Goal: Information Seeking & Learning: Learn about a topic

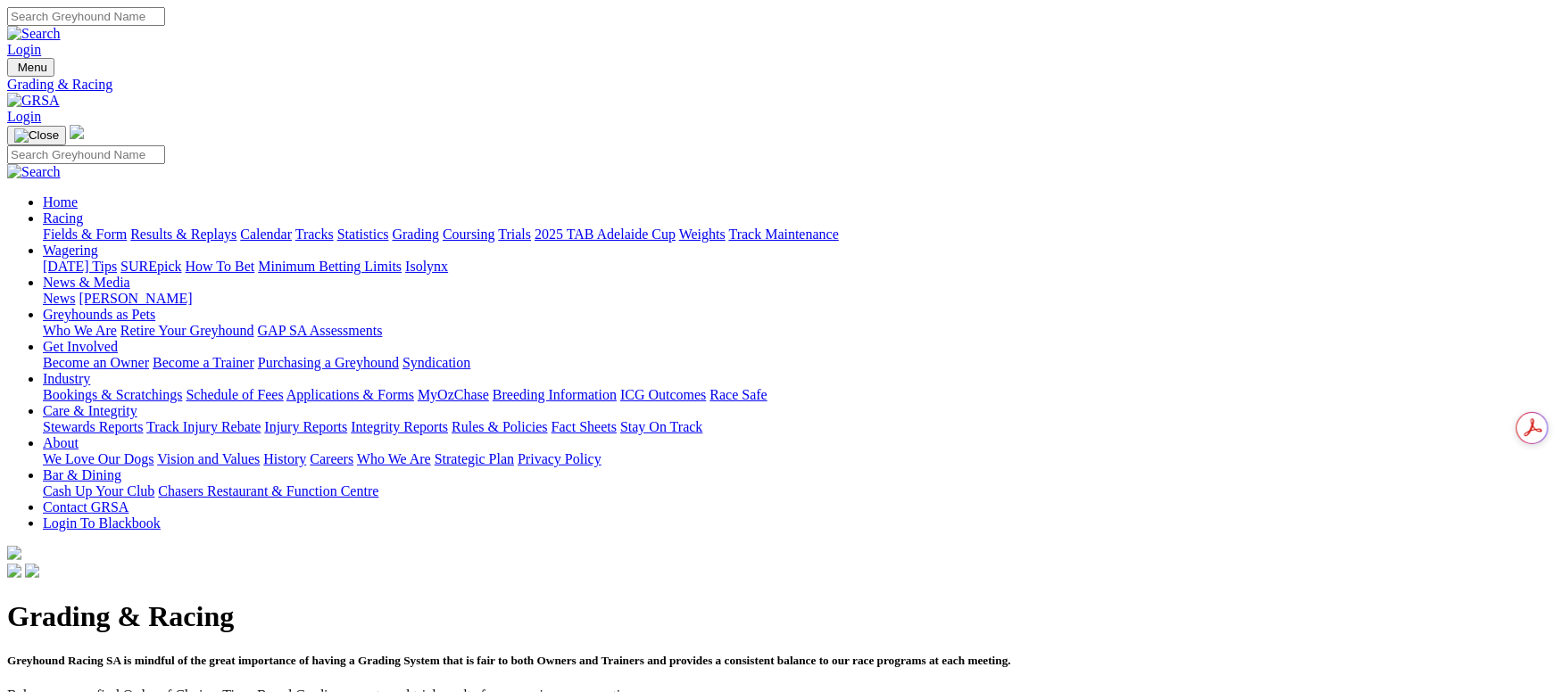
drag, startPoint x: 104, startPoint y: 108, endPoint x: 121, endPoint y: 120, distance: 20.8
click at [120, 226] on link "Fields & Form" at bounding box center [85, 233] width 84 height 15
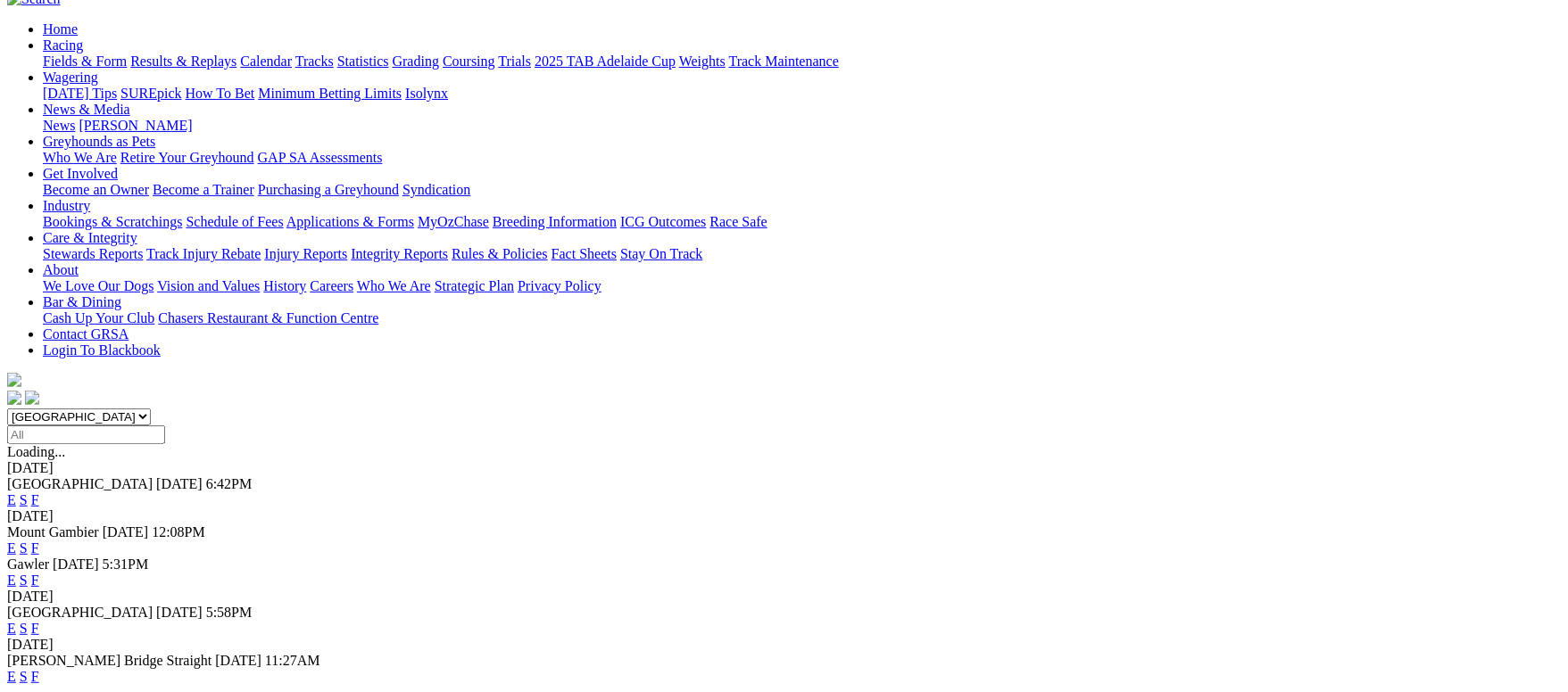
scroll to position [134, 0]
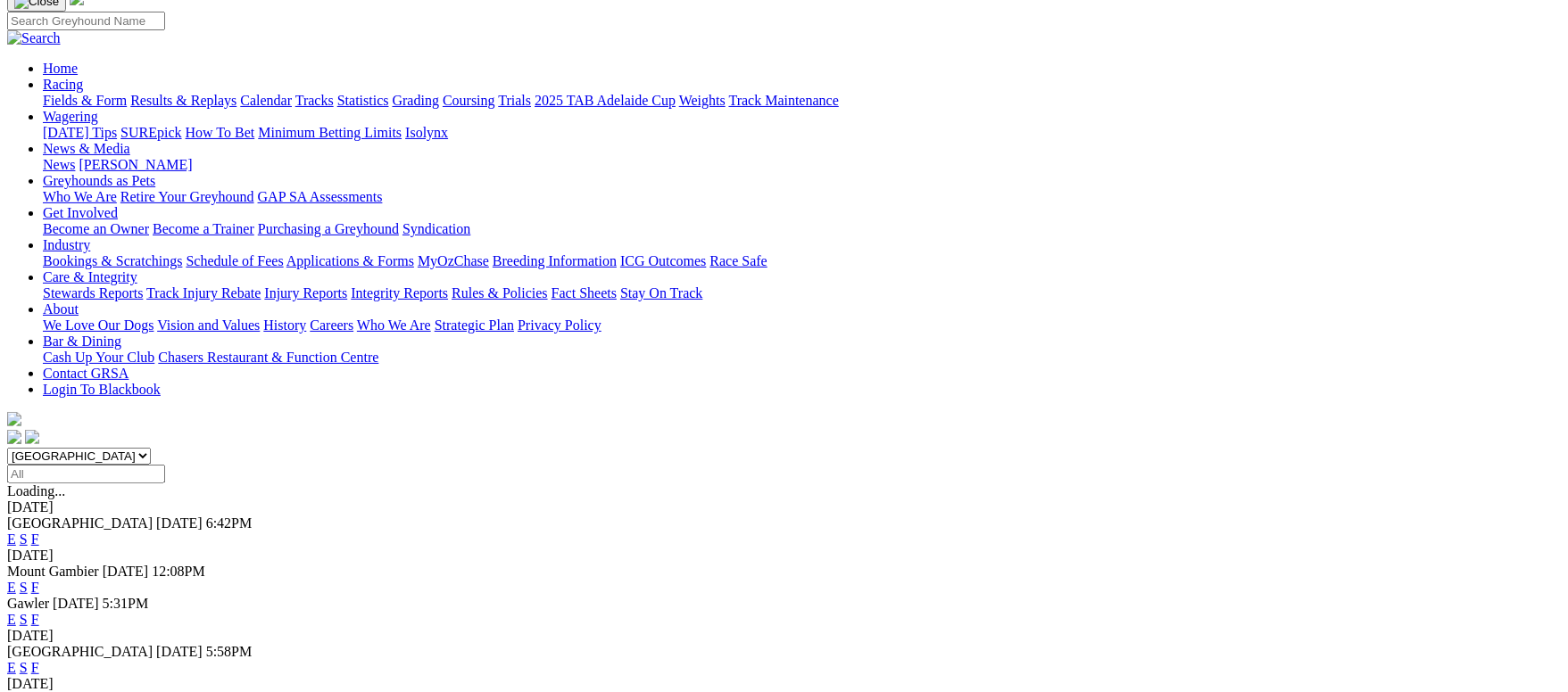
click at [39, 532] on link "F" at bounding box center [35, 539] width 8 height 15
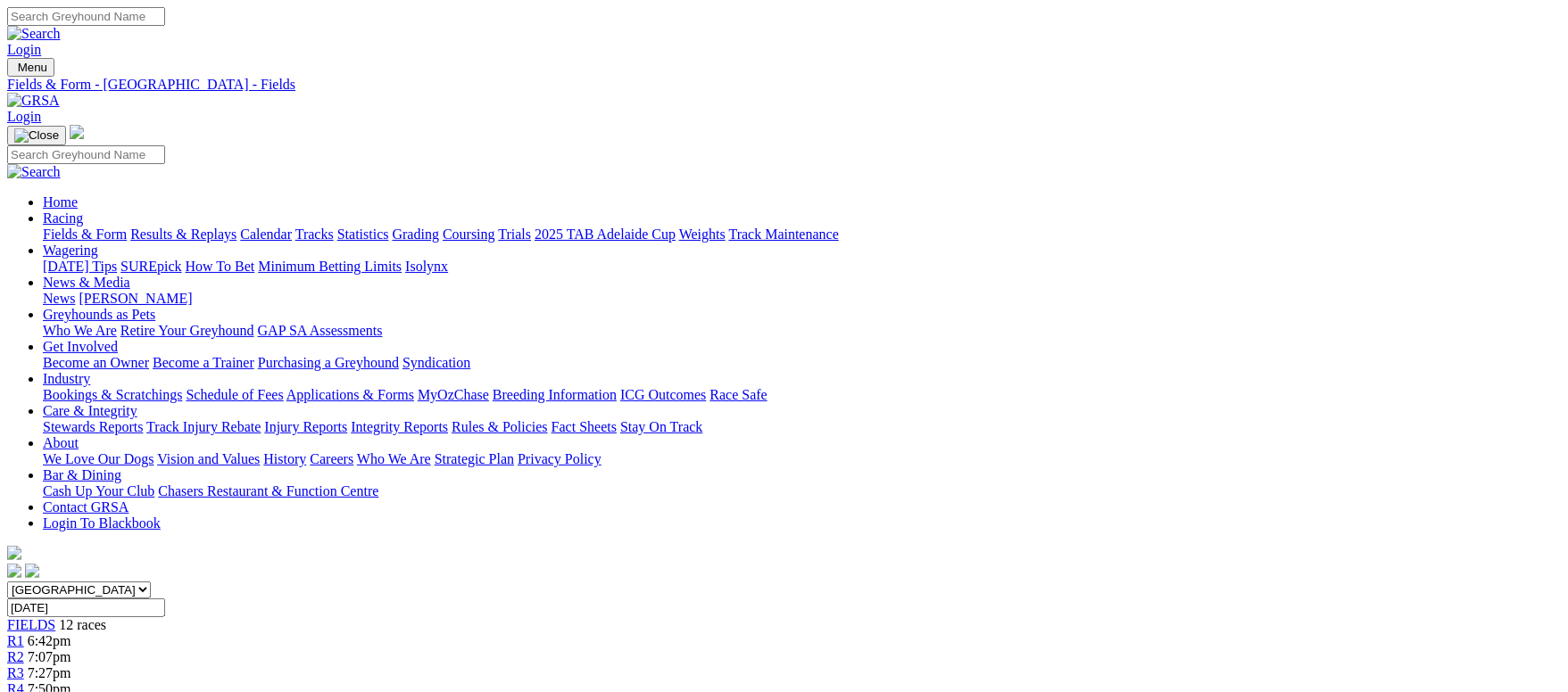
click at [127, 226] on link "Fields & Form" at bounding box center [85, 233] width 84 height 15
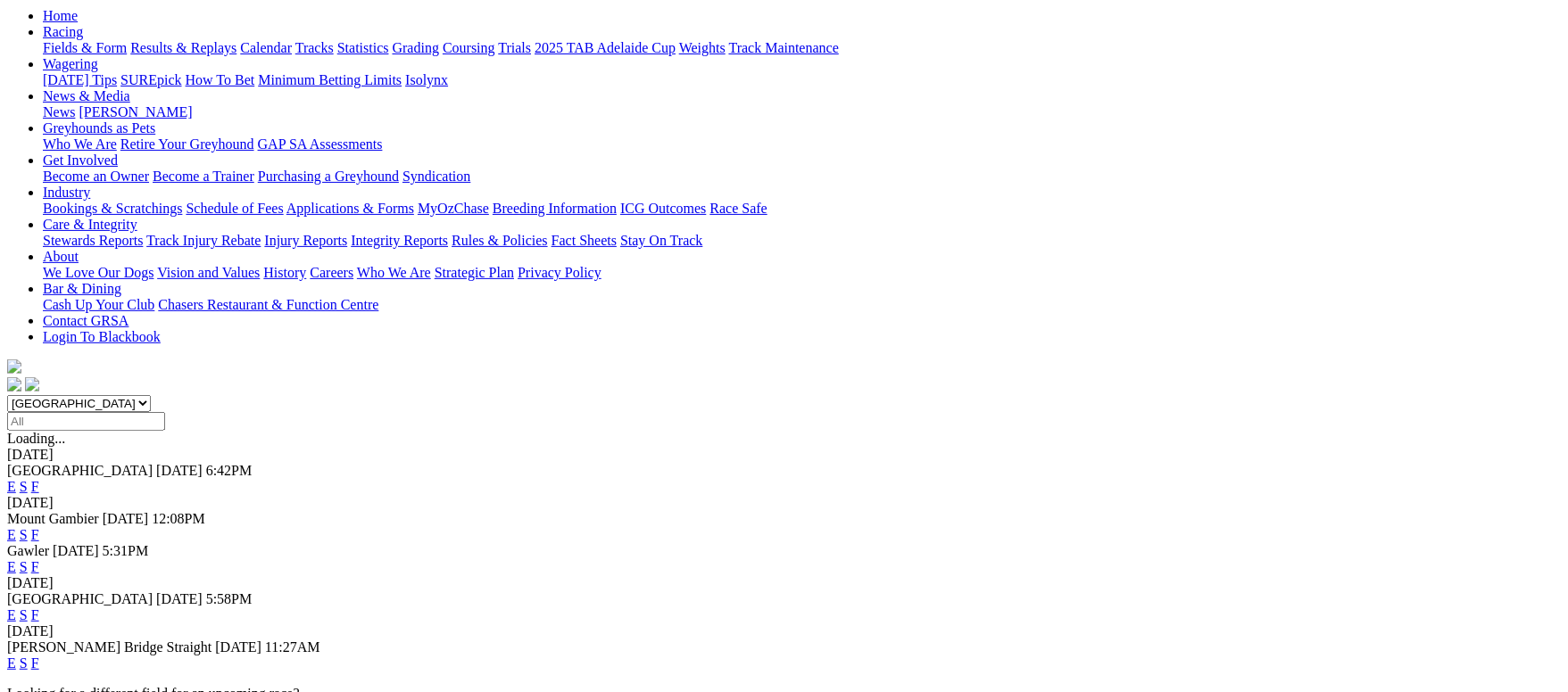
scroll to position [267, 0]
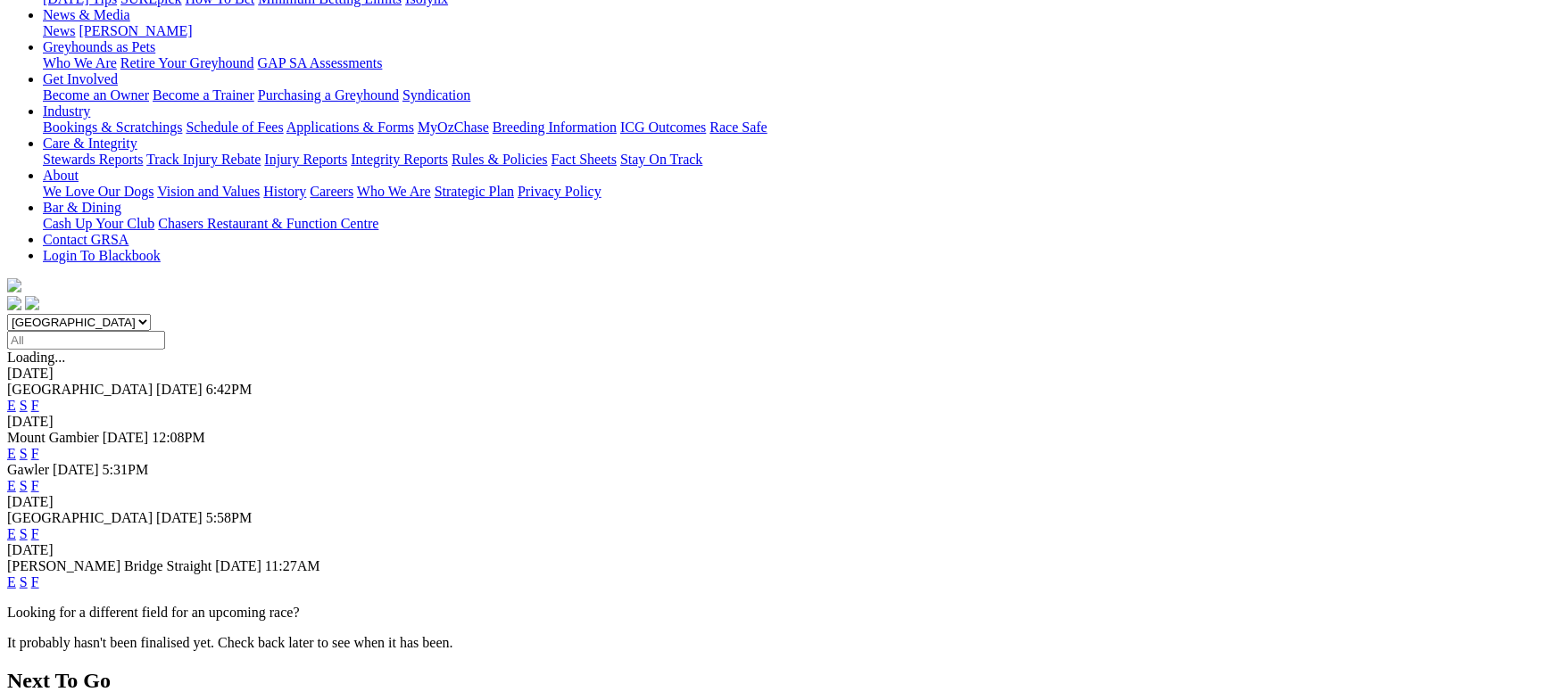
click at [39, 478] on link "F" at bounding box center [35, 485] width 8 height 15
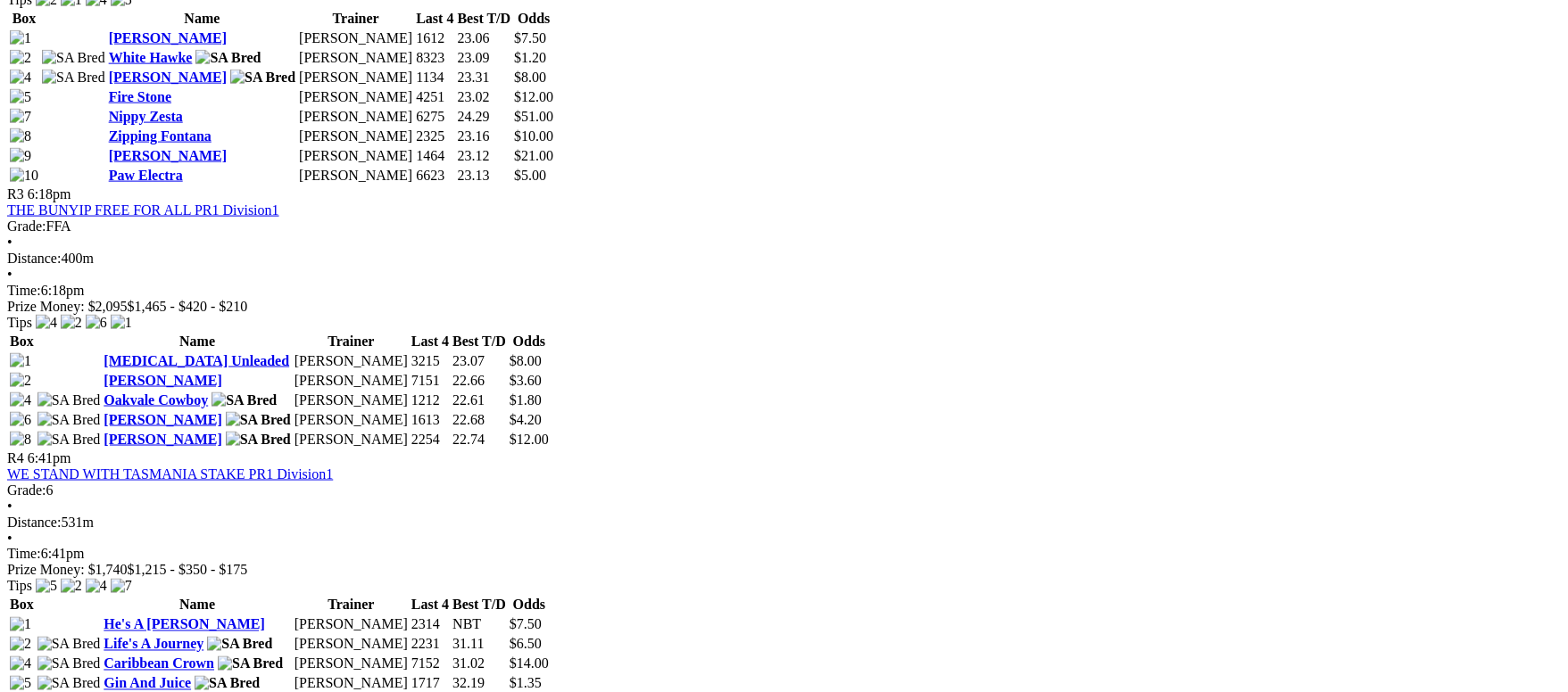
scroll to position [1510, 0]
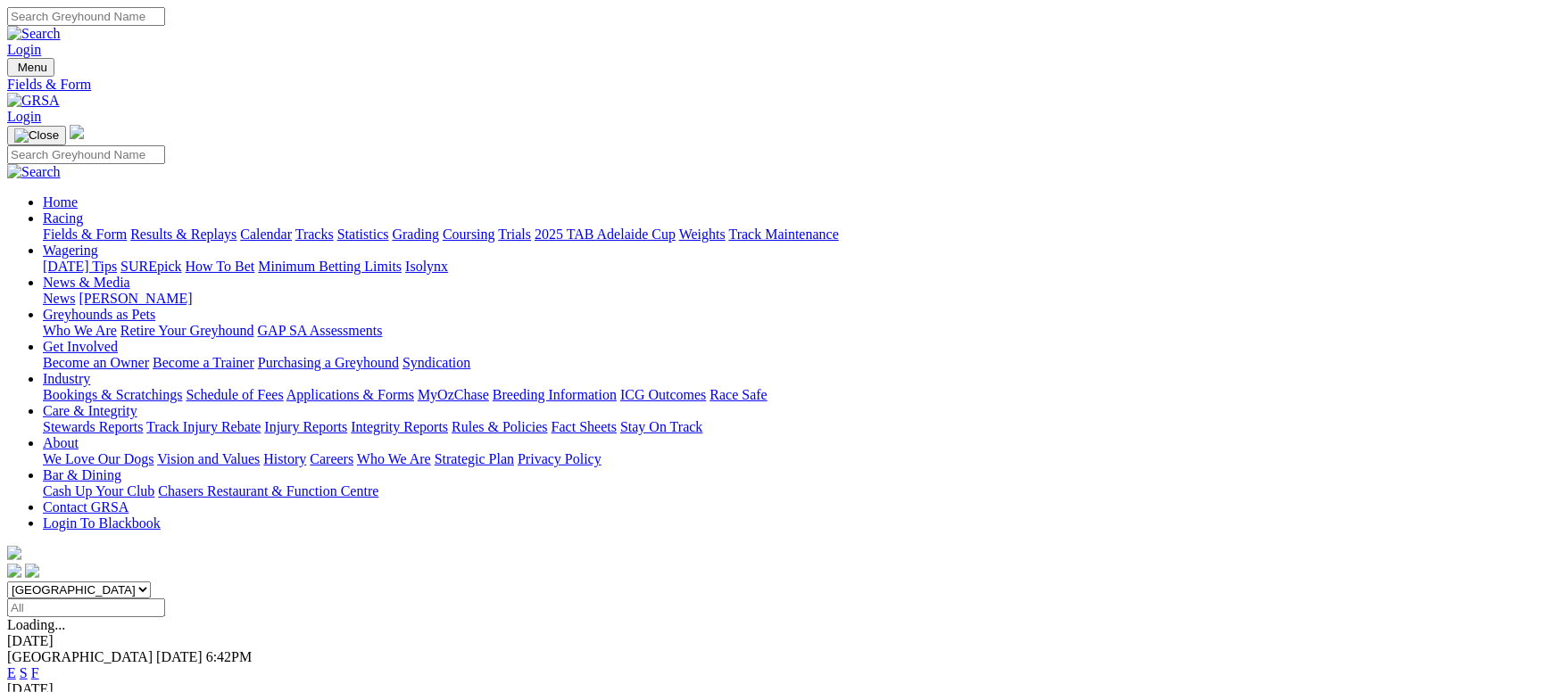
scroll to position [134, 0]
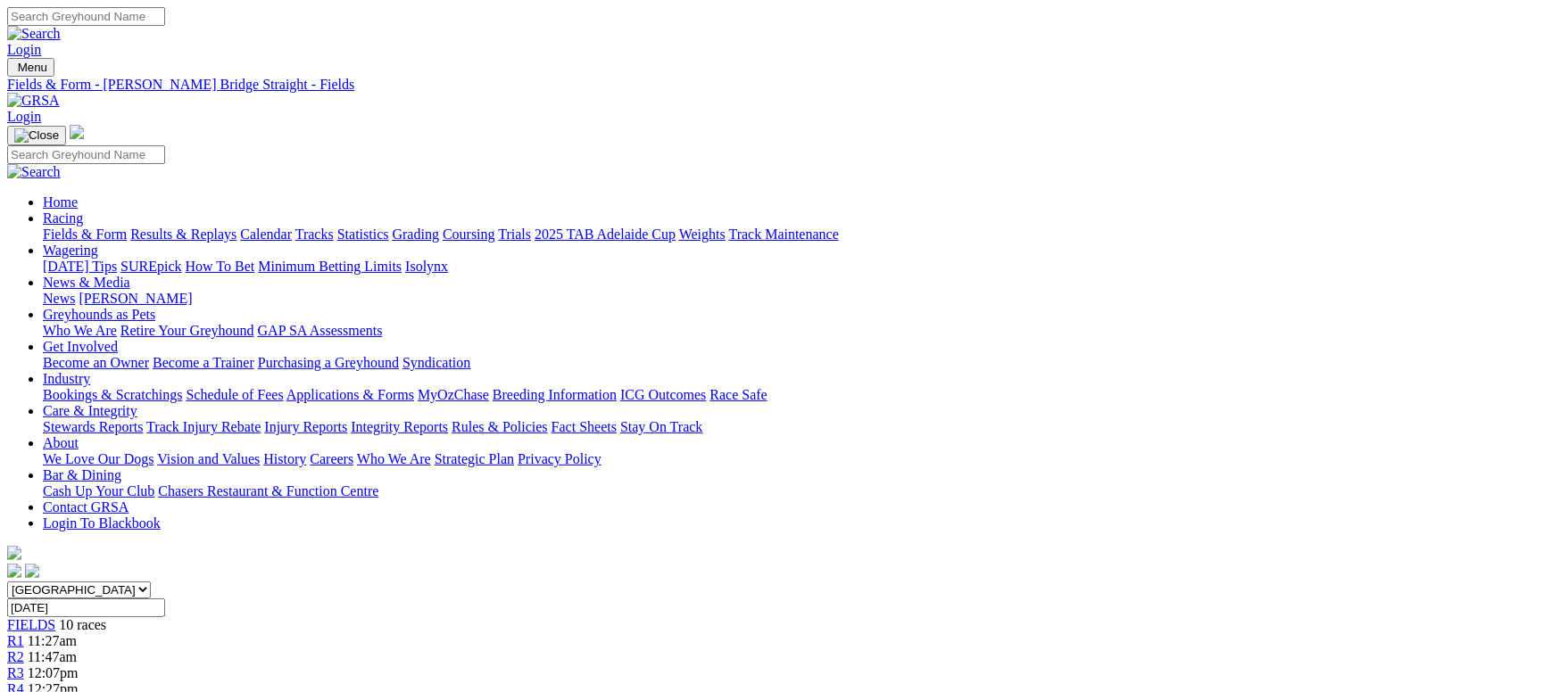
click at [439, 226] on link "Grading" at bounding box center [416, 233] width 47 height 15
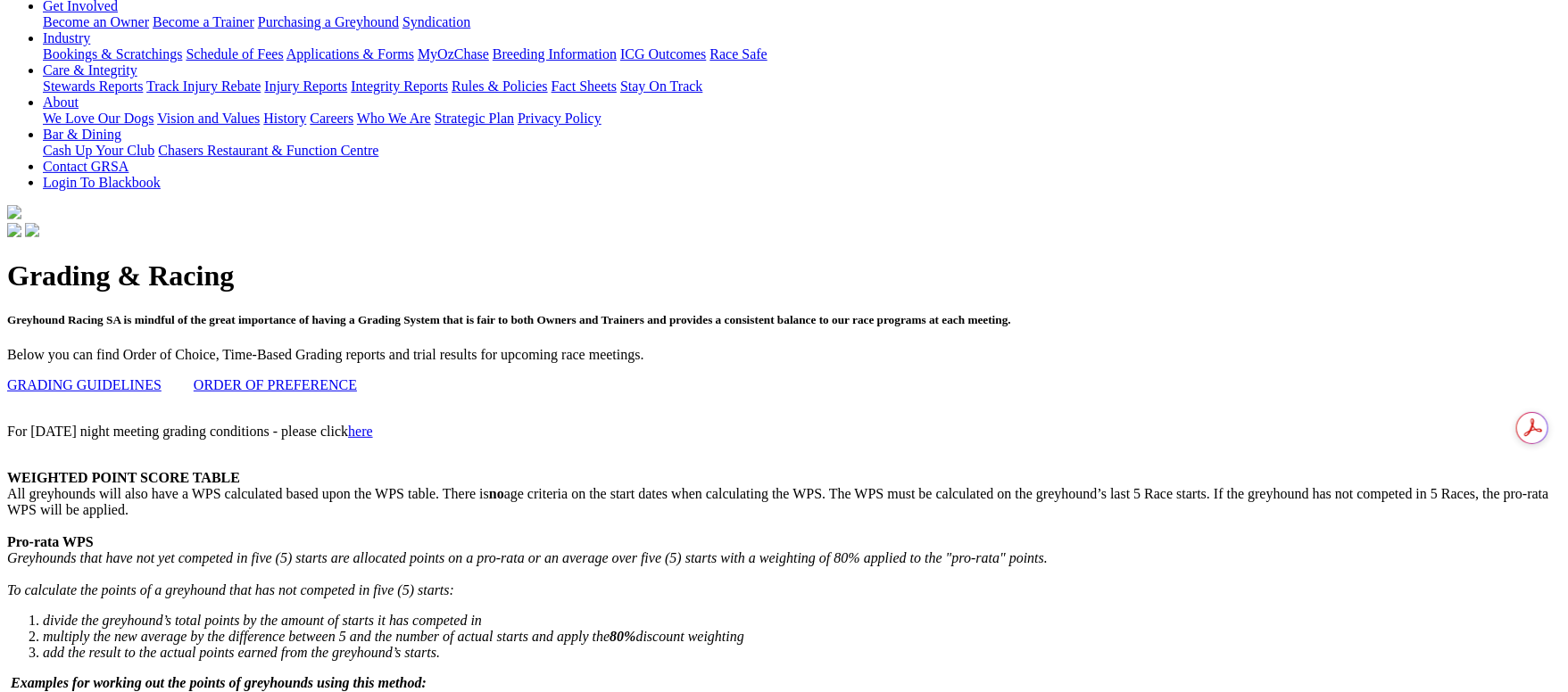
scroll to position [669, 0]
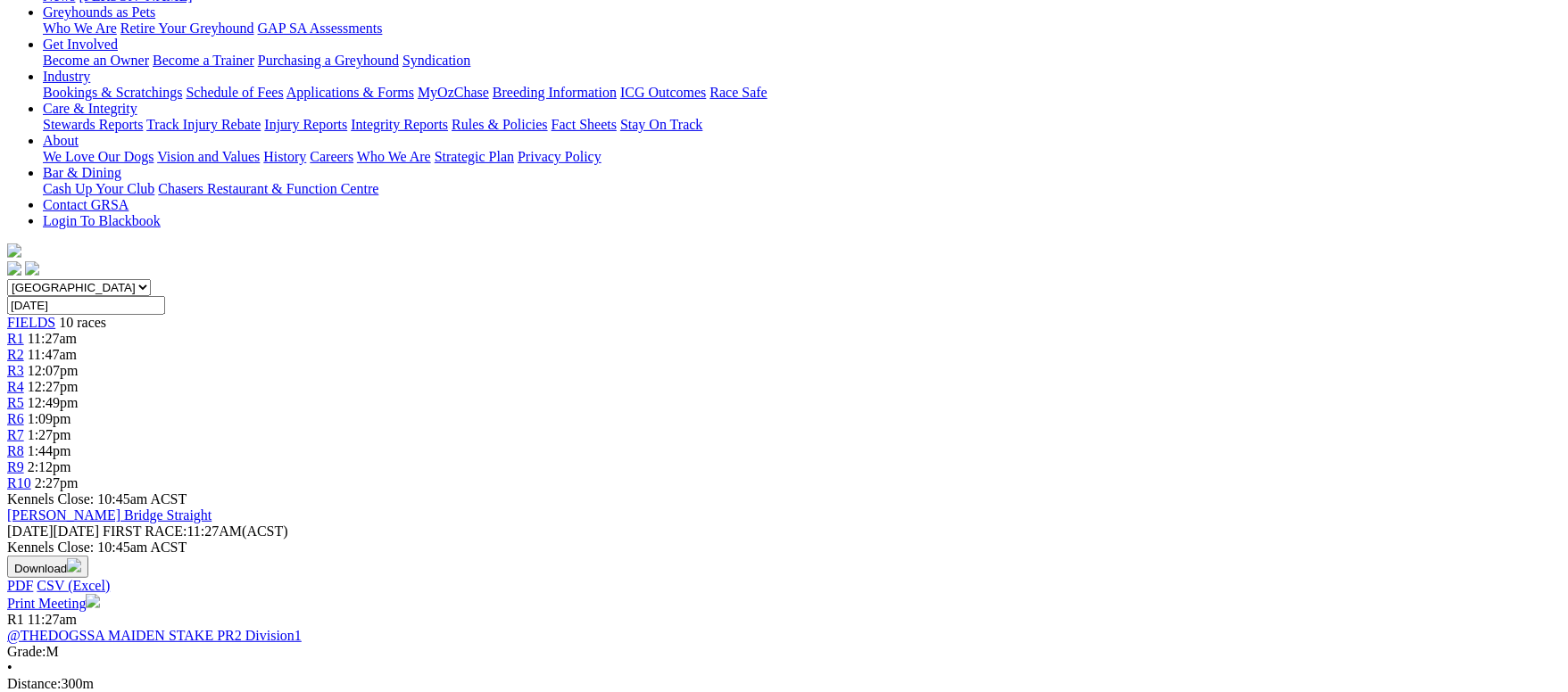
scroll to position [267, 0]
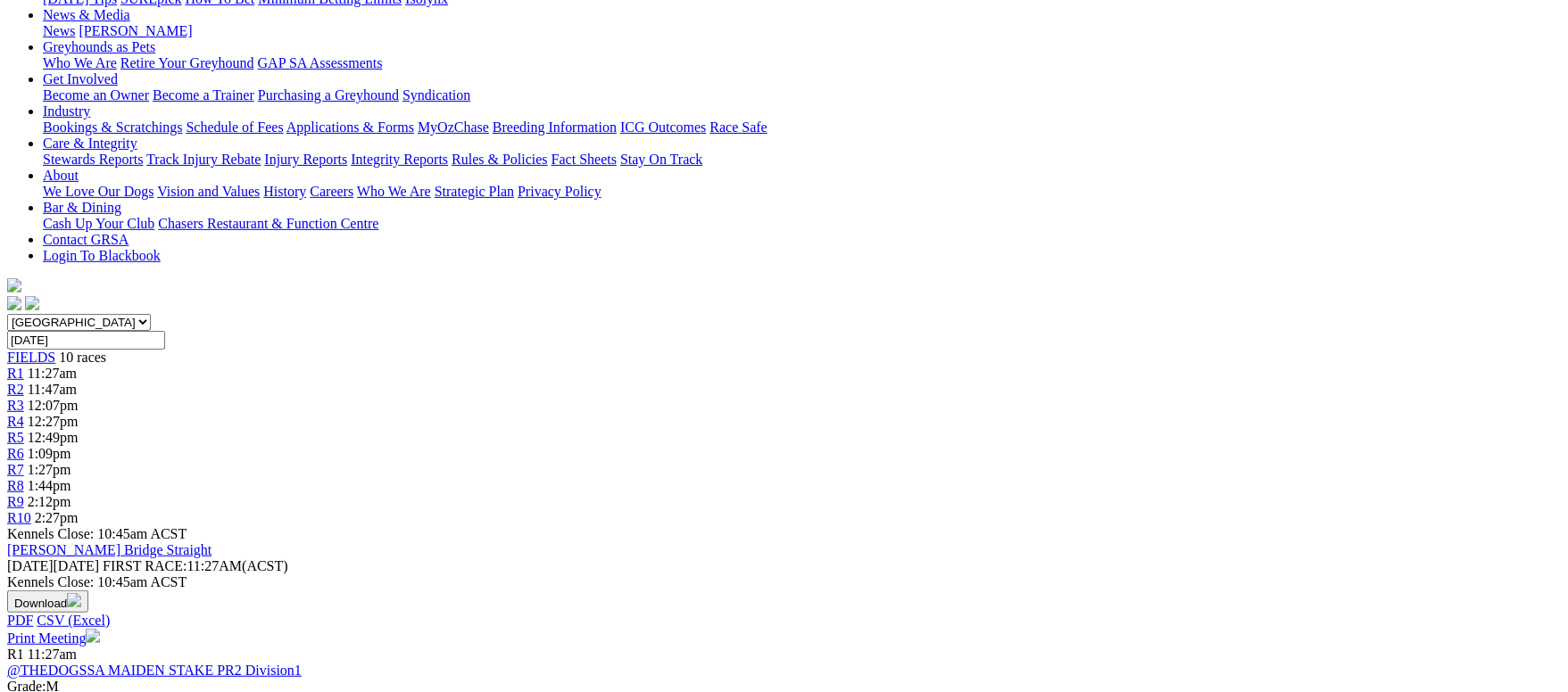
click at [301, 662] on link "@THEDOGSSA MAIDEN STAKE PR2 Division1" at bounding box center [154, 670] width 294 height 15
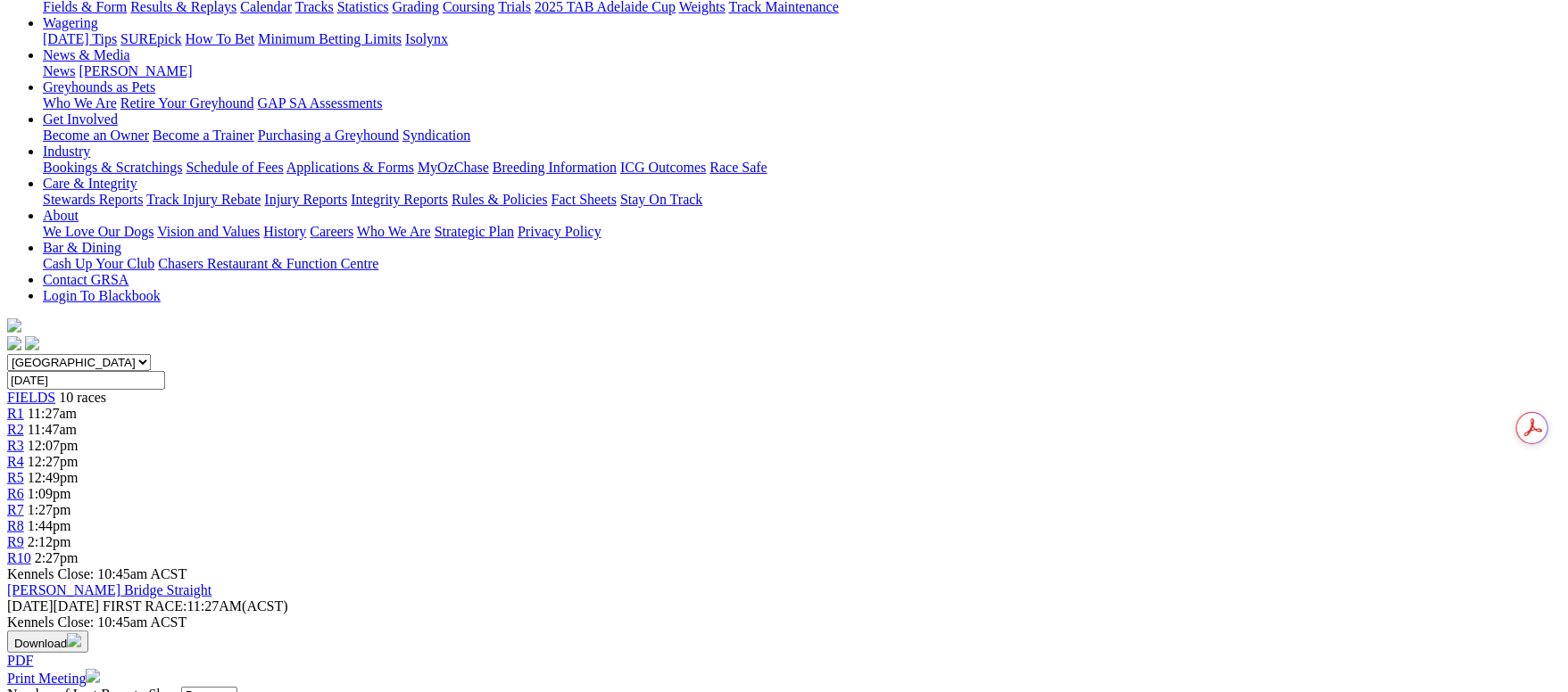
scroll to position [267, 0]
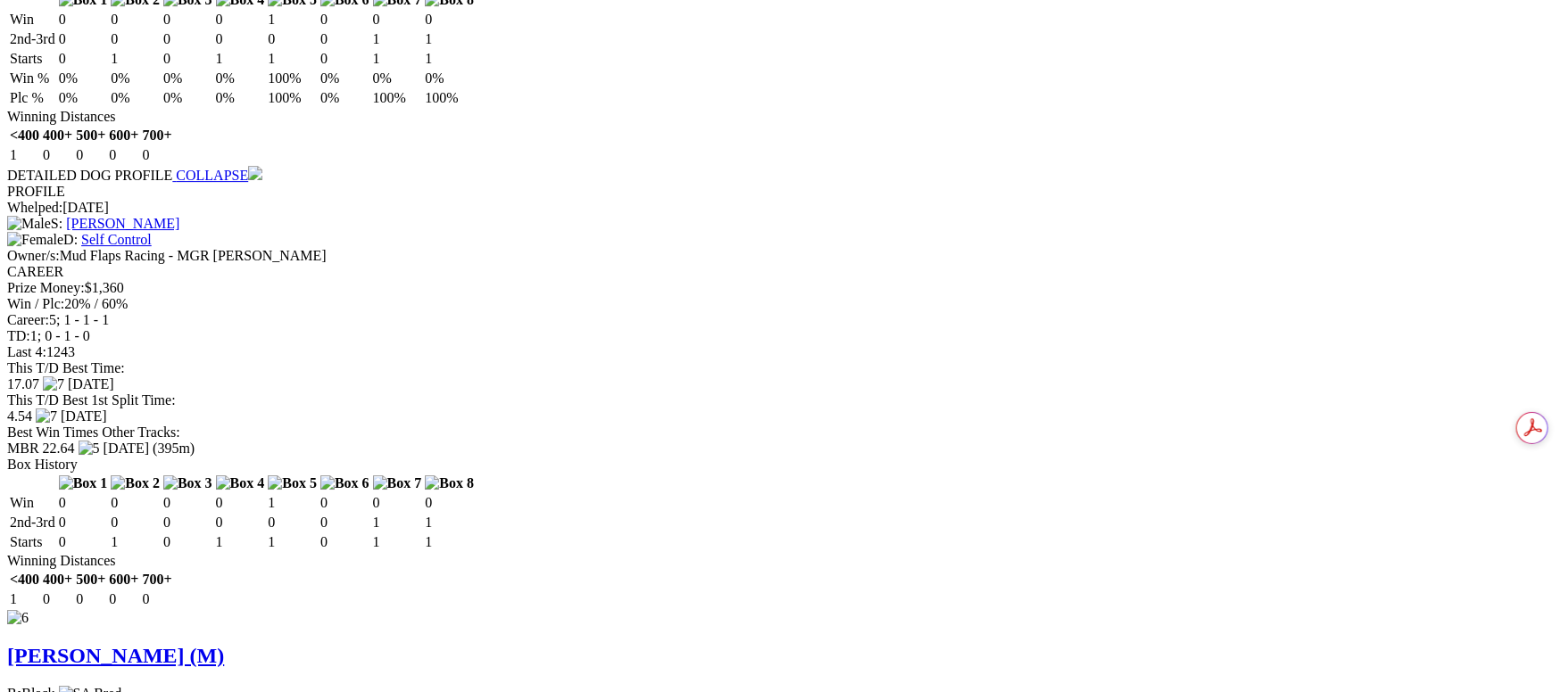
scroll to position [3344, 0]
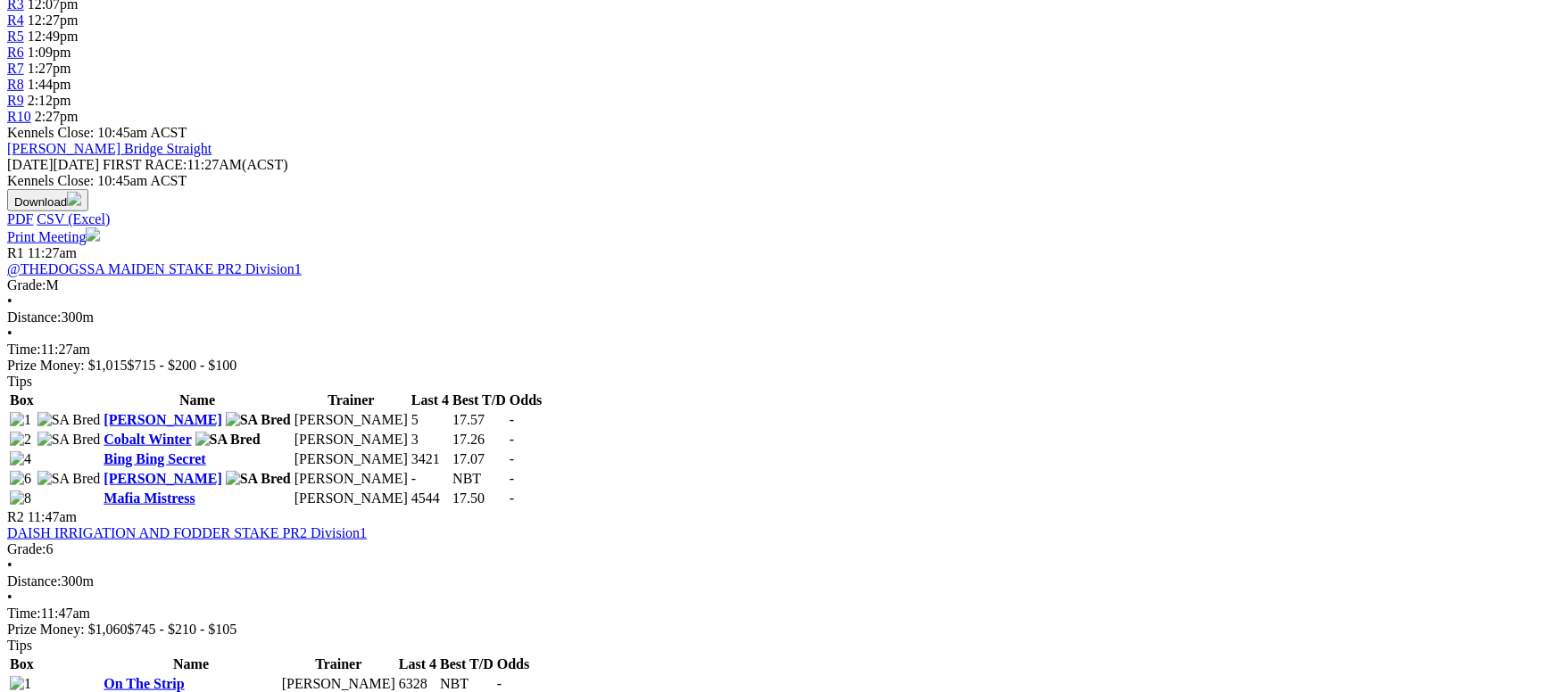
scroll to position [401, 0]
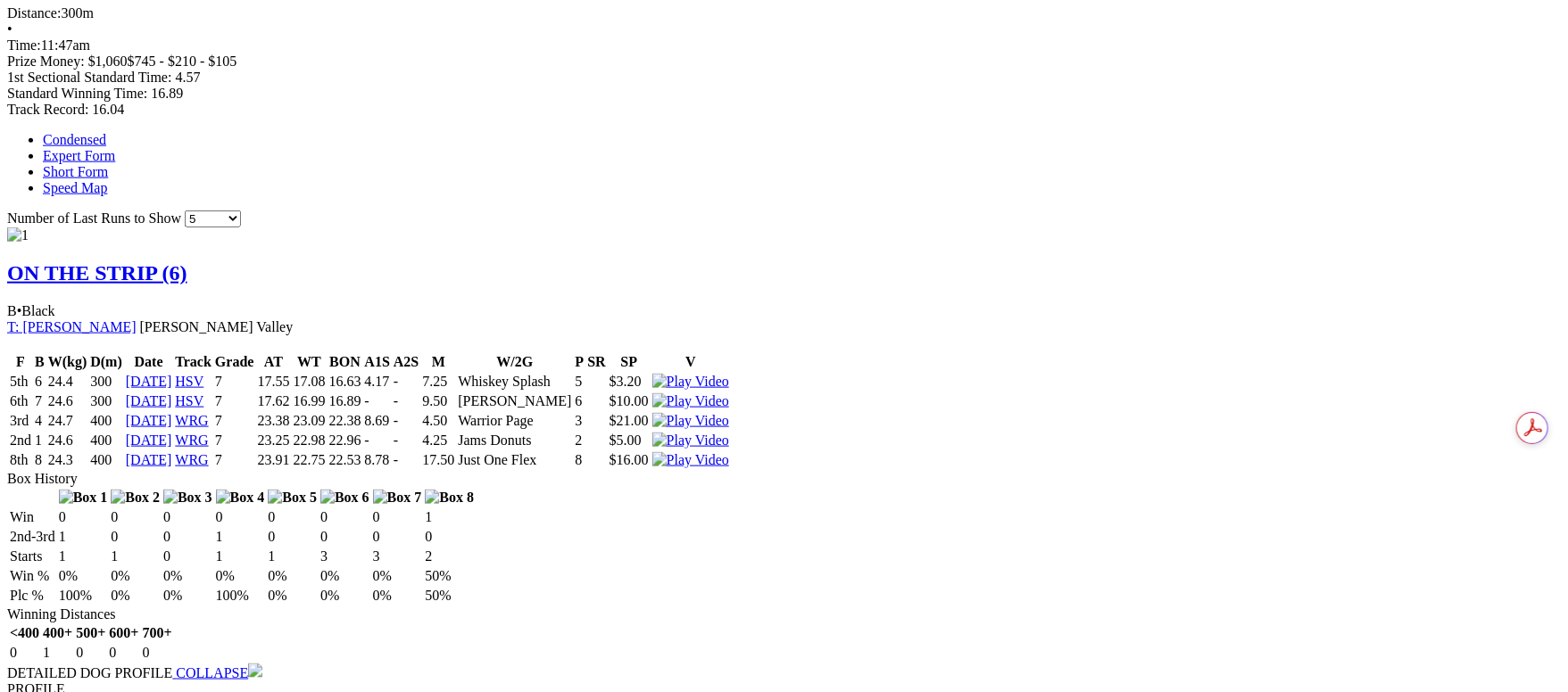
scroll to position [1204, 0]
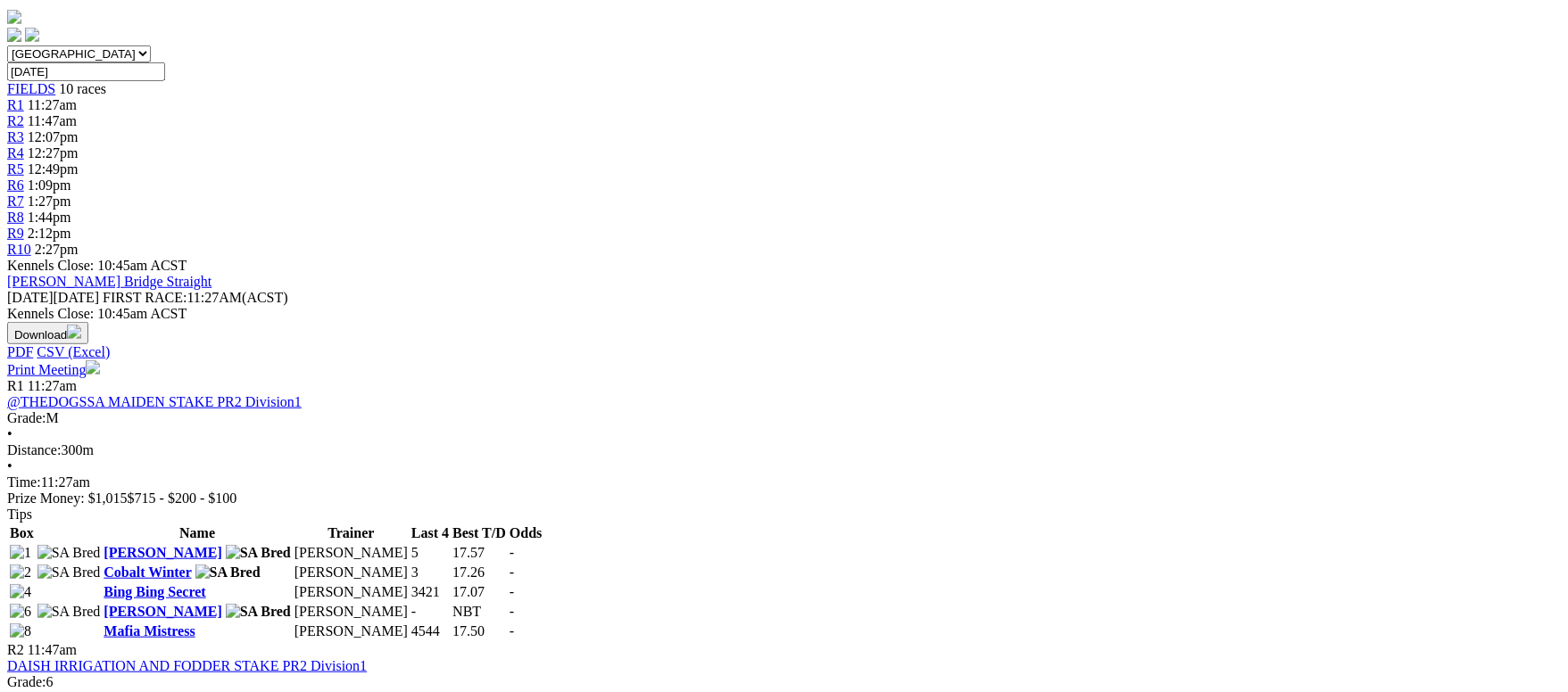
scroll to position [669, 0]
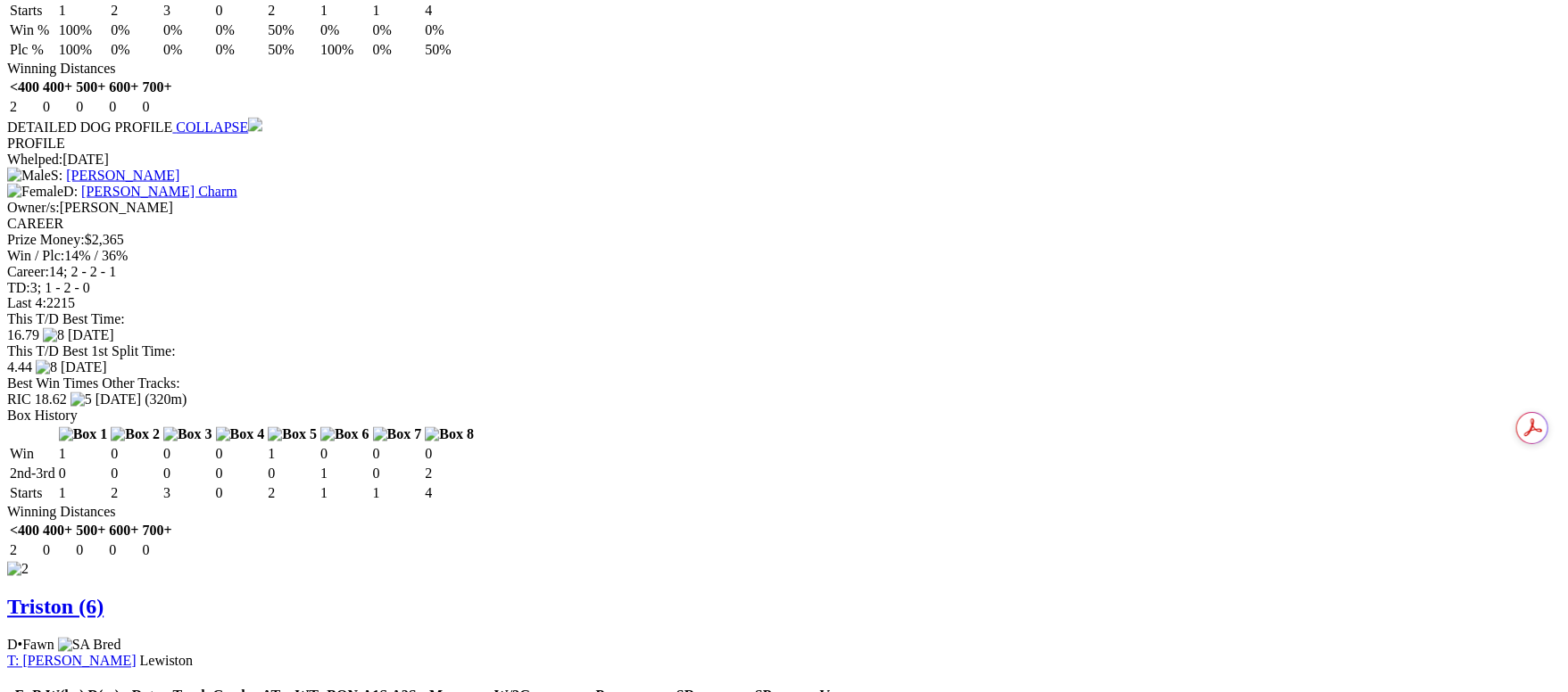
scroll to position [1738, 0]
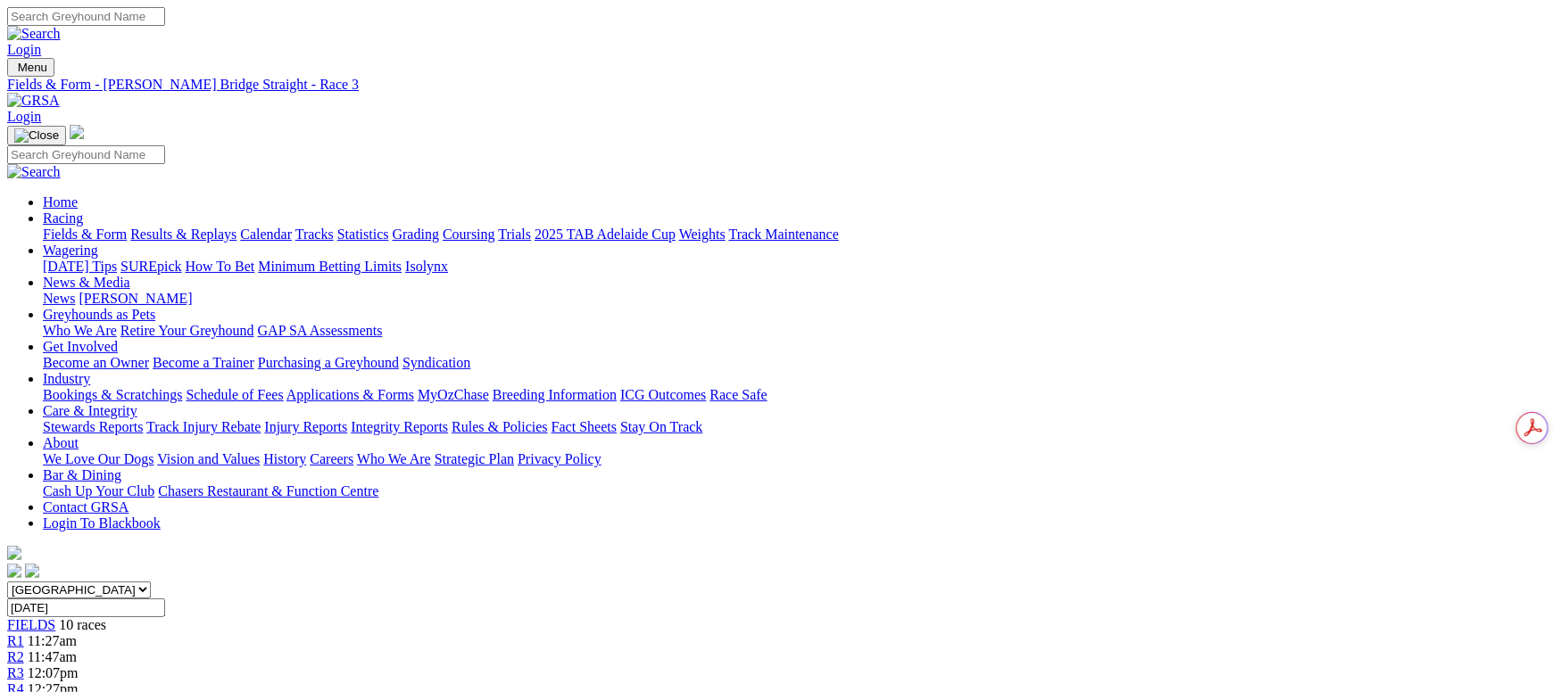
click at [24, 681] on link "R4" at bounding box center [15, 688] width 17 height 15
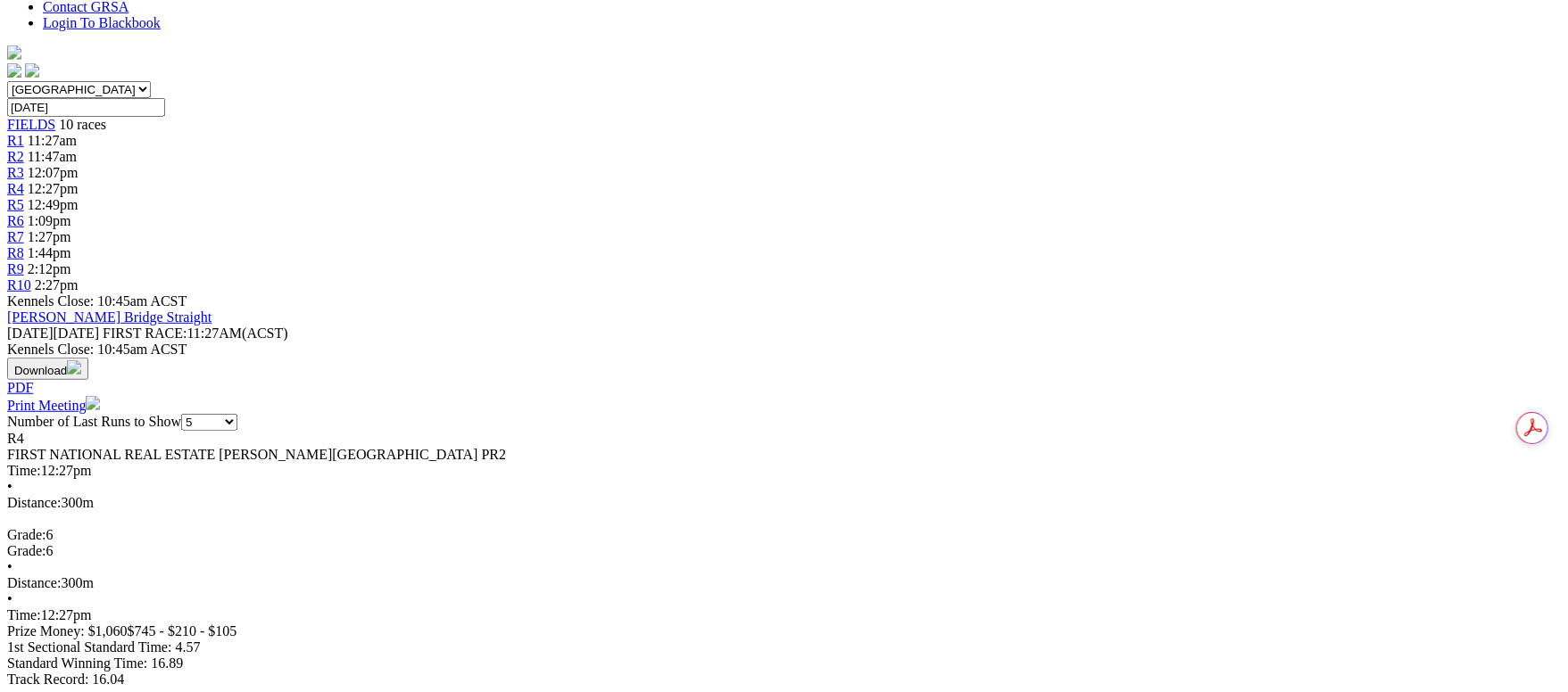
scroll to position [536, 0]
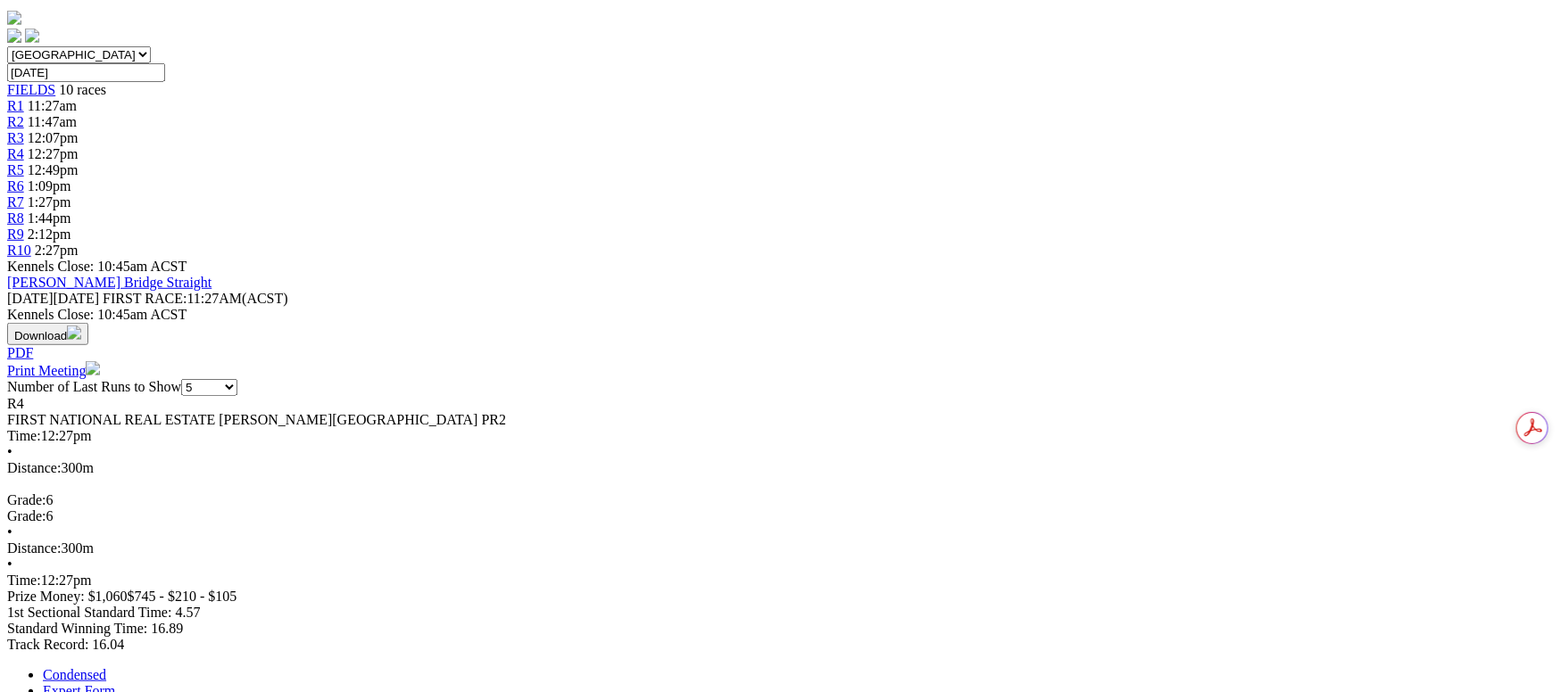
drag, startPoint x: 402, startPoint y: 385, endPoint x: 475, endPoint y: 344, distance: 83.7
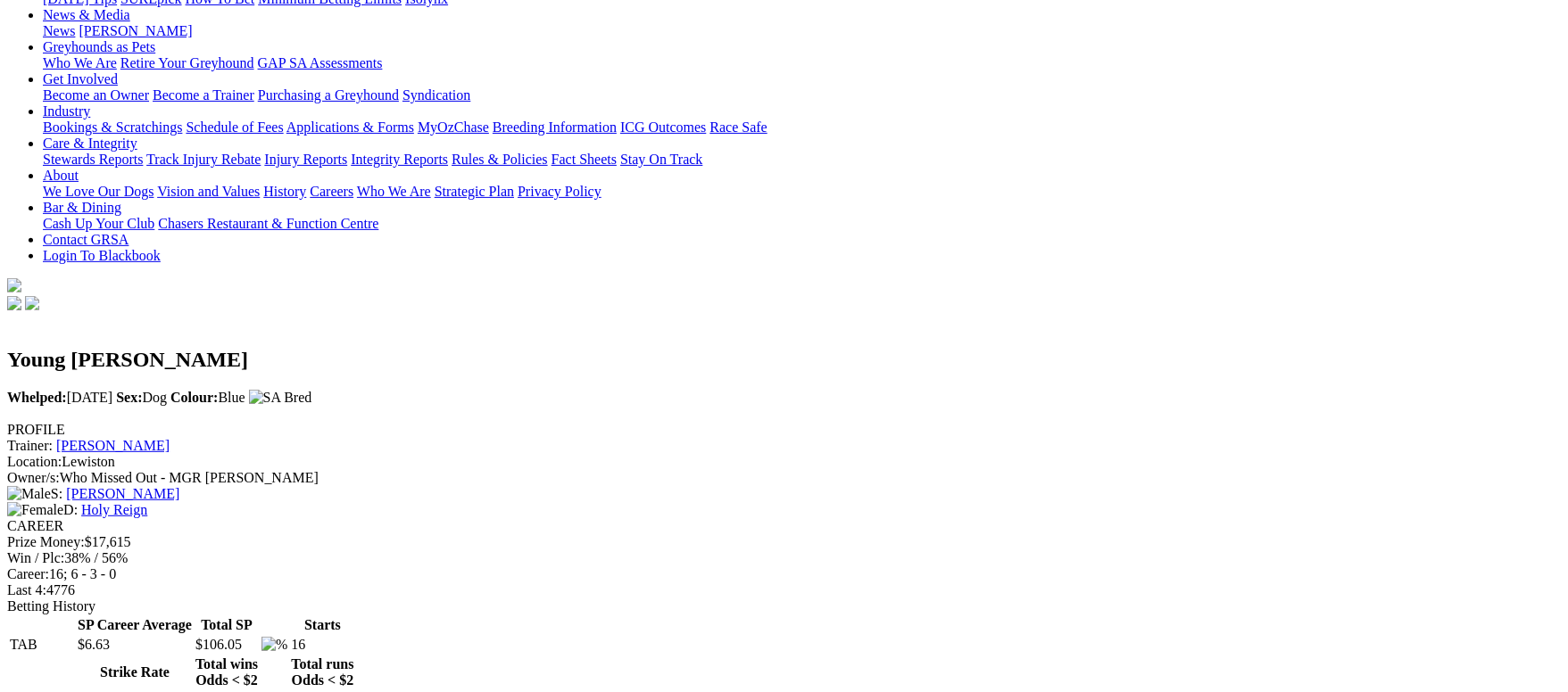
scroll to position [401, 0]
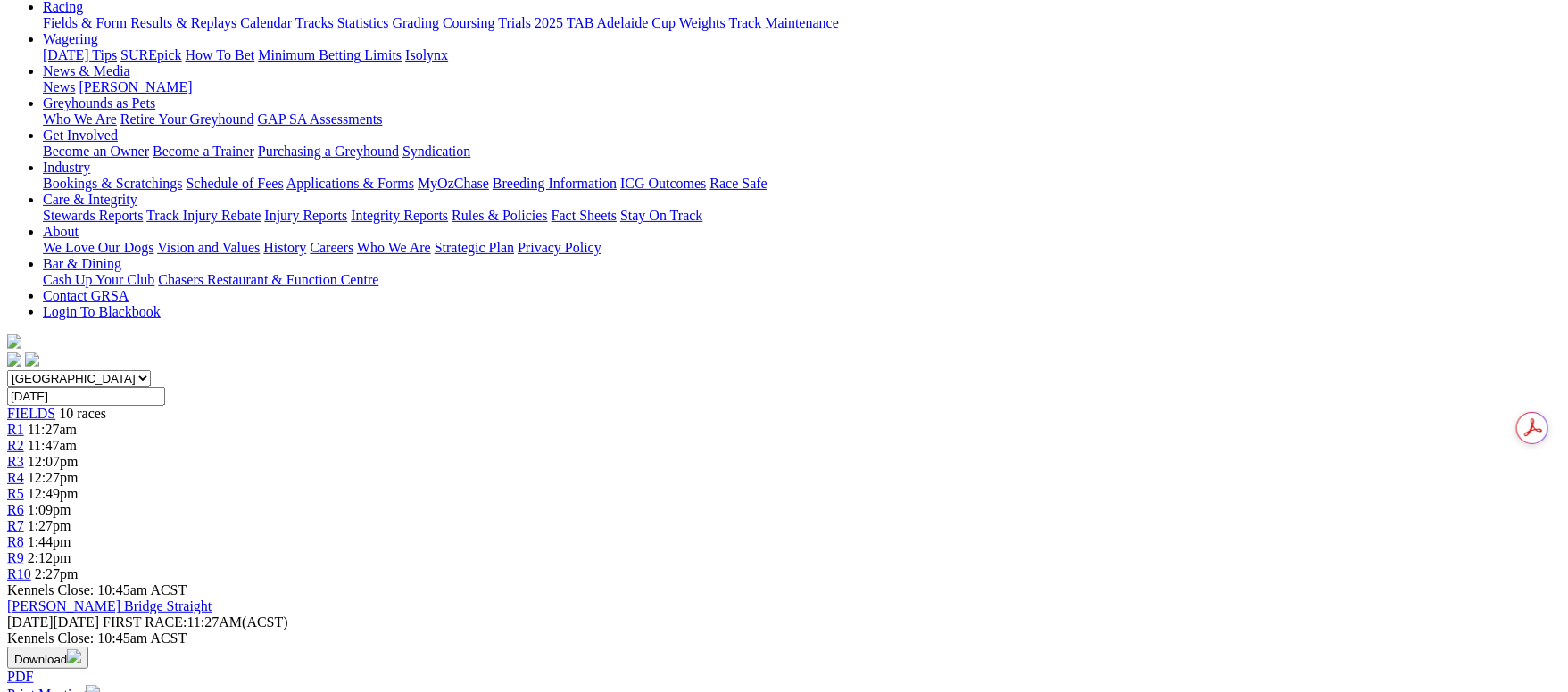
scroll to position [536, 0]
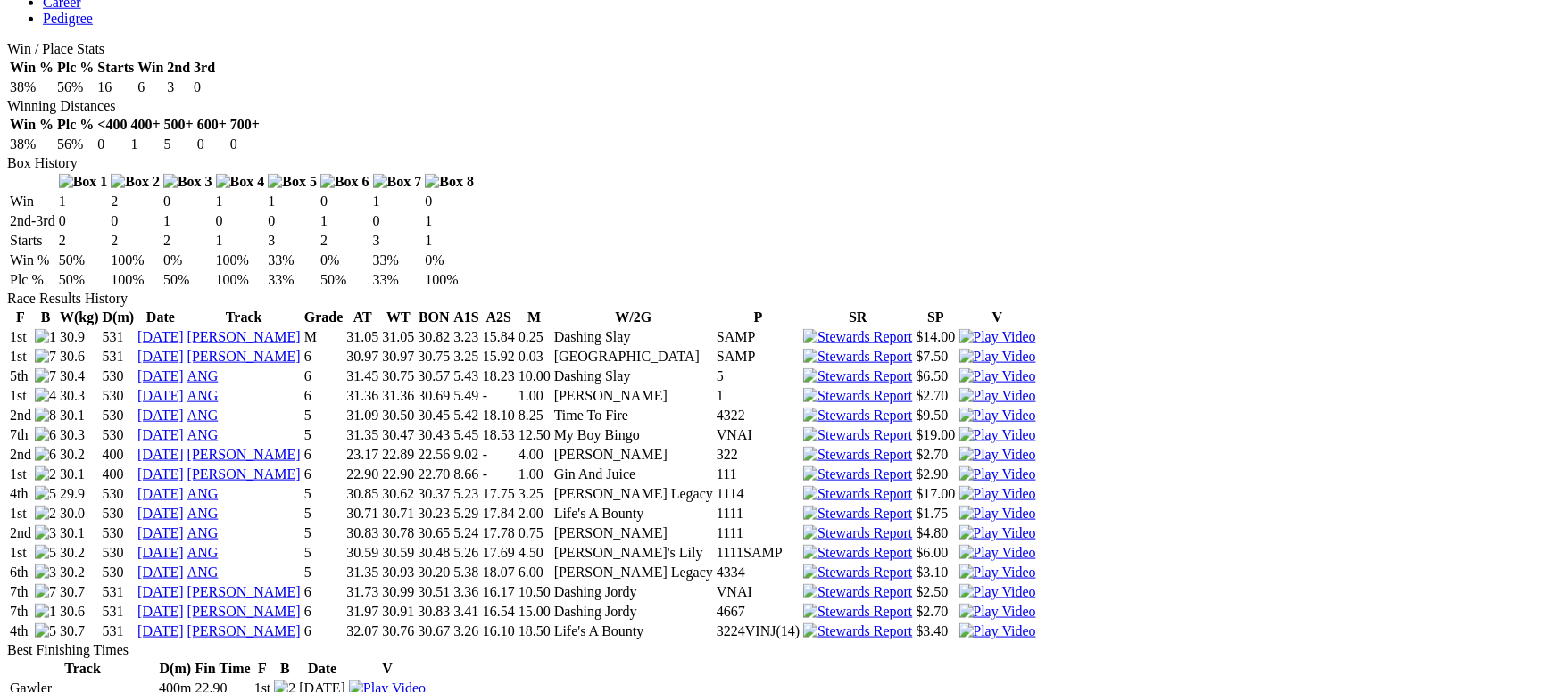
scroll to position [1070, 0]
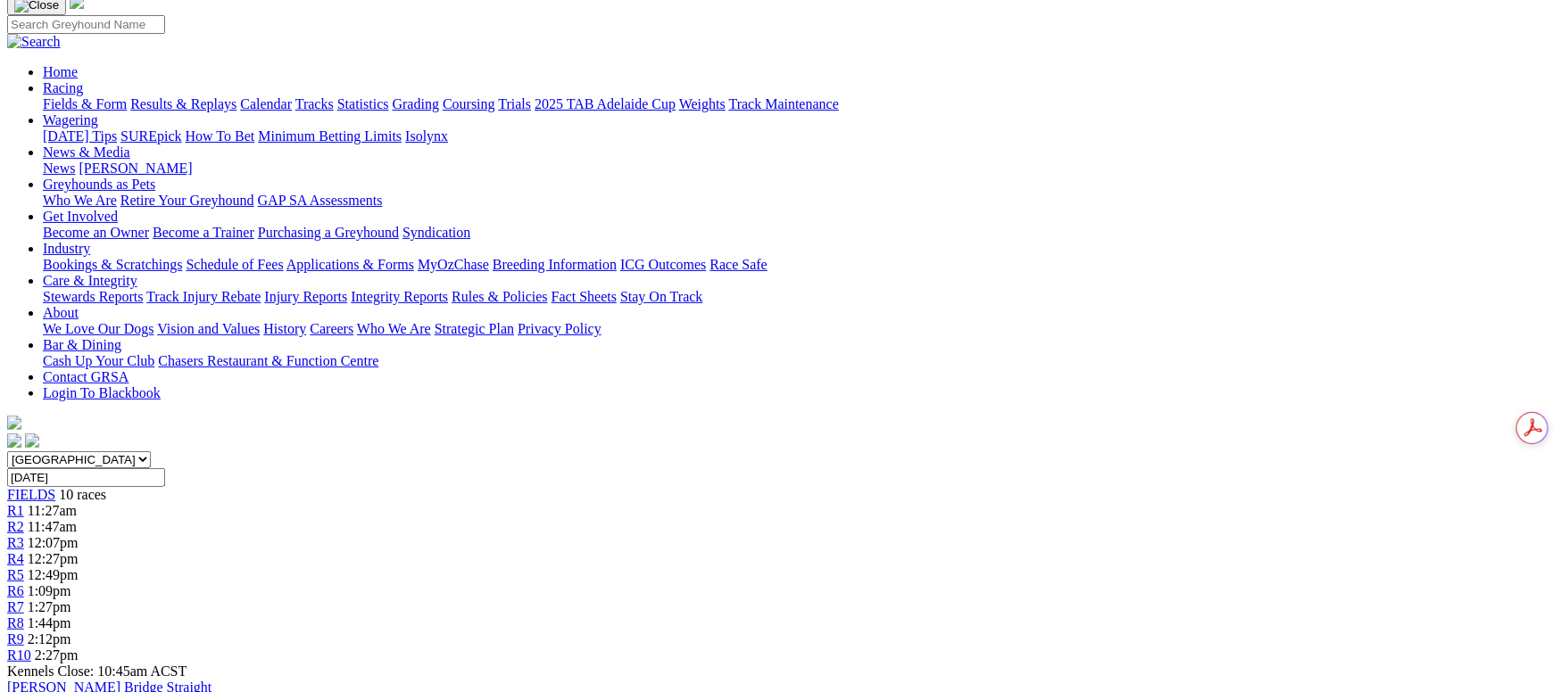
scroll to position [134, 0]
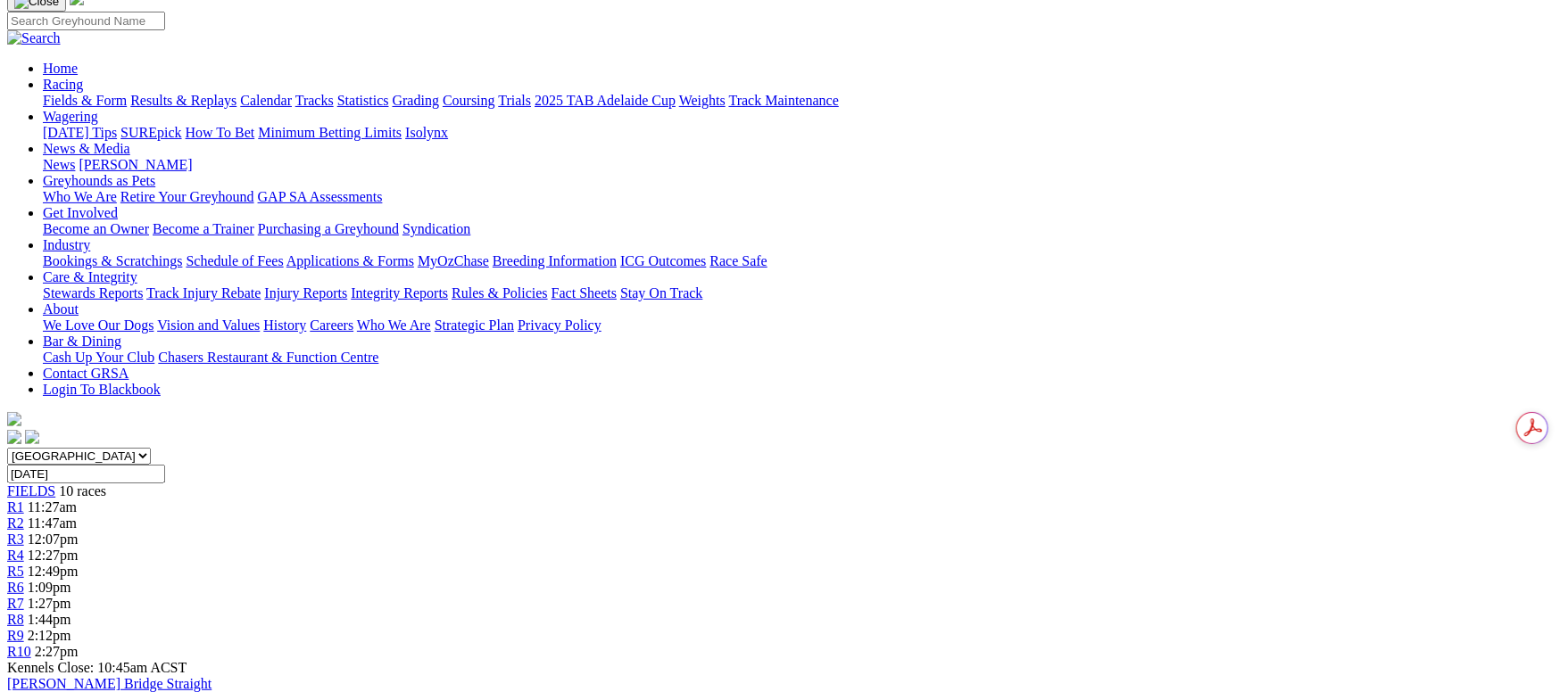
click at [809, 563] on div "R5 12:49pm" at bounding box center [784, 571] width 1554 height 16
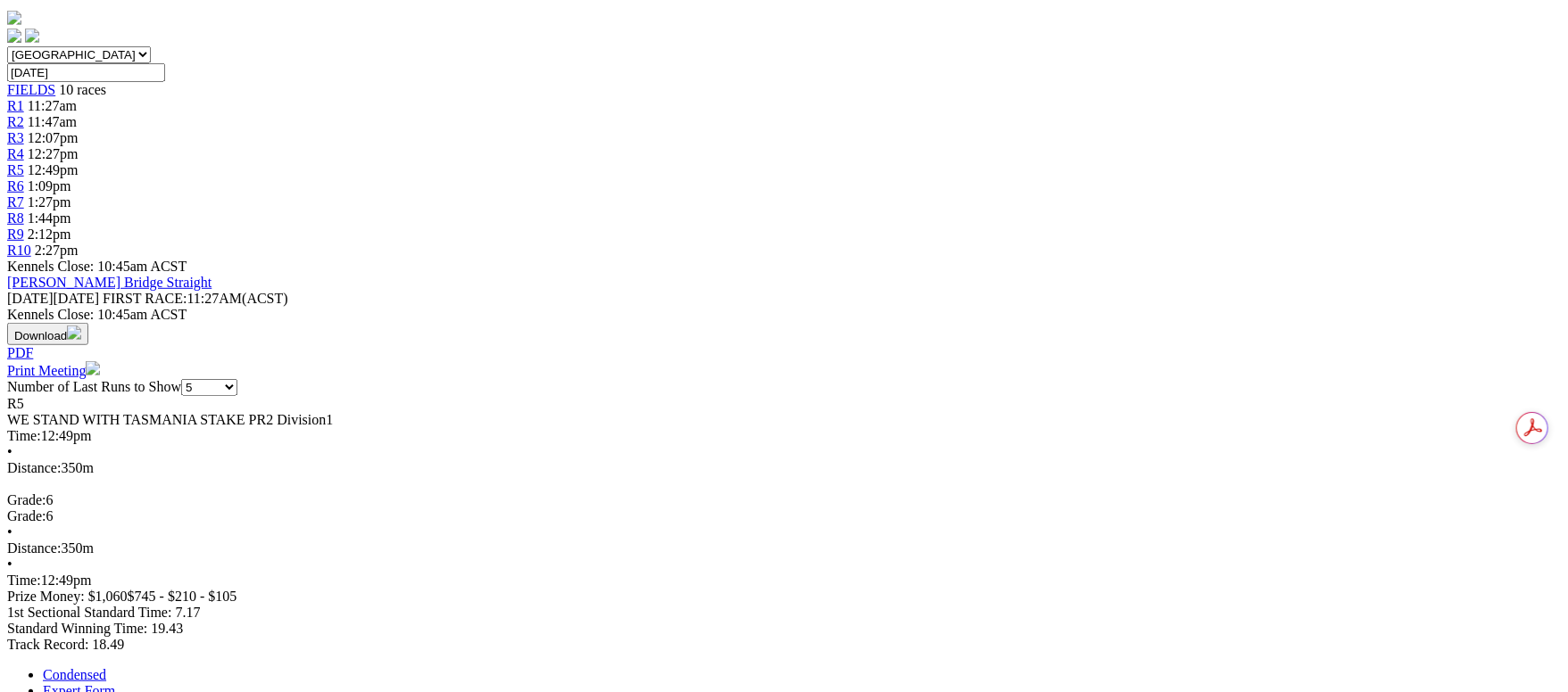
scroll to position [267, 0]
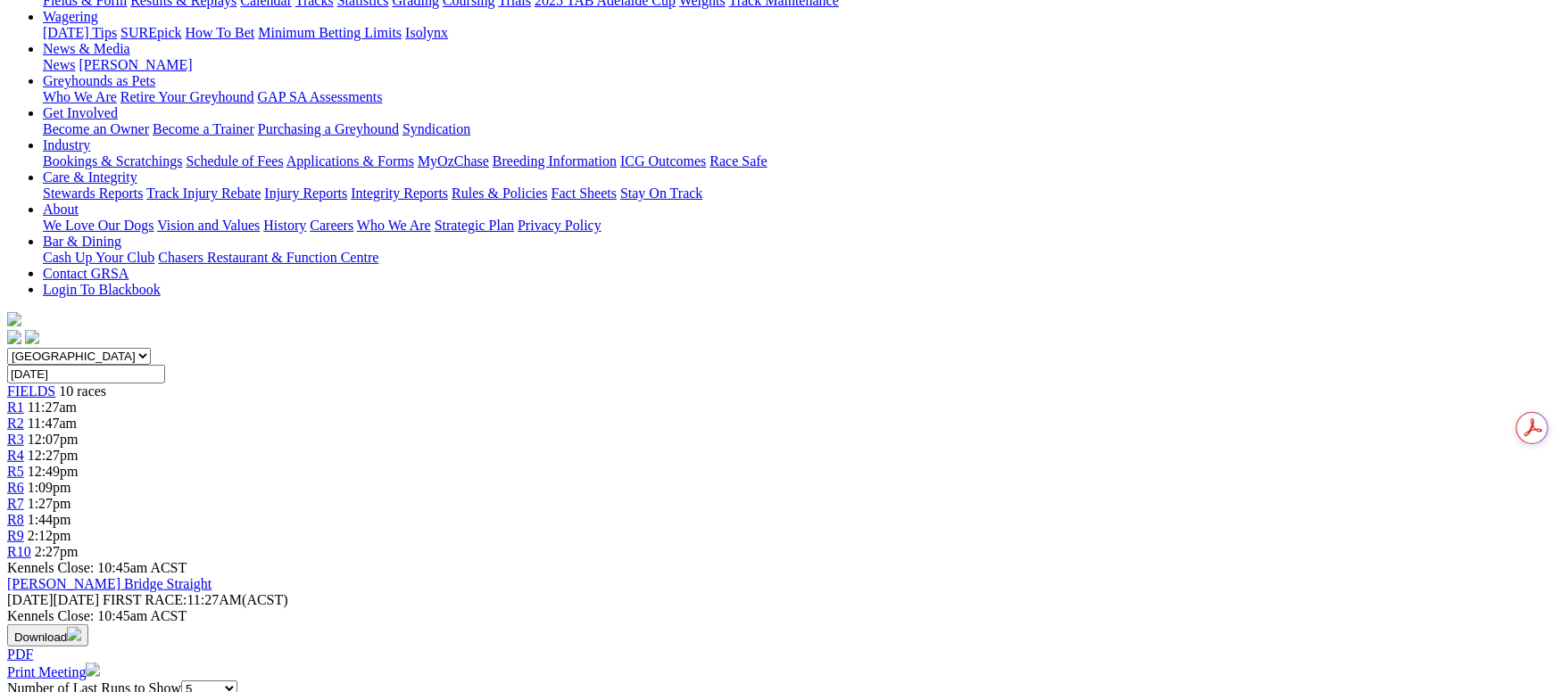
scroll to position [197, 0]
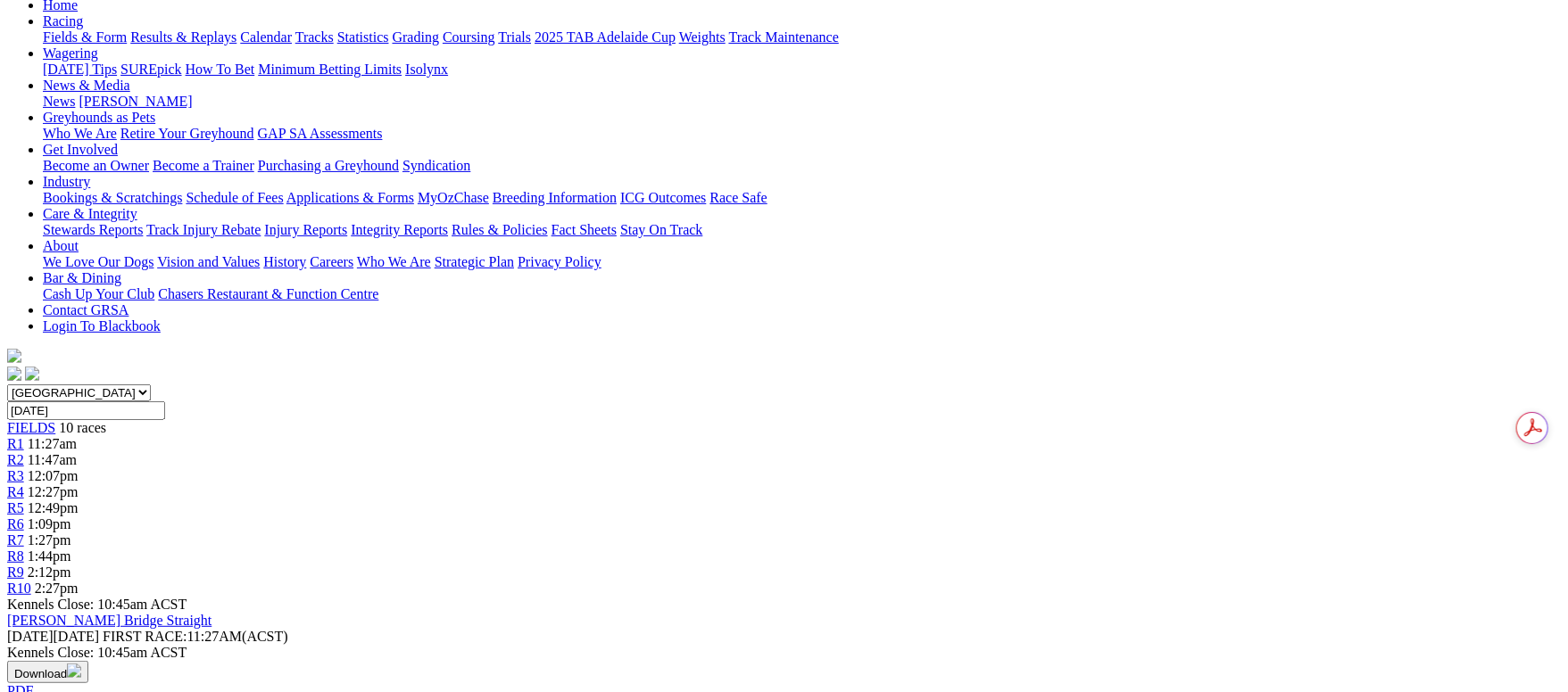
click at [72, 517] on span "1:09pm" at bounding box center [49, 524] width 44 height 15
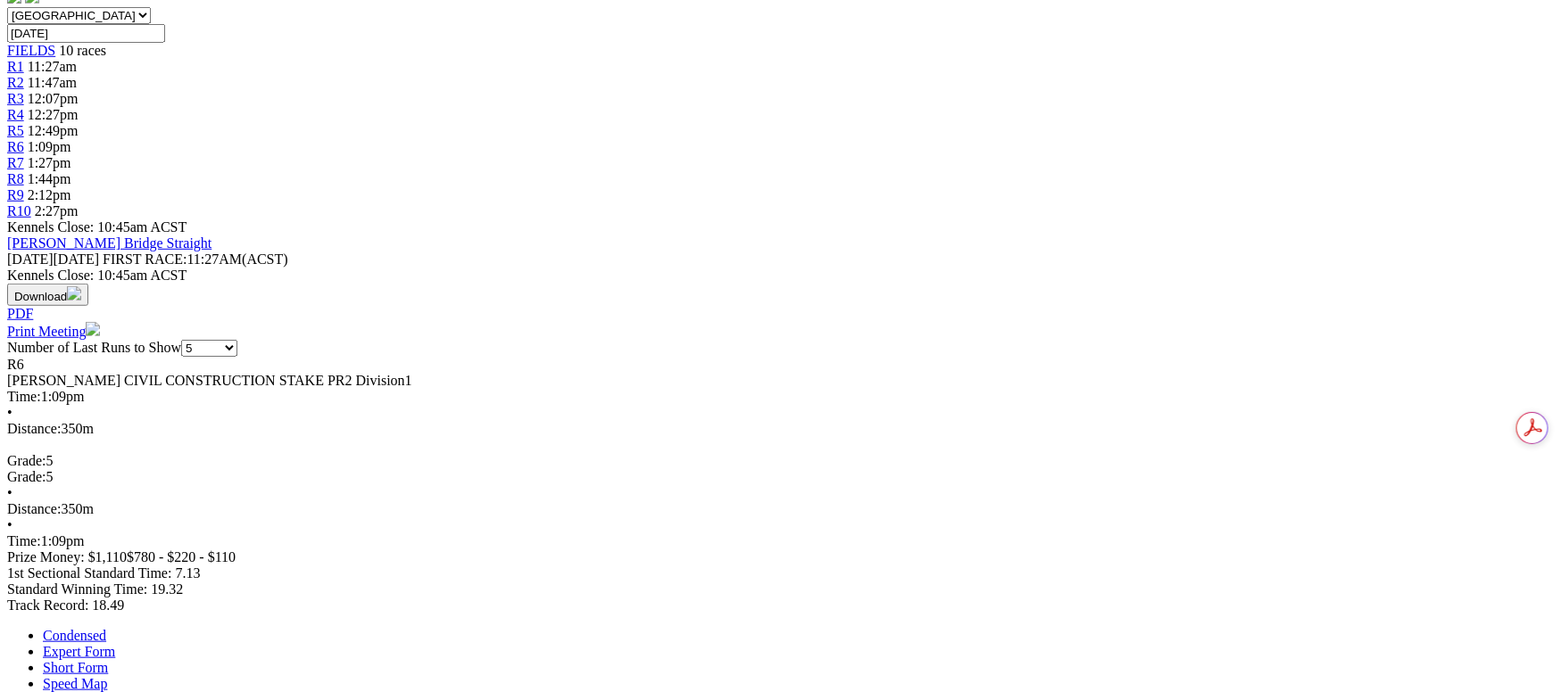
scroll to position [401, 0]
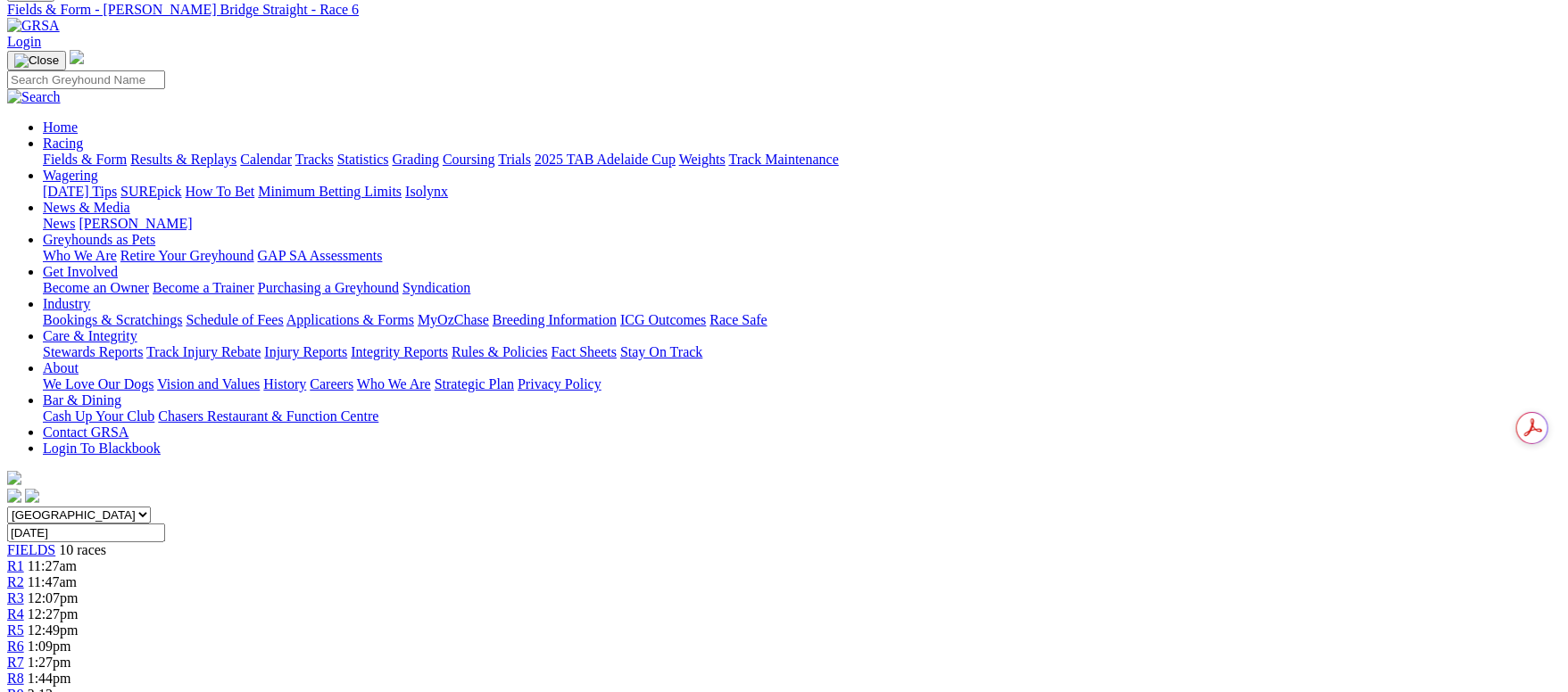
scroll to position [0, 0]
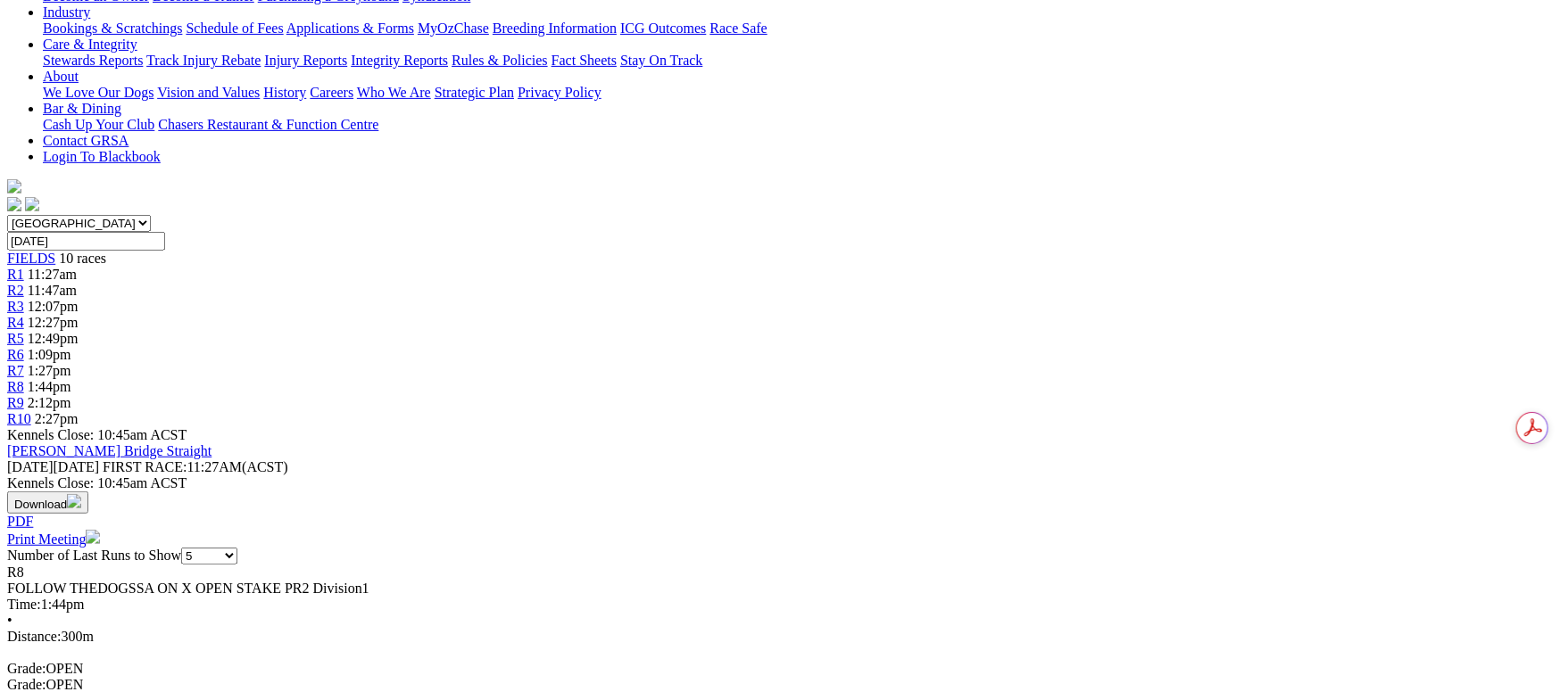
scroll to position [401, 0]
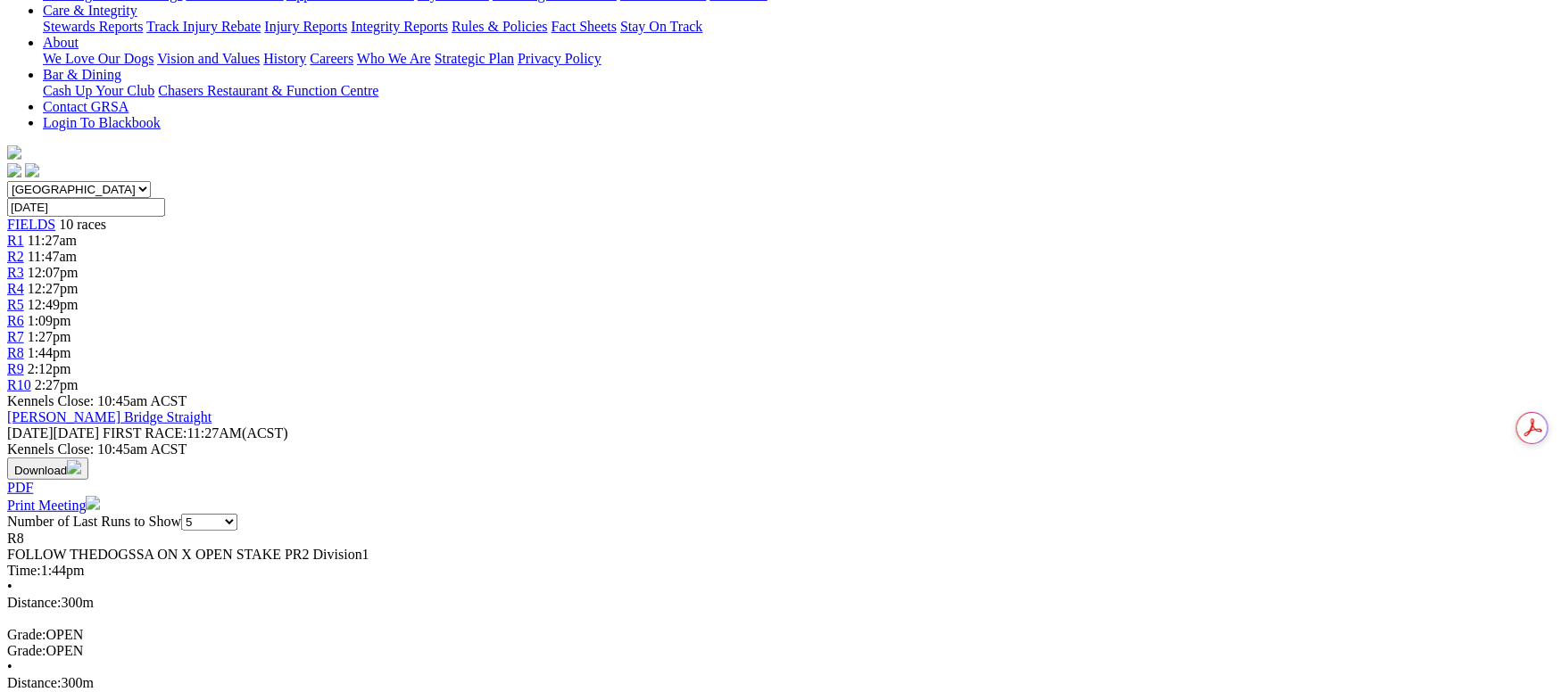
select select "10"
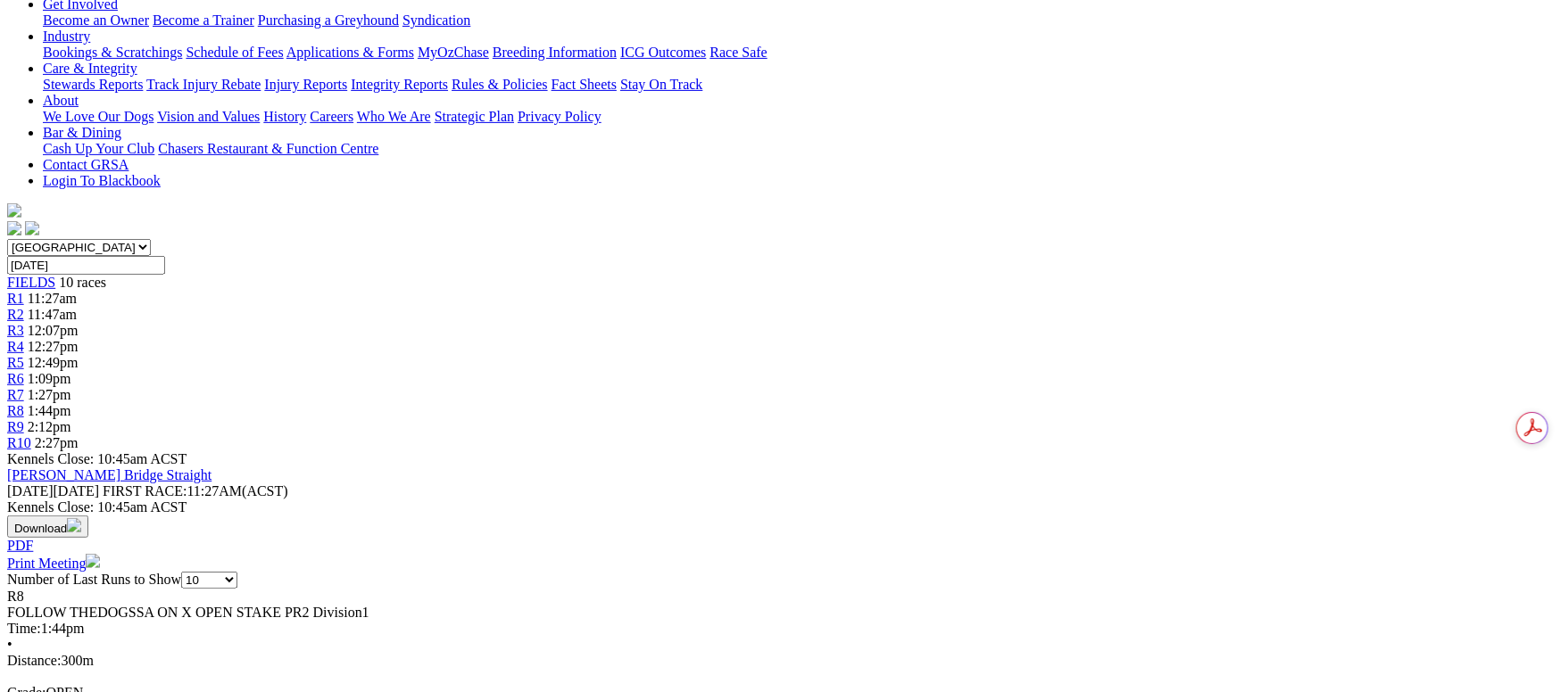
scroll to position [401, 0]
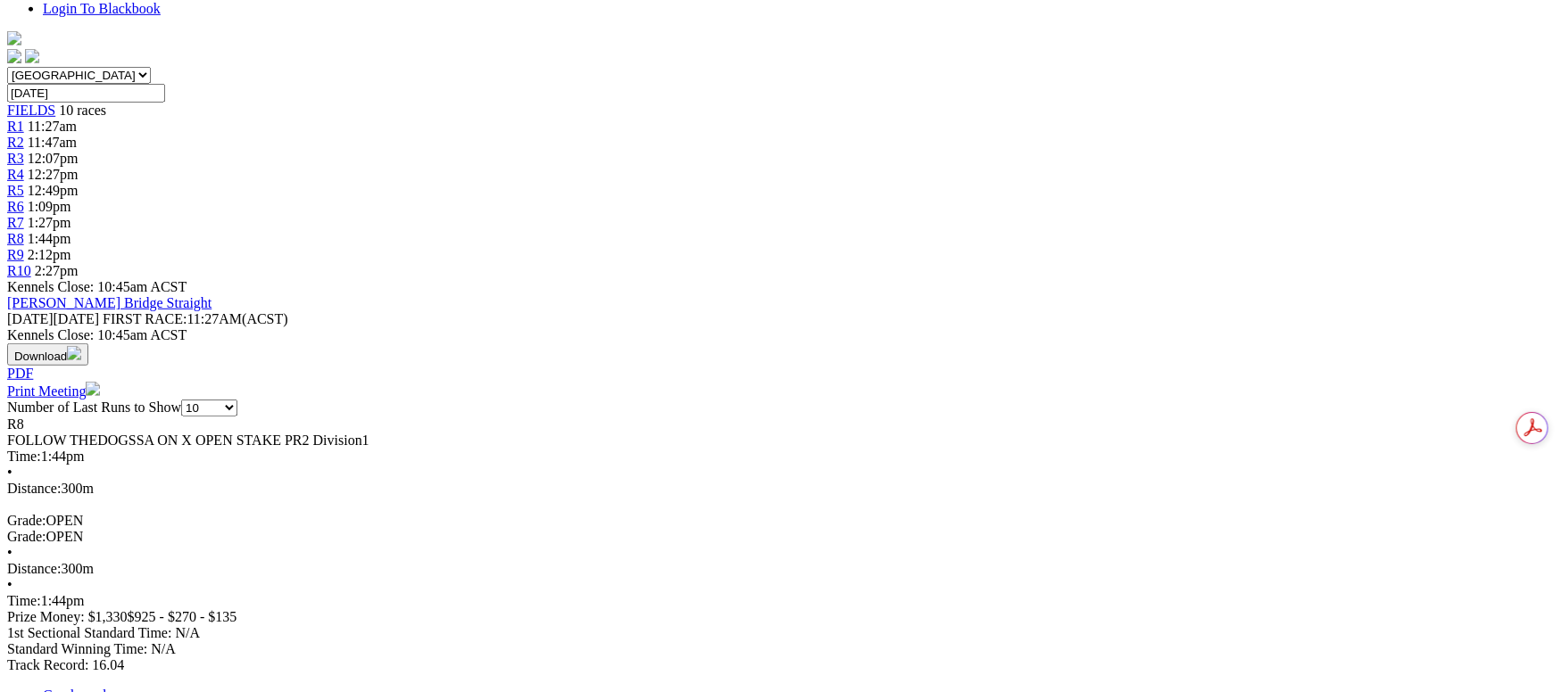
scroll to position [0, 0]
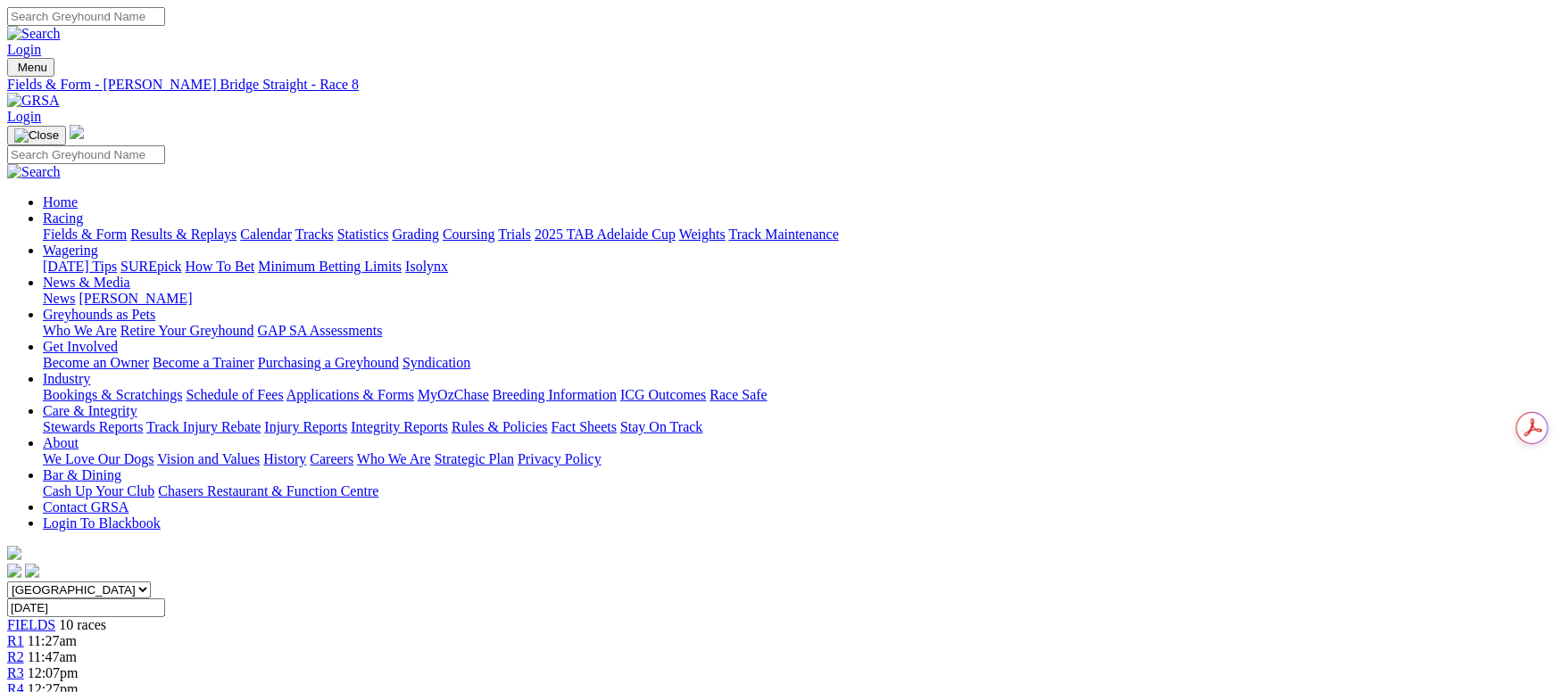
click at [292, 226] on link "Calendar" at bounding box center [266, 233] width 52 height 15
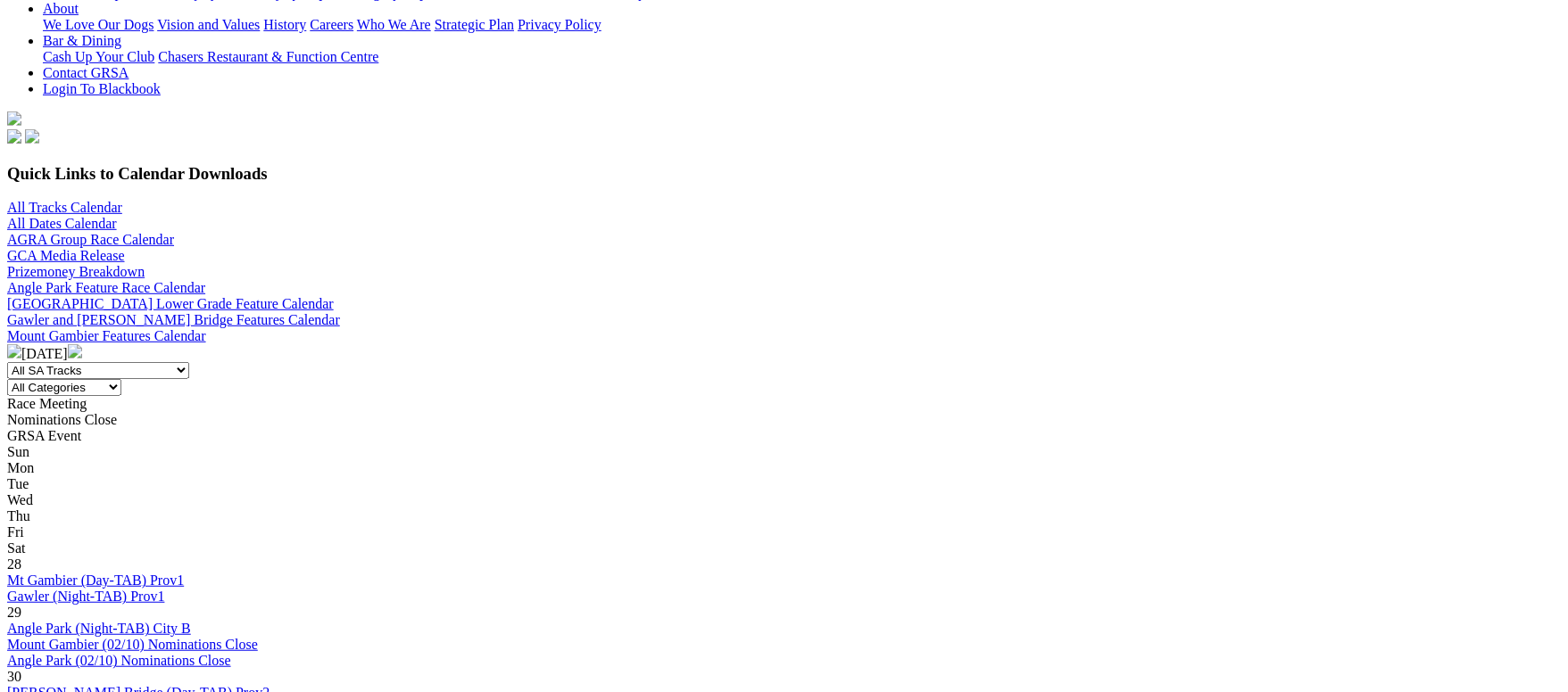
scroll to position [267, 0]
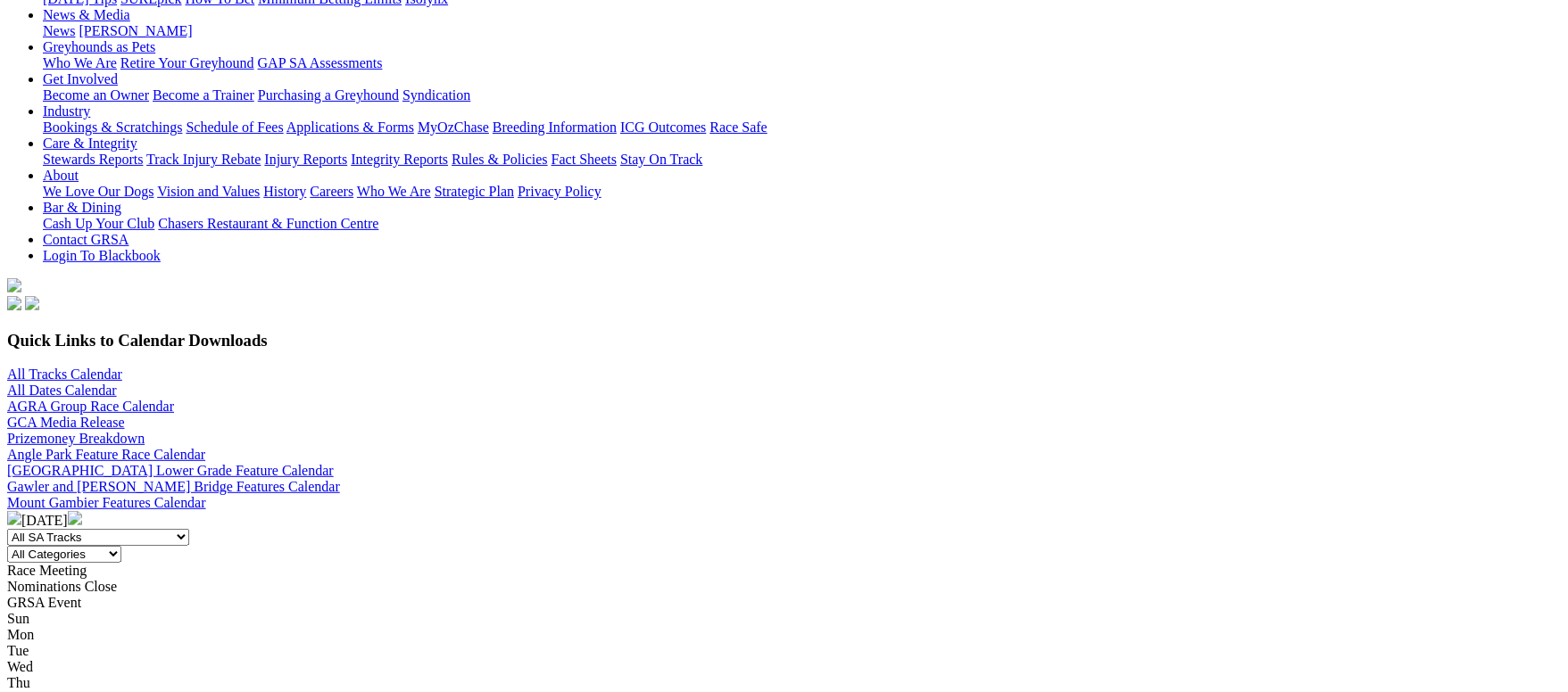
click at [82, 511] on img at bounding box center [75, 519] width 14 height 14
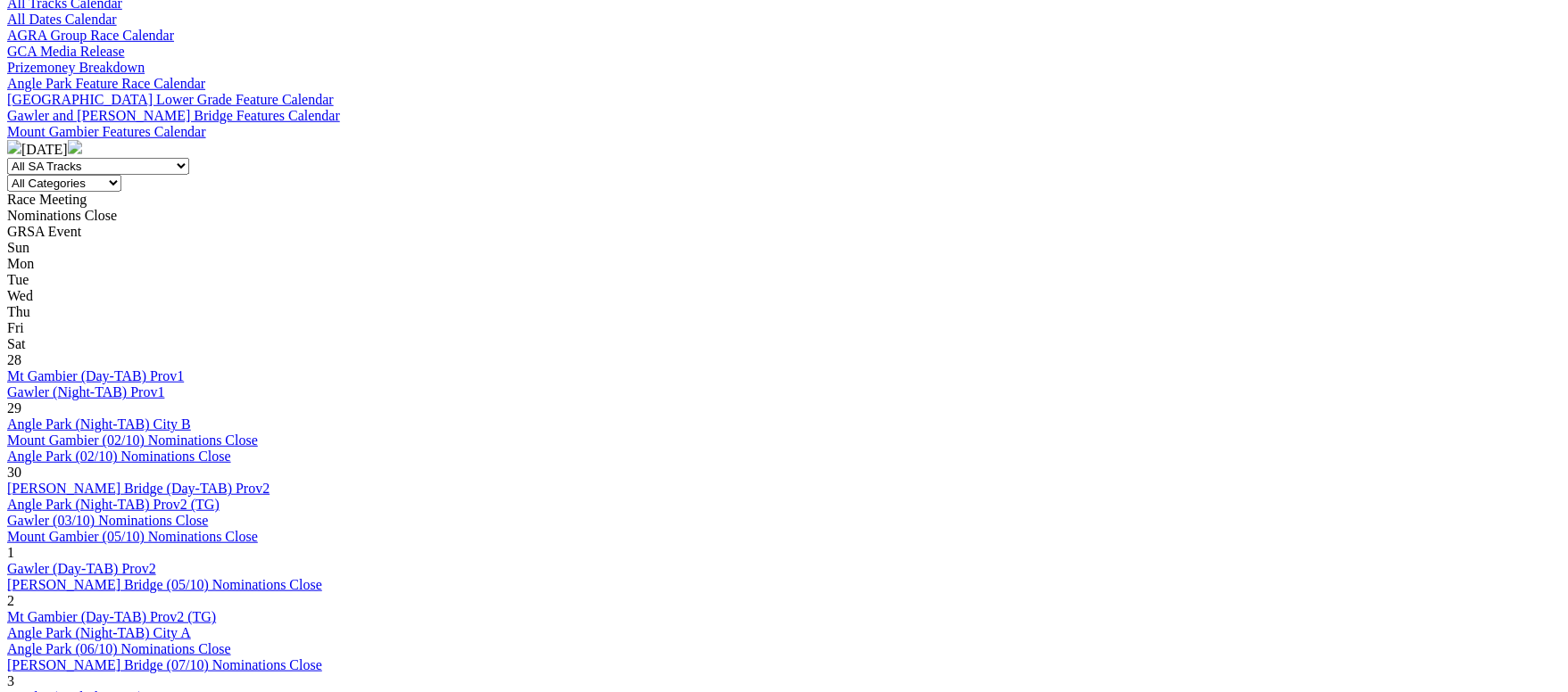
scroll to position [802, 0]
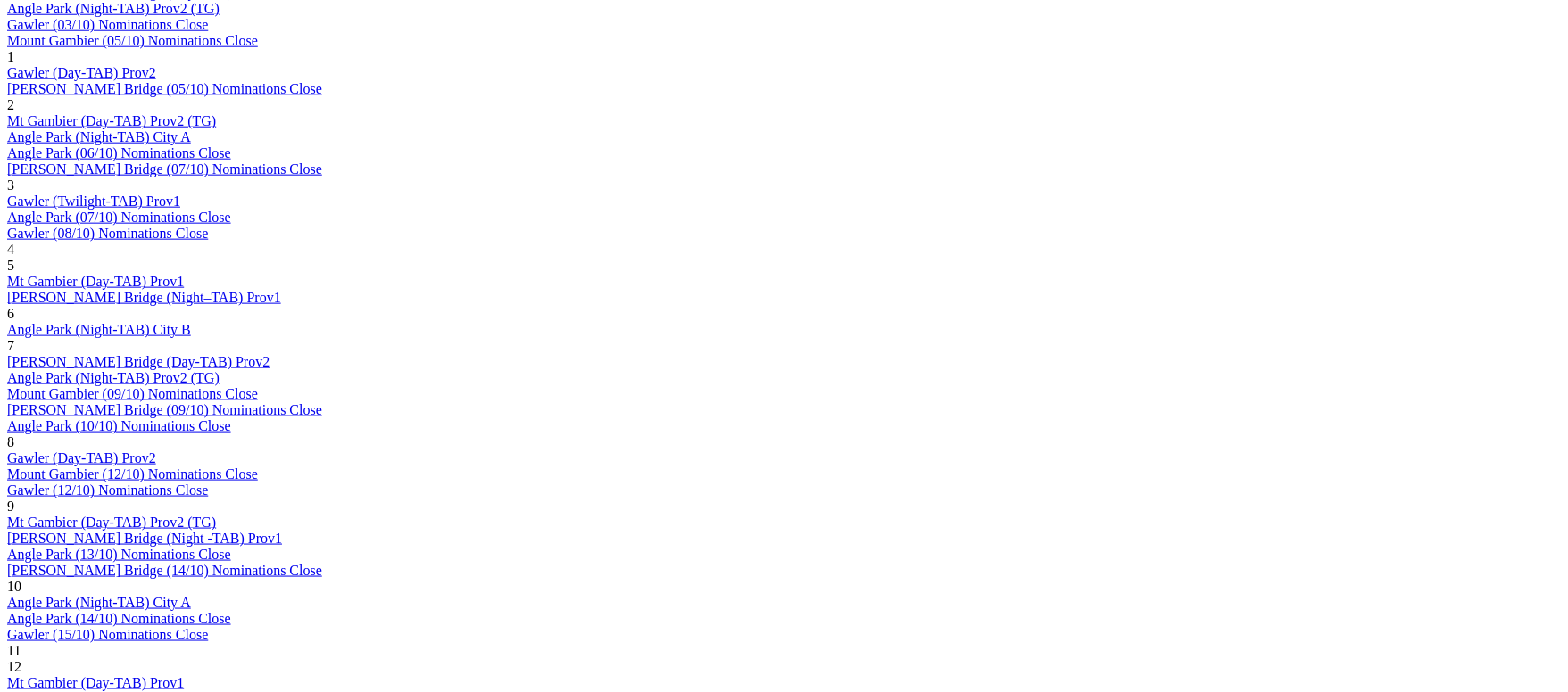
scroll to position [1338, 0]
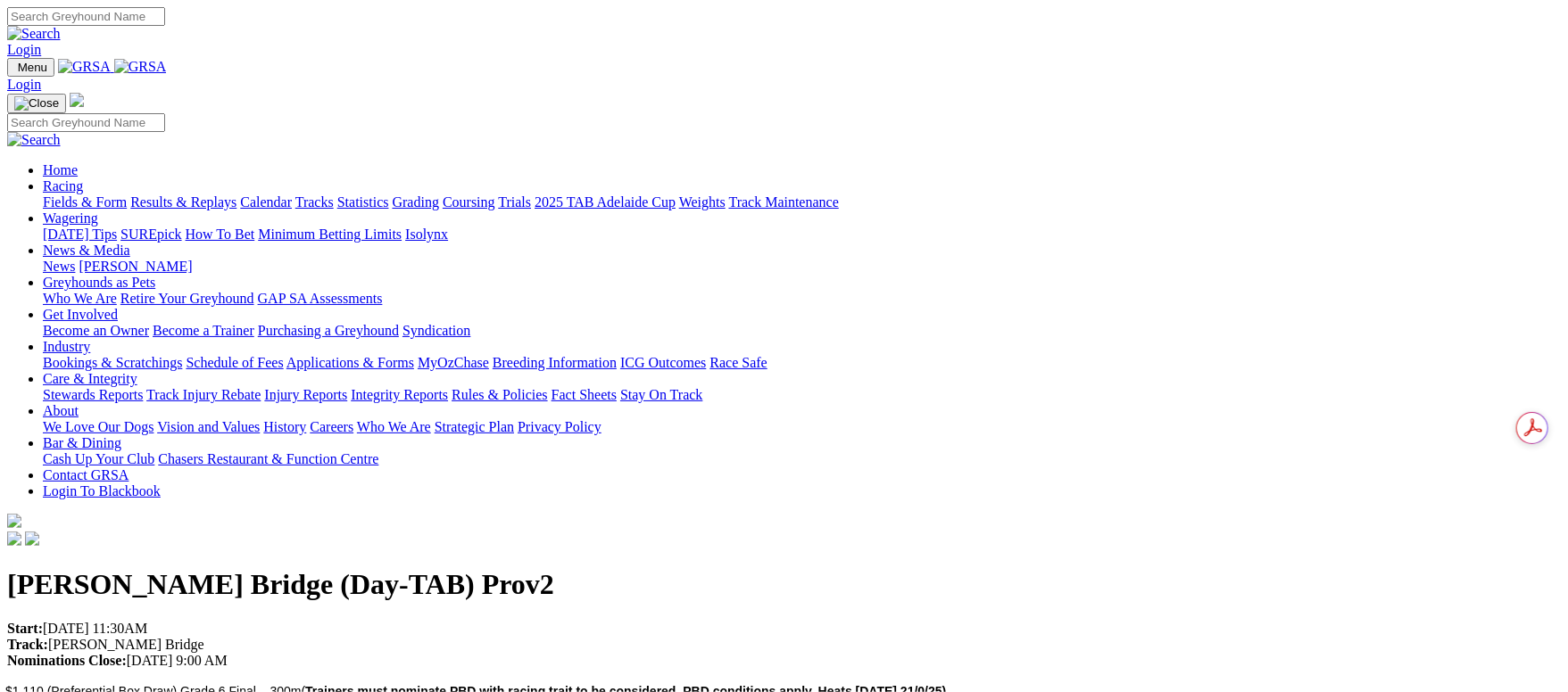
click at [83, 179] on link "Racing" at bounding box center [63, 186] width 40 height 15
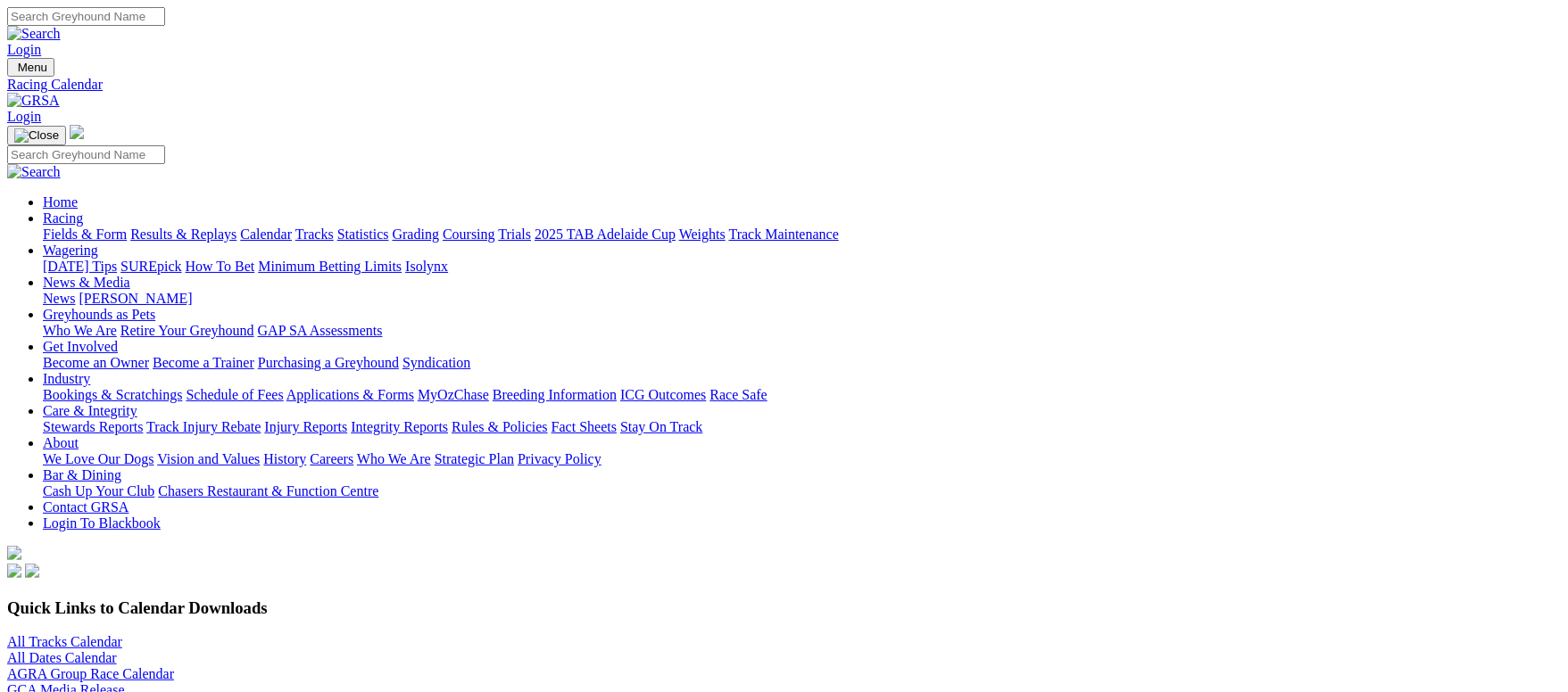
click at [127, 226] on link "Fields & Form" at bounding box center [85, 233] width 84 height 15
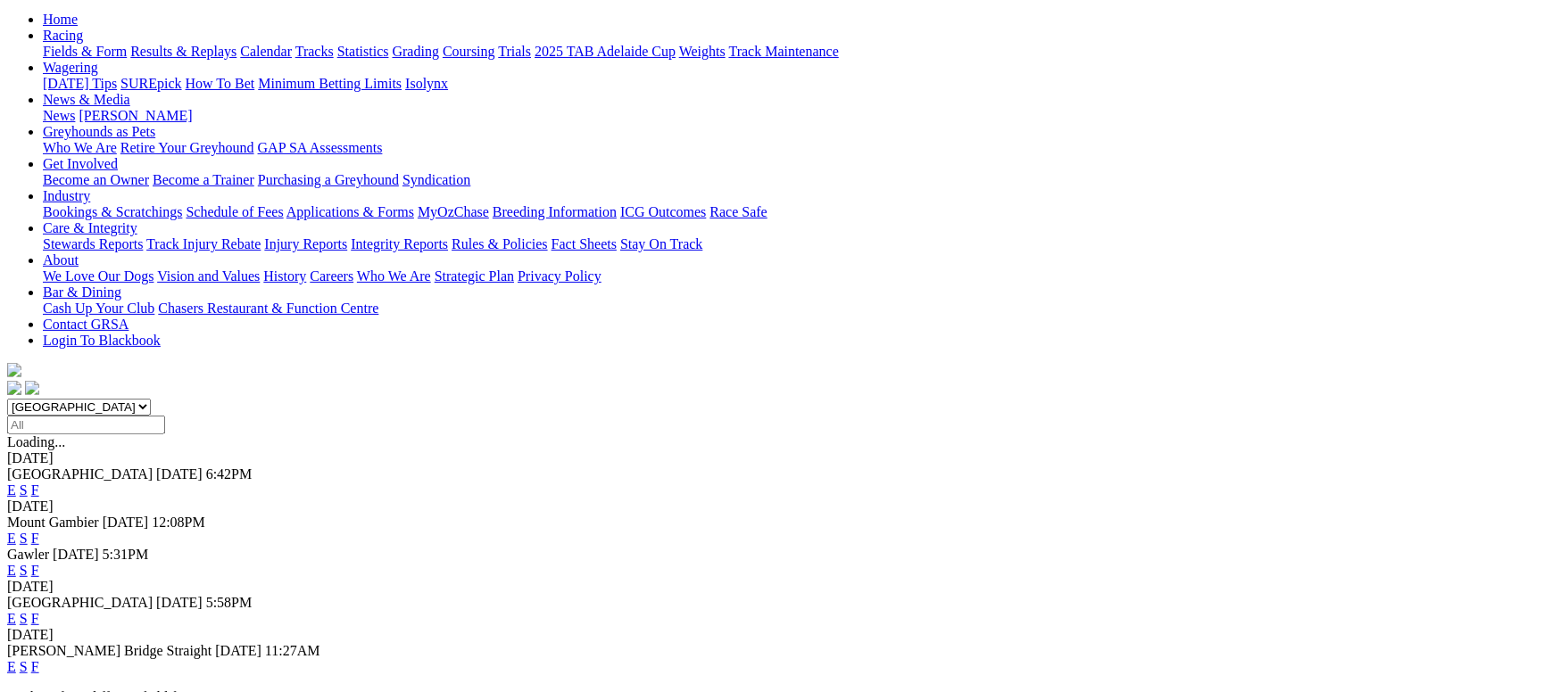
scroll to position [267, 0]
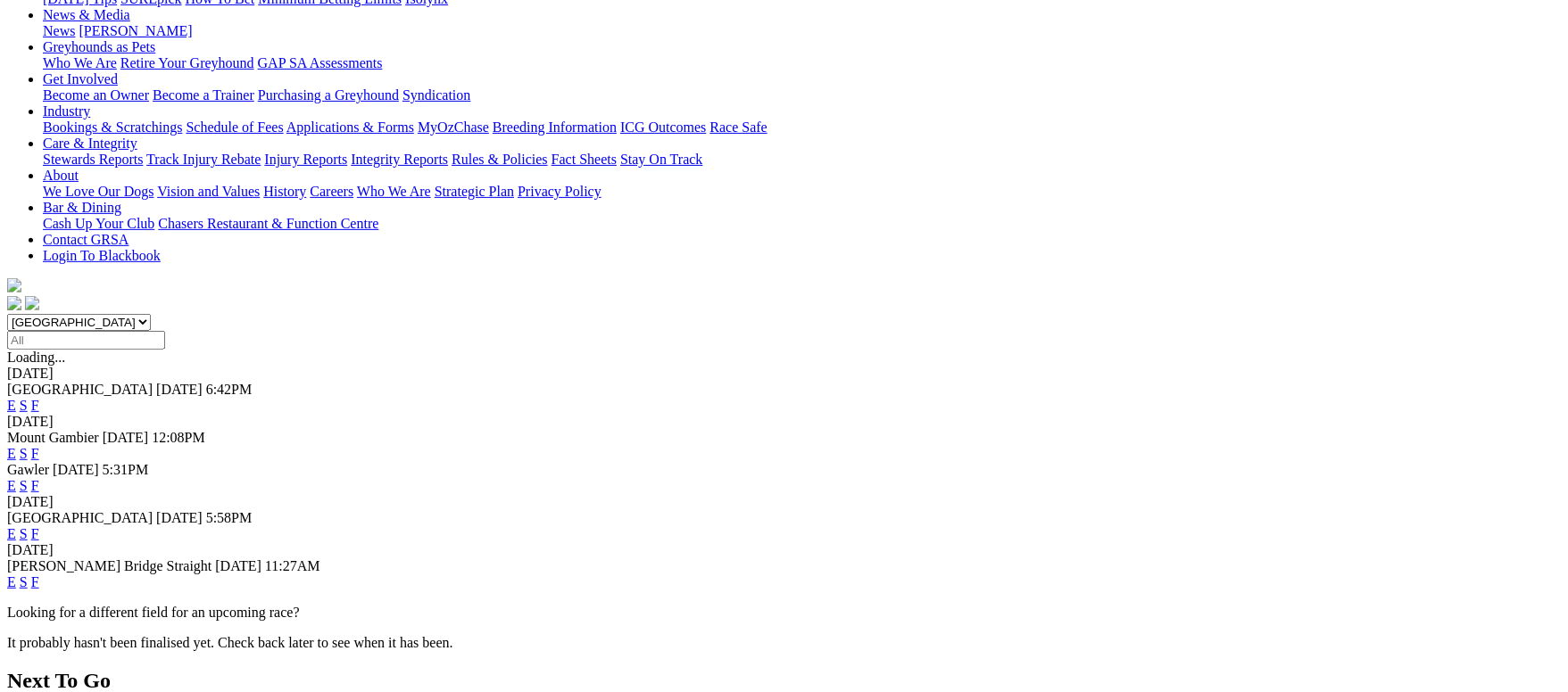
click at [39, 574] on span "F" at bounding box center [35, 581] width 8 height 15
click at [39, 574] on link "F" at bounding box center [35, 581] width 8 height 15
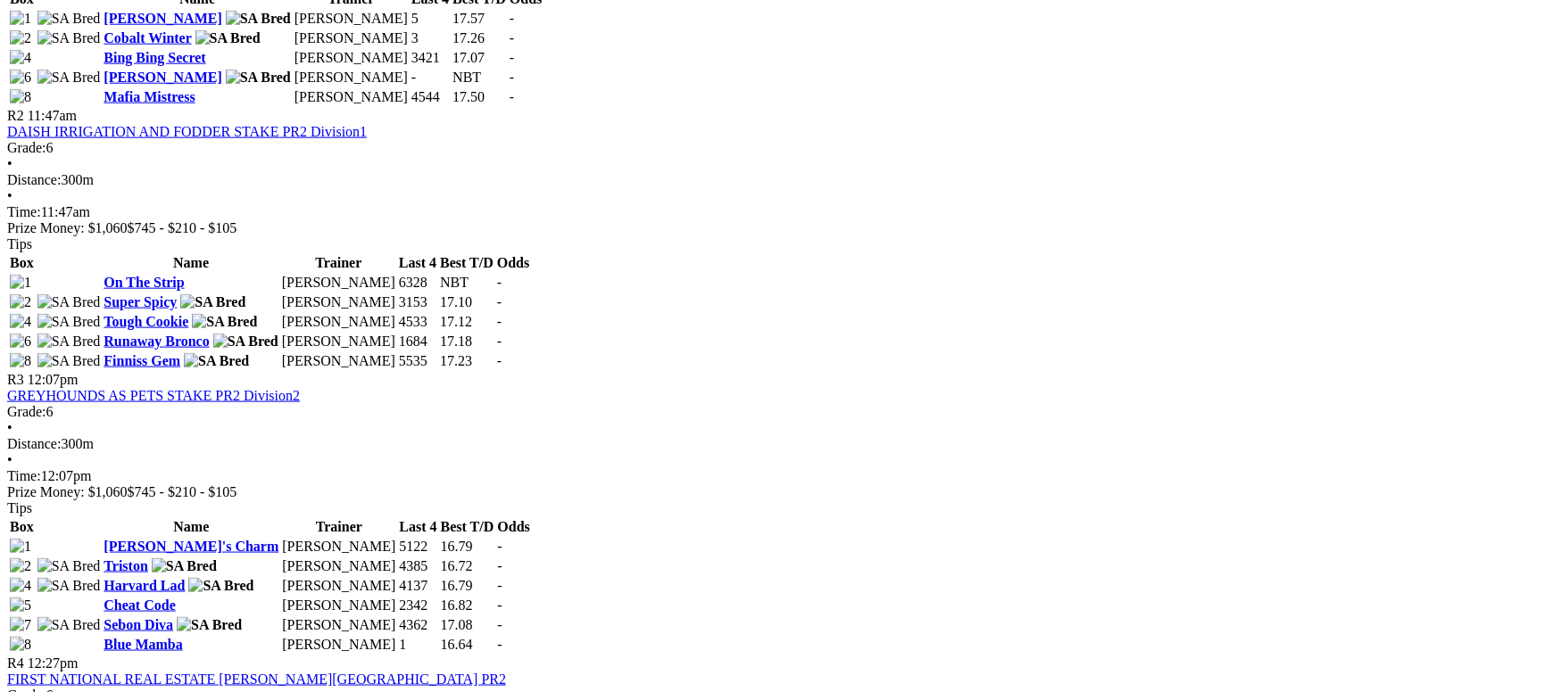
scroll to position [1471, 0]
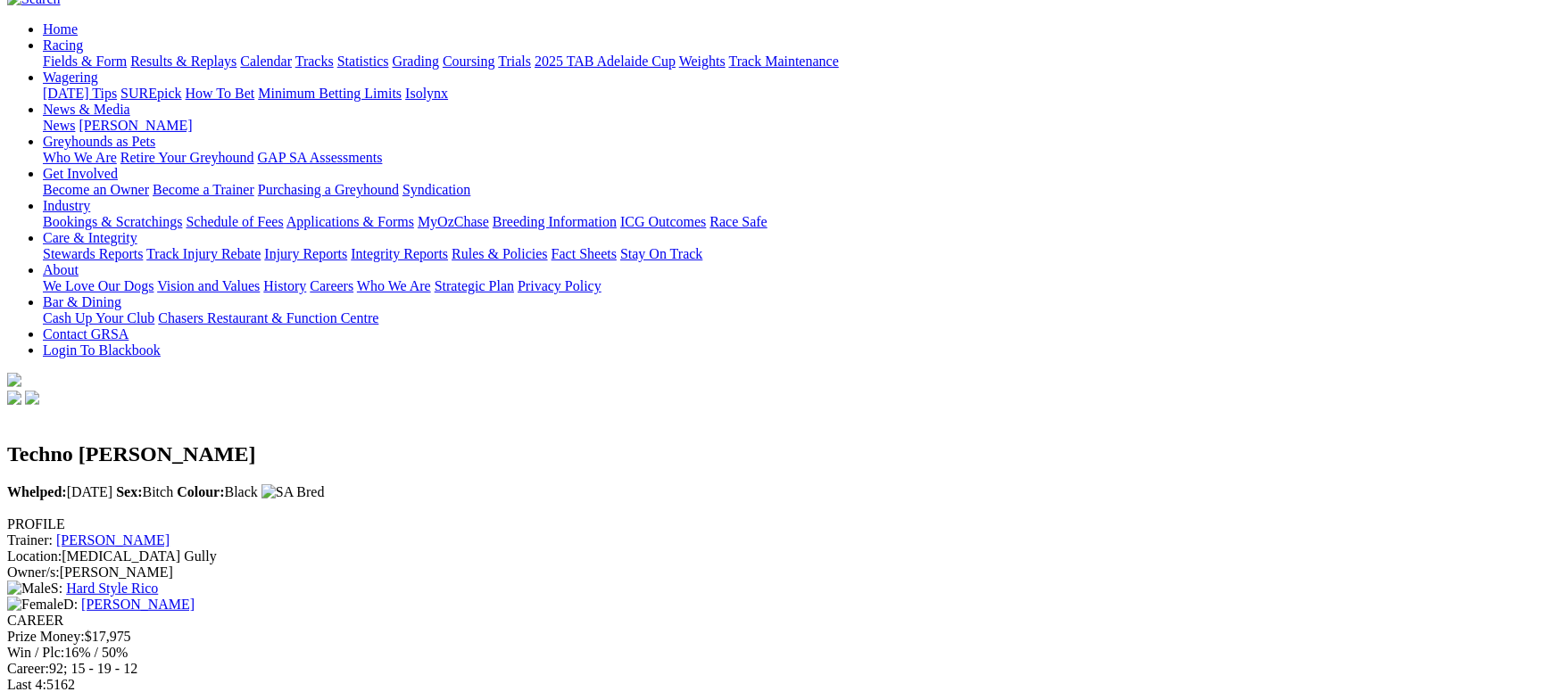
scroll to position [134, 0]
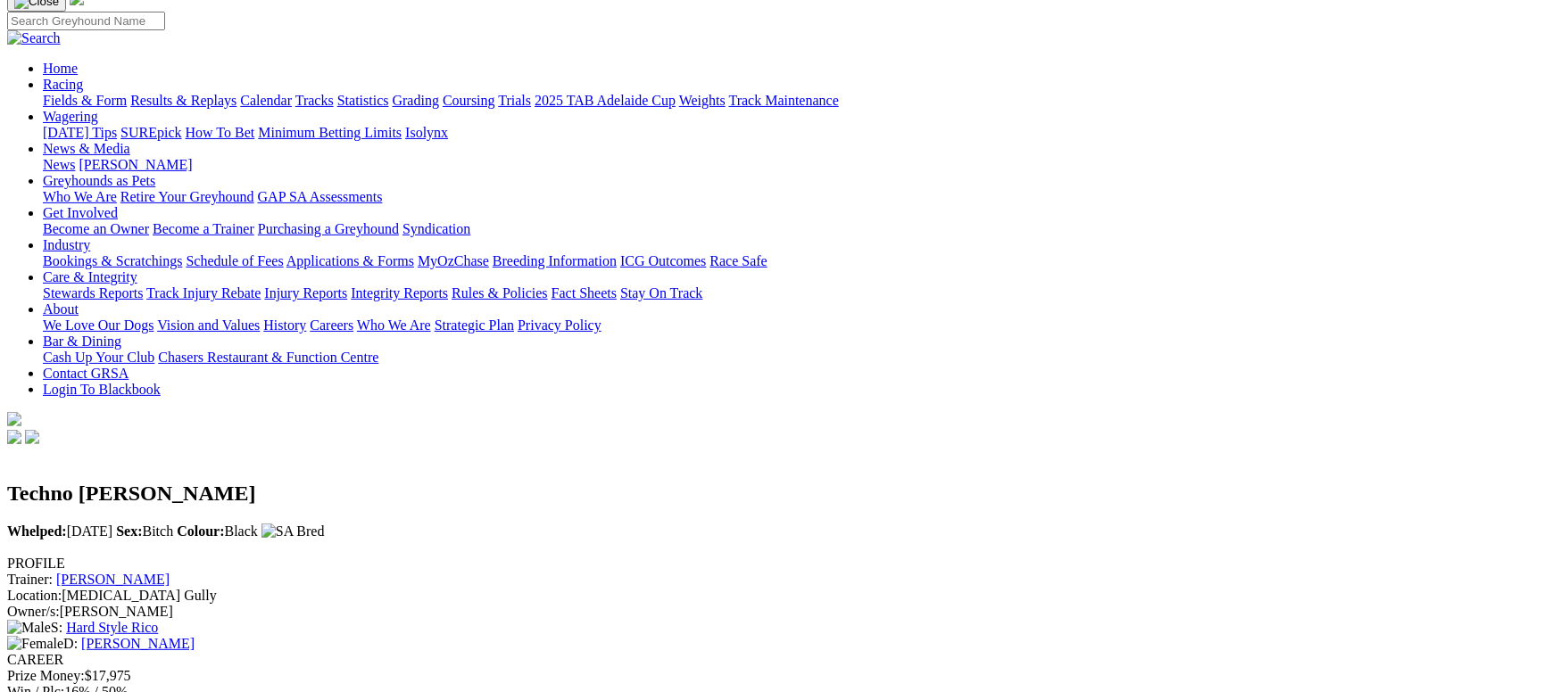
click at [170, 571] on link "[PERSON_NAME]" at bounding box center [113, 578] width 114 height 15
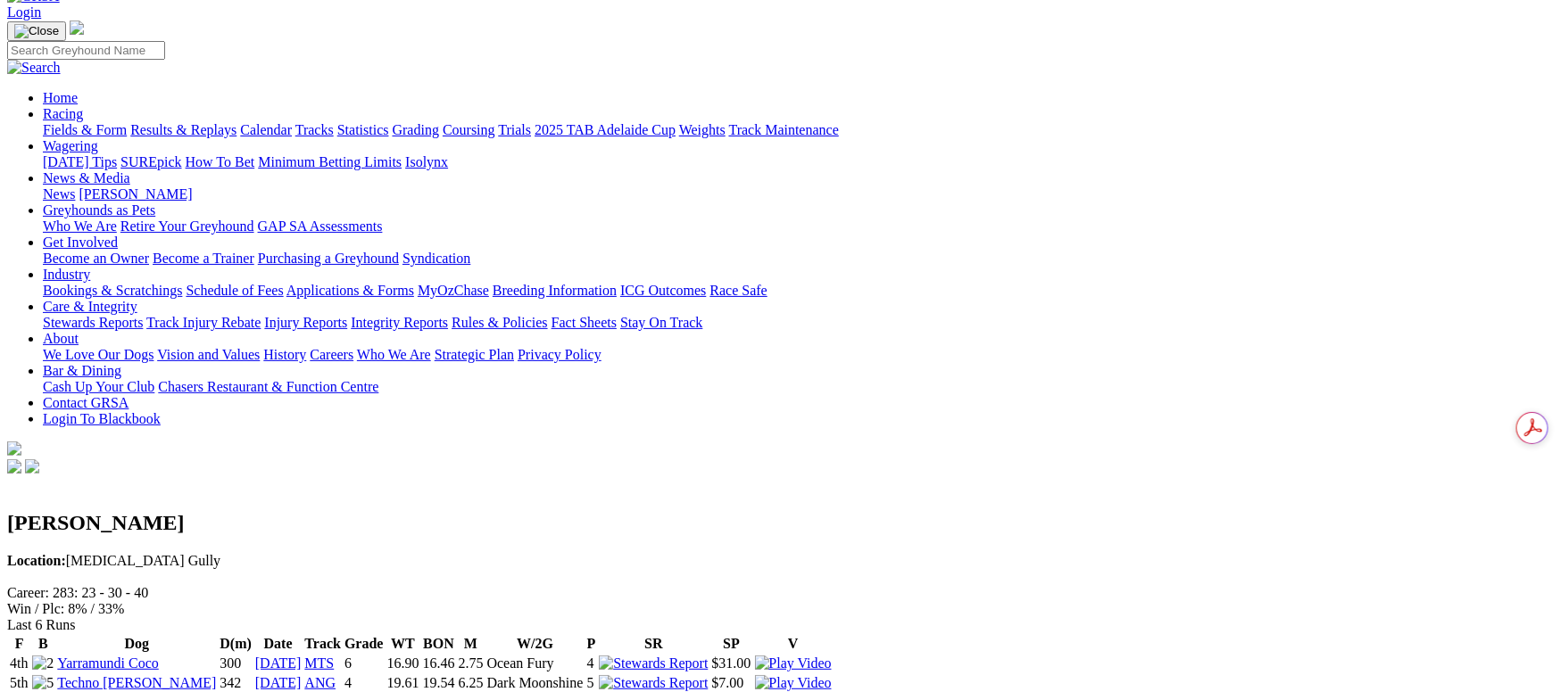
scroll to position [134, 0]
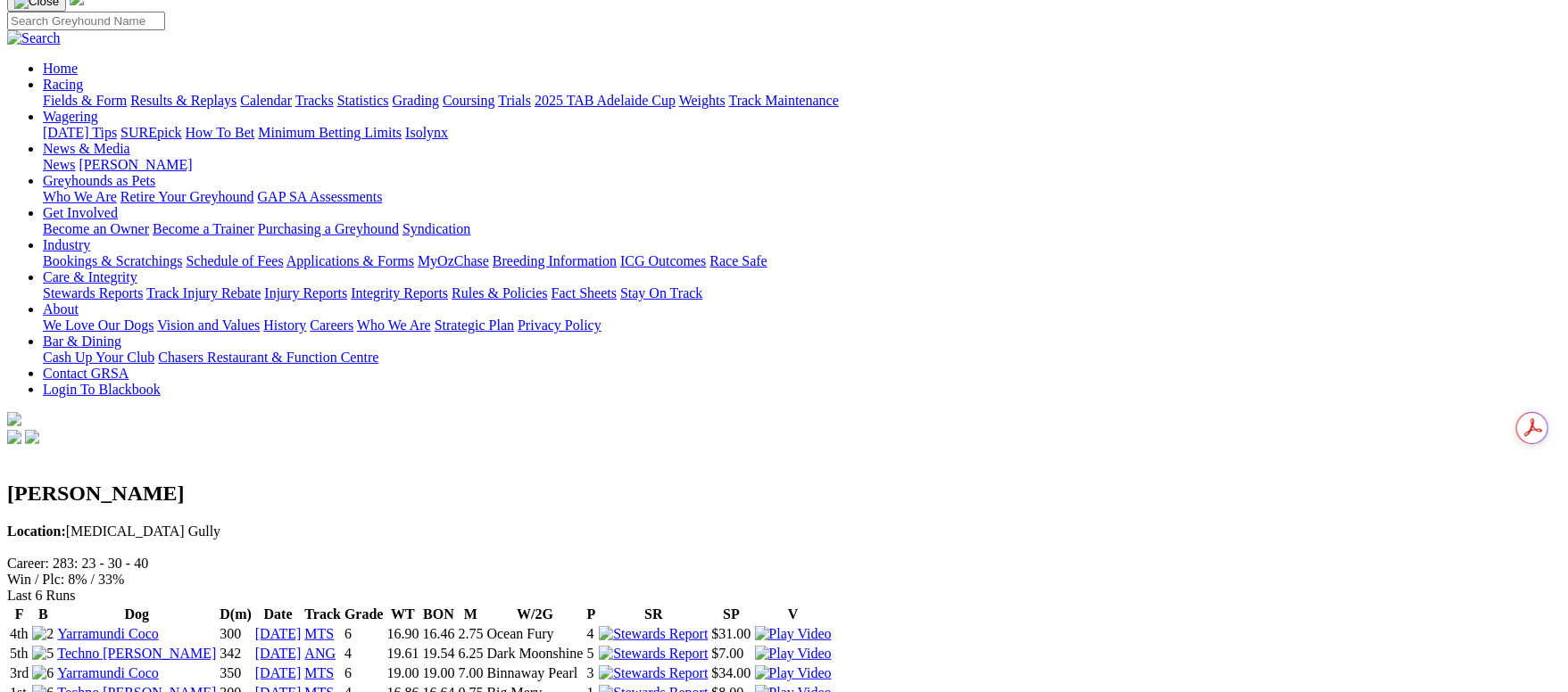
click at [158, 665] on link "Yarramundi Coco" at bounding box center [107, 672] width 101 height 15
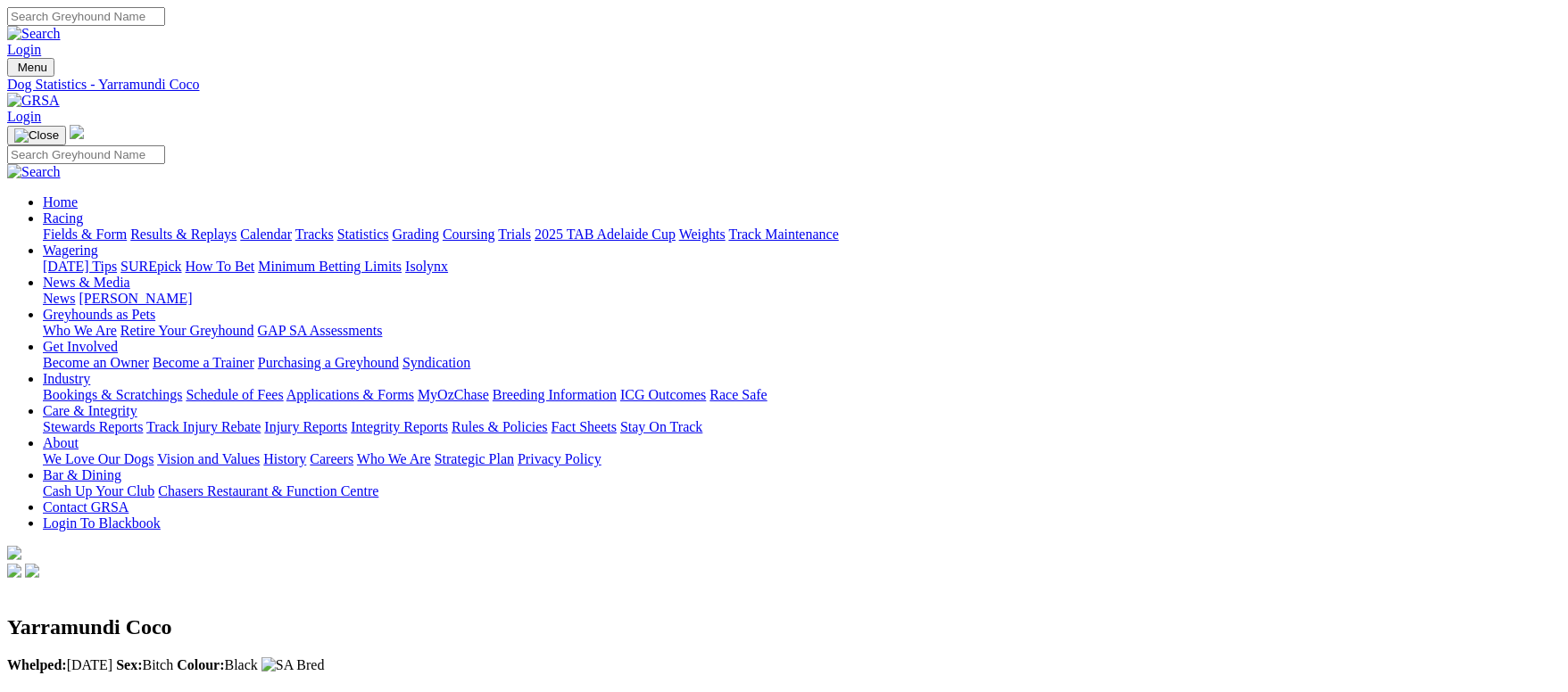
click at [127, 226] on link "Fields & Form" at bounding box center [85, 233] width 84 height 15
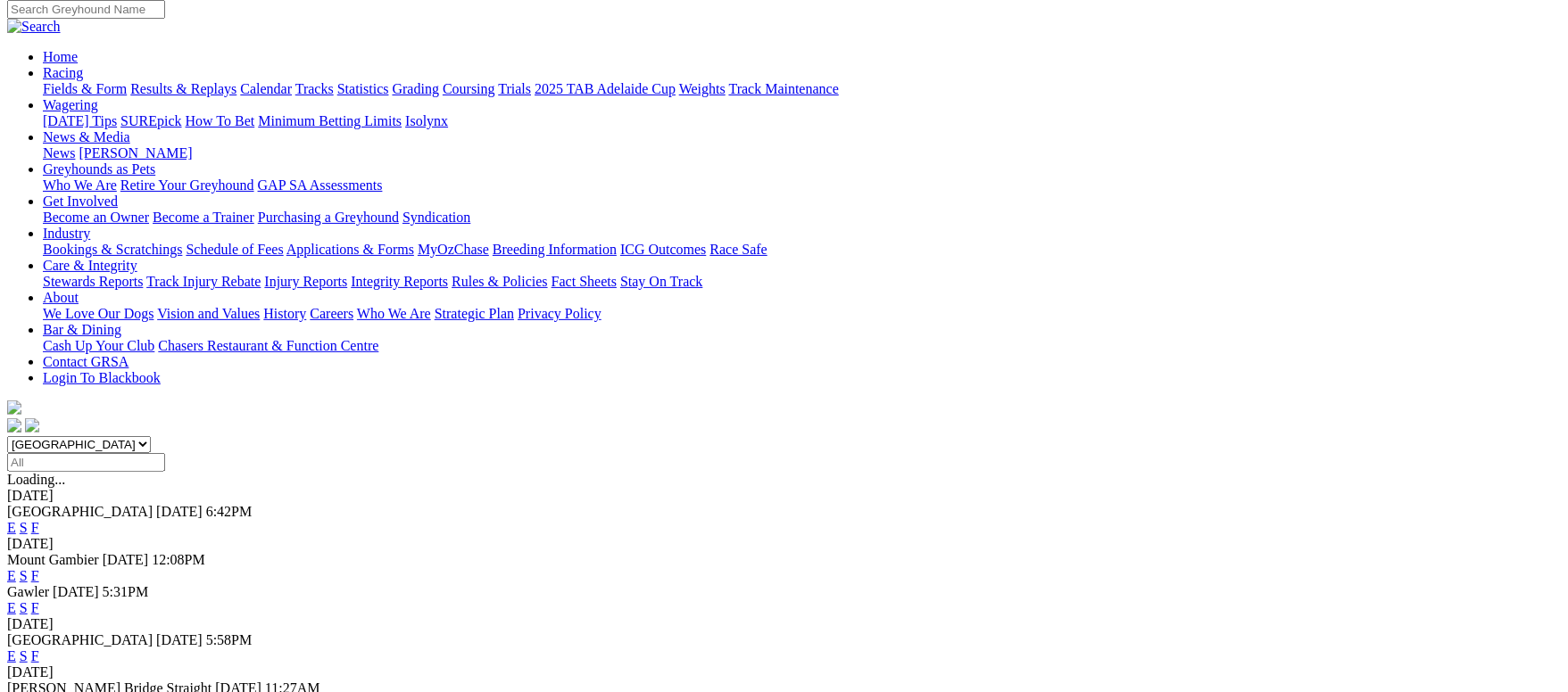
scroll to position [267, 0]
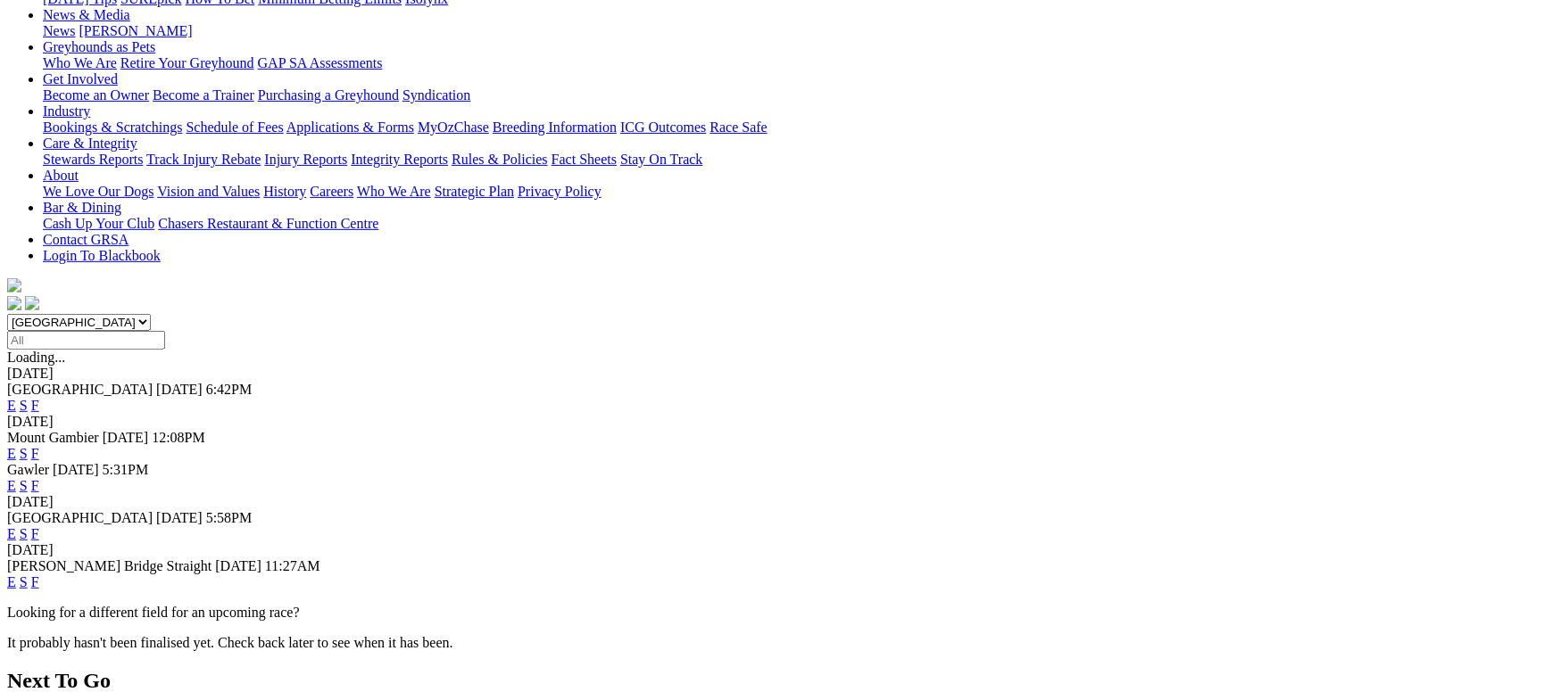
click at [39, 527] on link "F" at bounding box center [35, 534] width 8 height 15
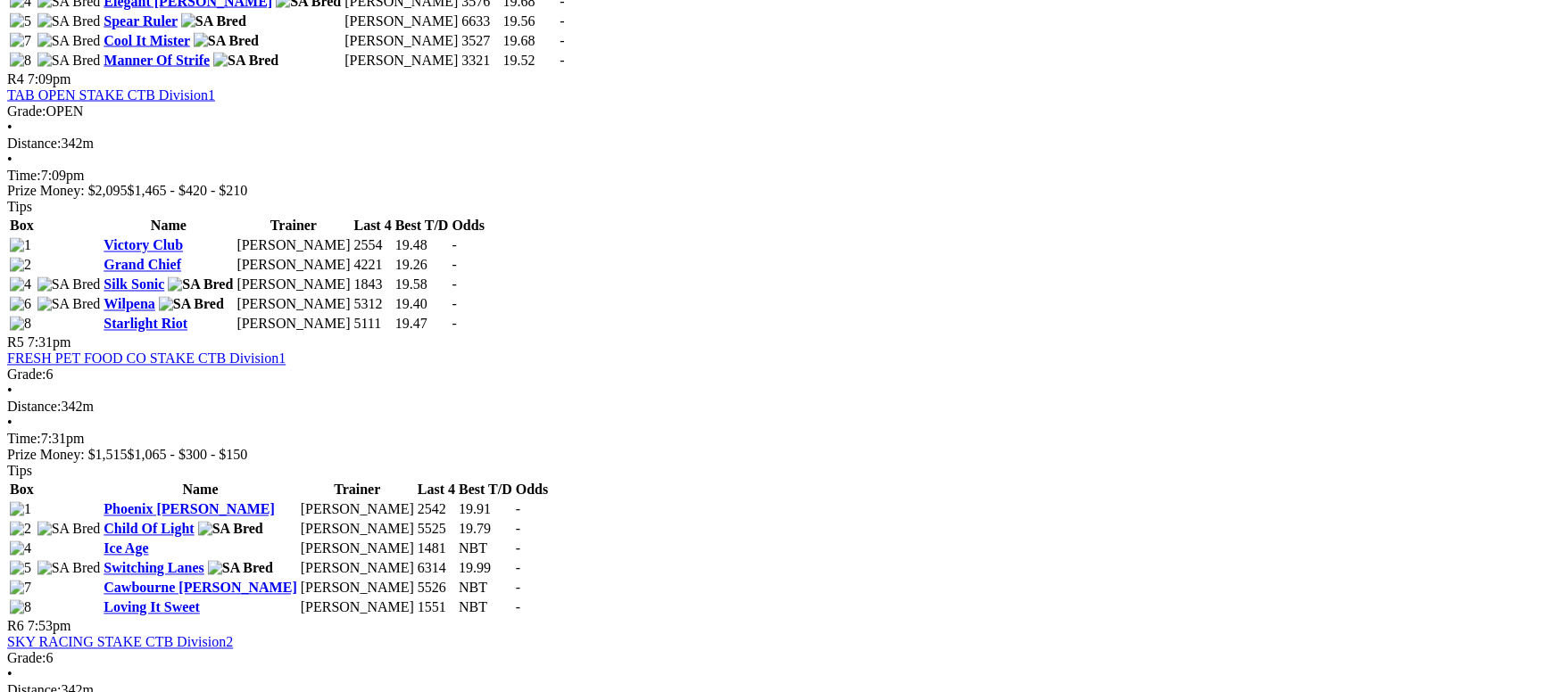
scroll to position [2007, 0]
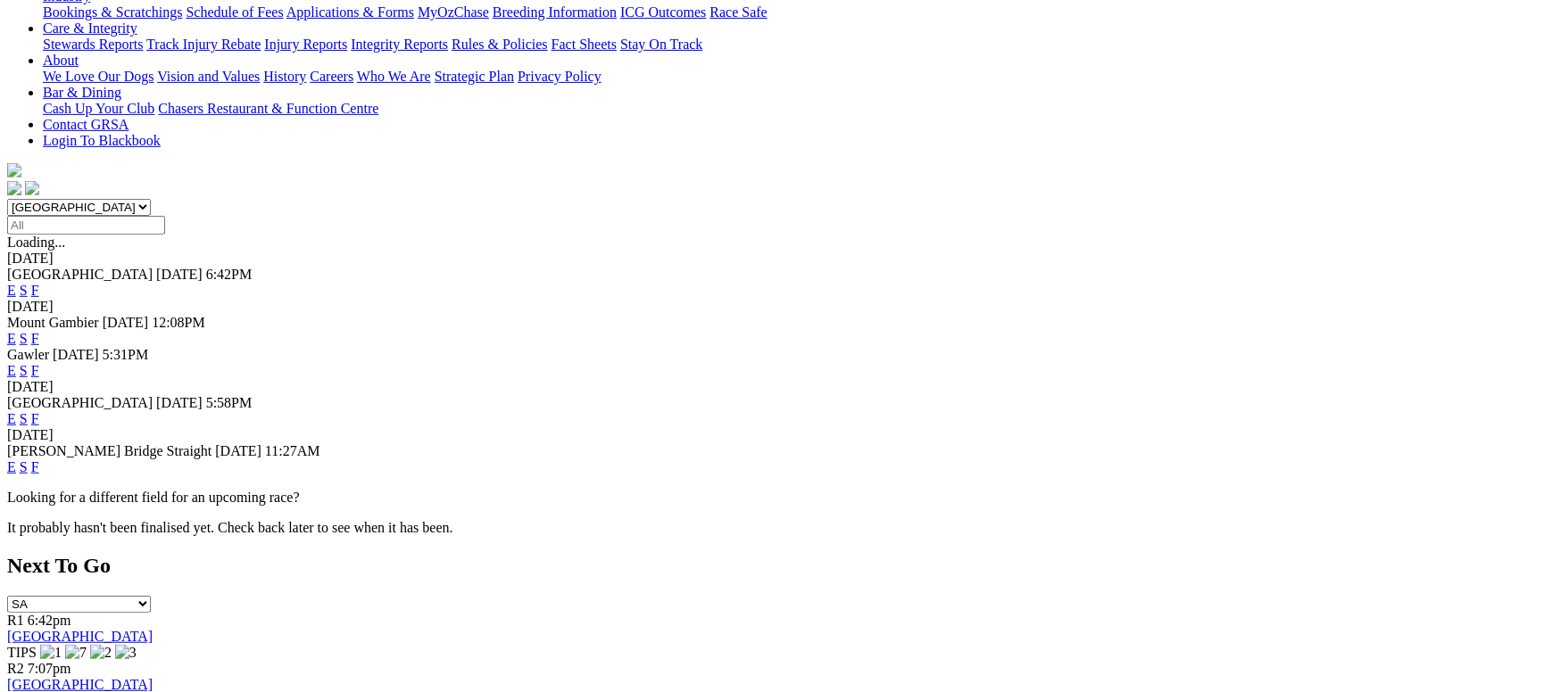
scroll to position [401, 0]
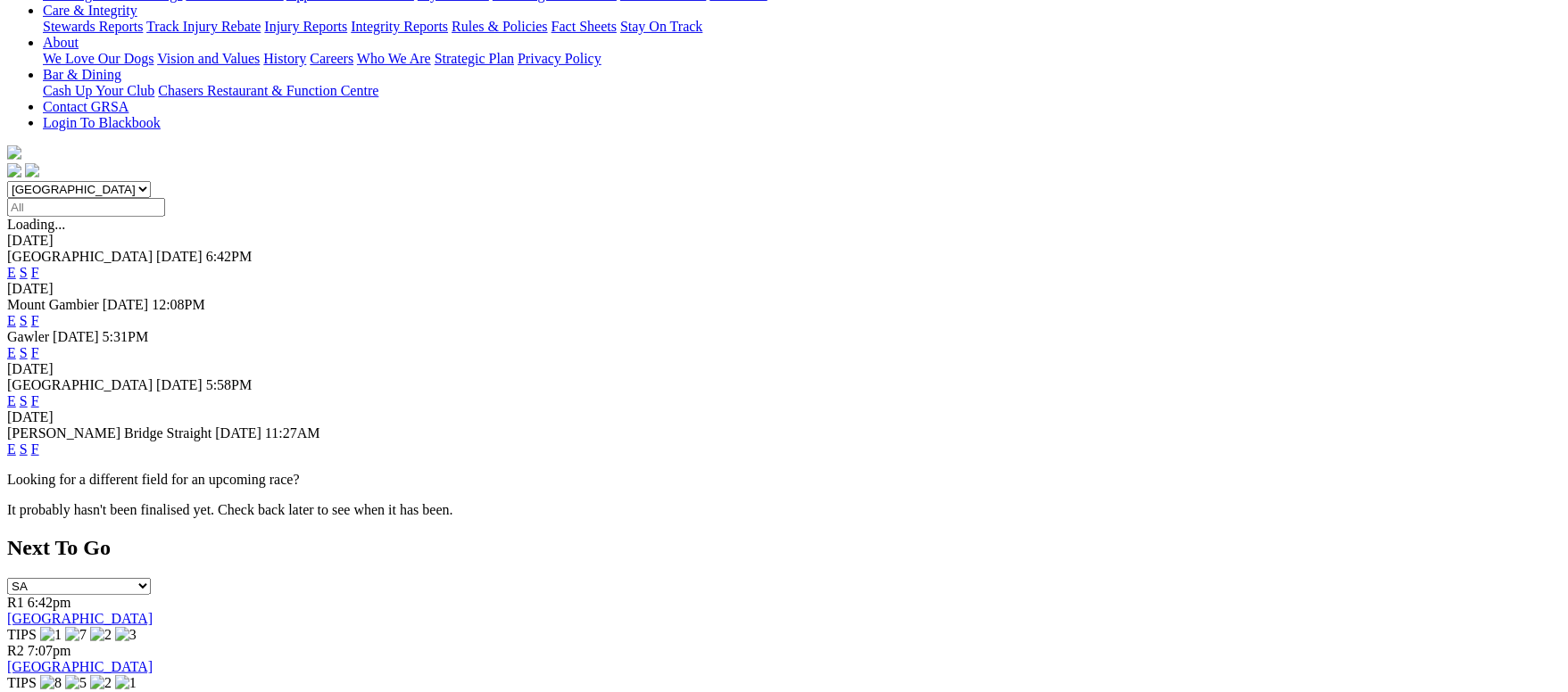
click at [39, 442] on link "F" at bounding box center [35, 449] width 8 height 15
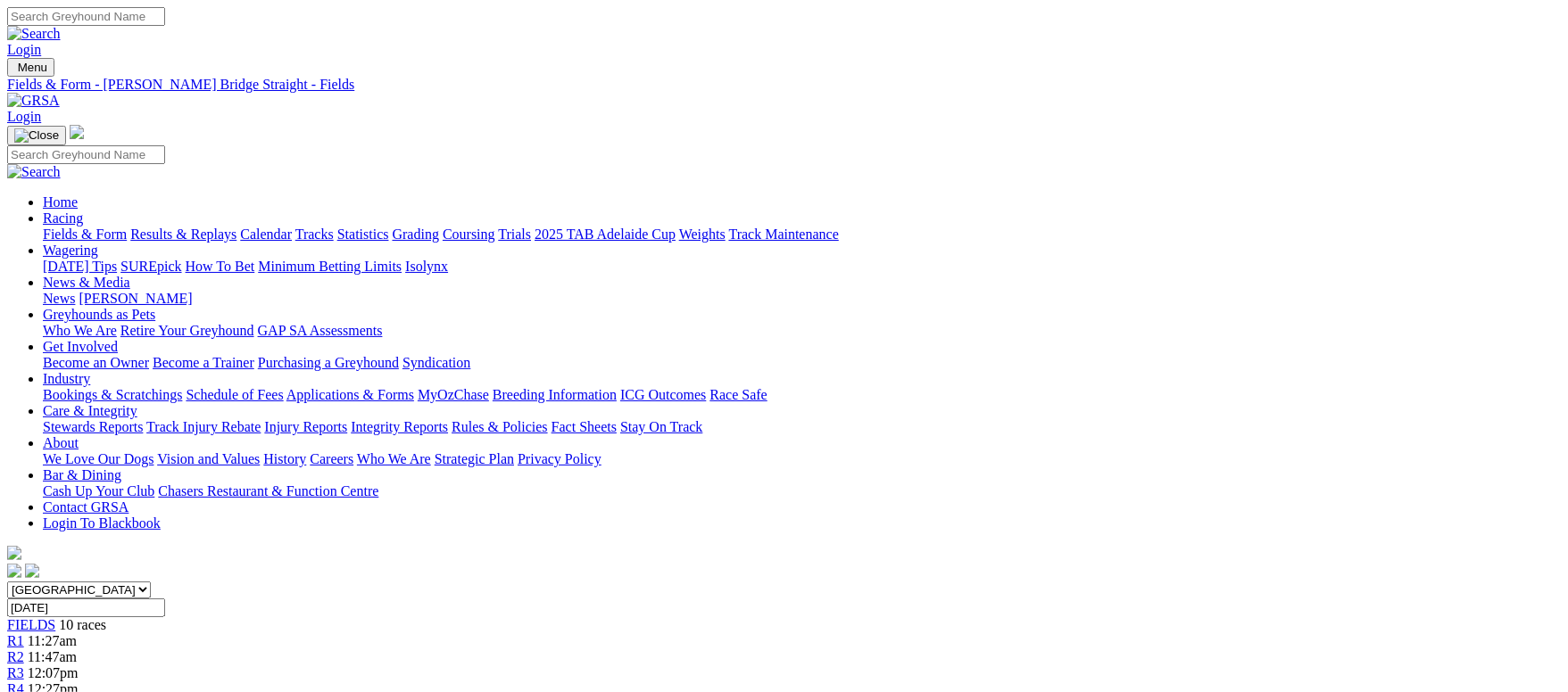
click at [127, 226] on link "Fields & Form" at bounding box center [85, 233] width 84 height 15
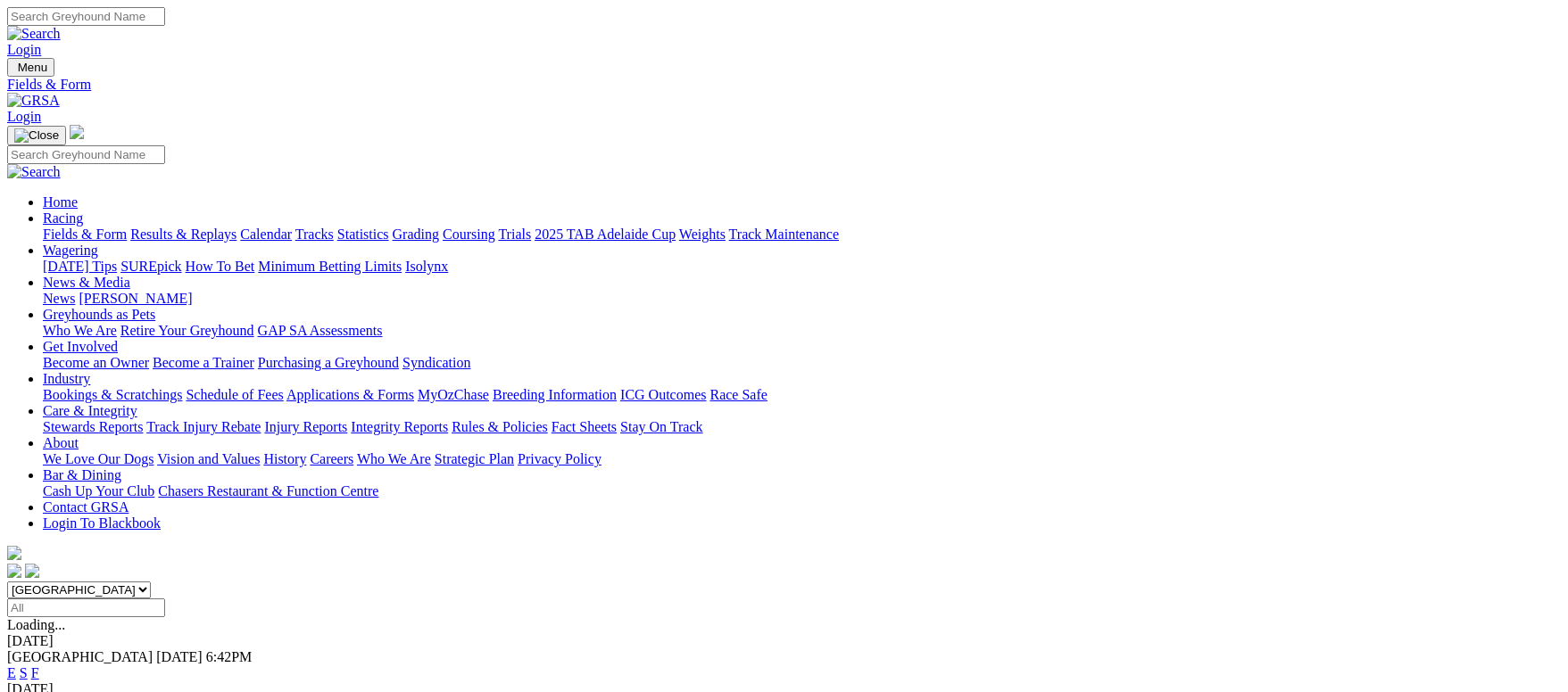
scroll to position [267, 0]
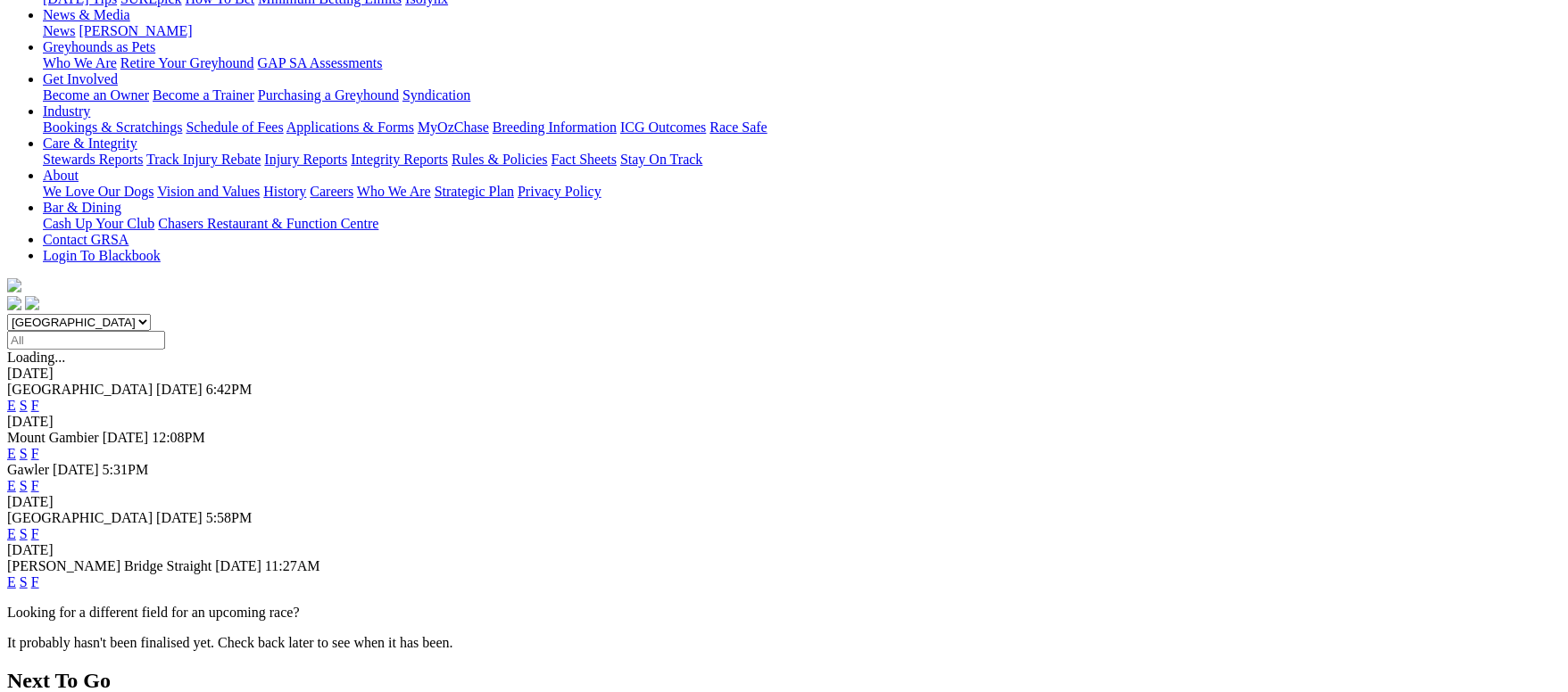
click at [39, 574] on link "F" at bounding box center [35, 581] width 8 height 15
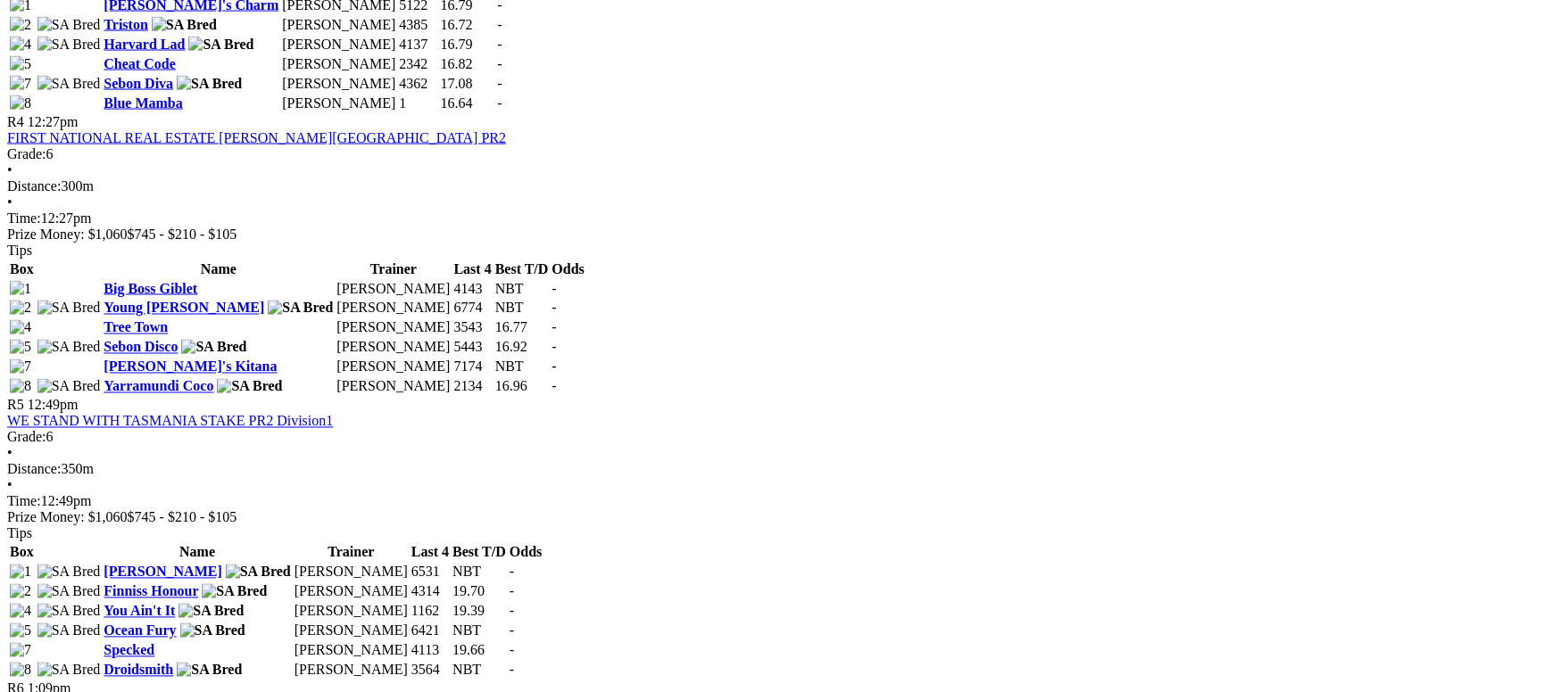
scroll to position [1605, 0]
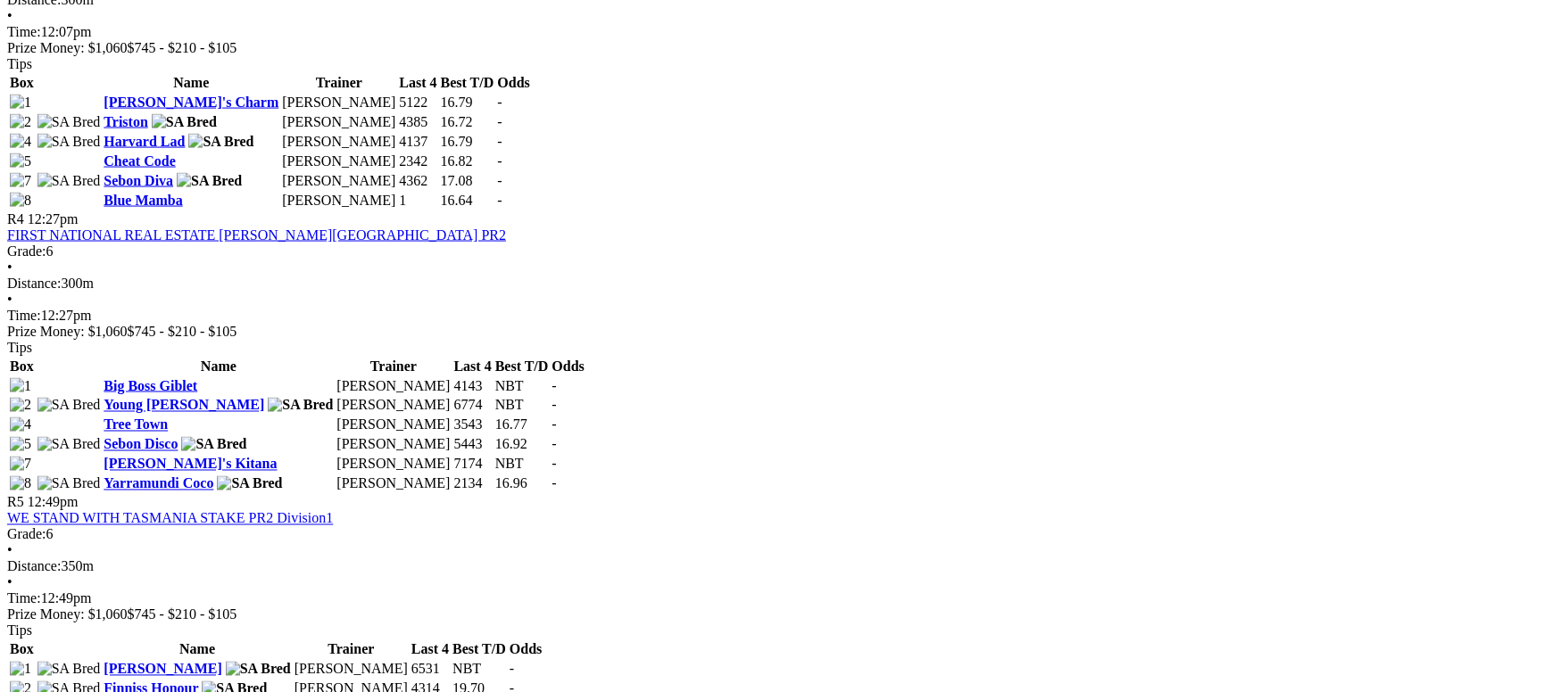
scroll to position [1338, 0]
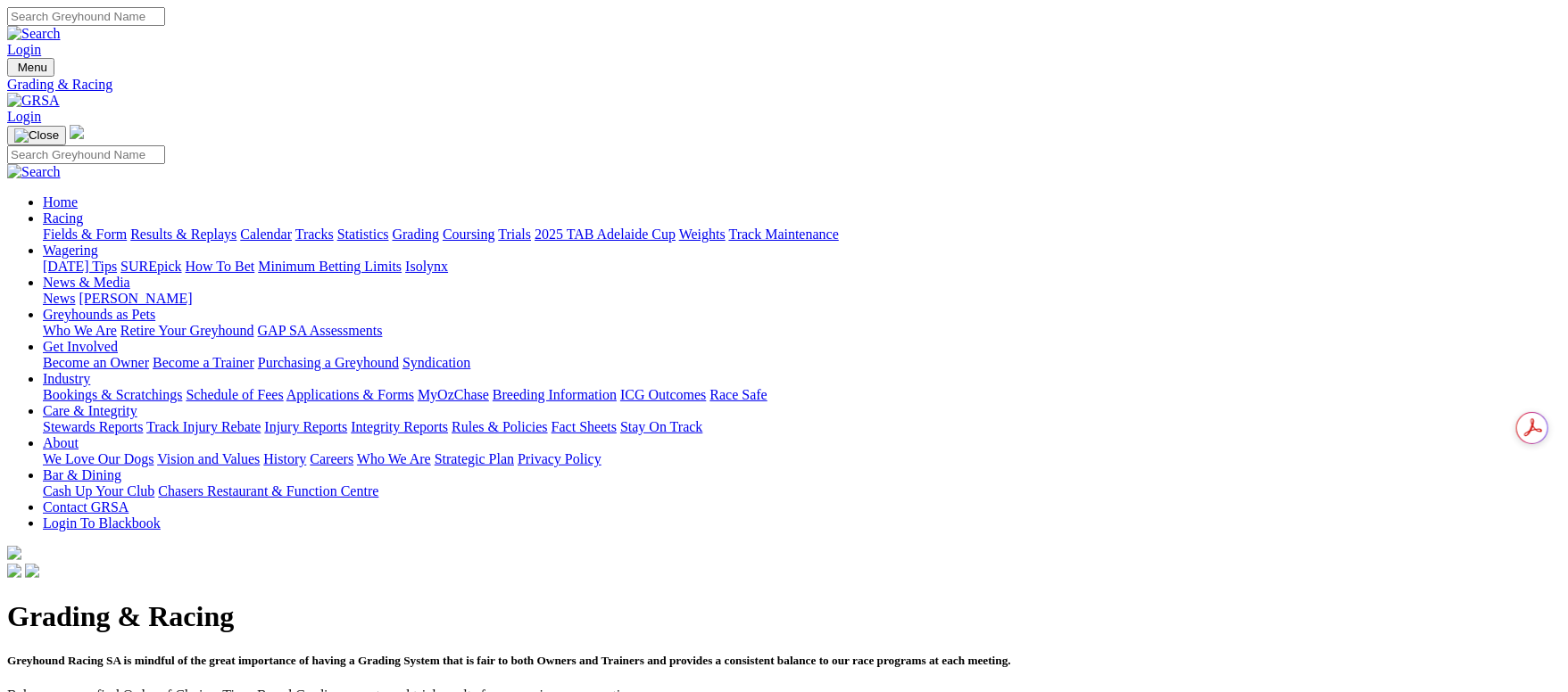
click at [236, 226] on link "Results & Replays" at bounding box center [183, 233] width 106 height 15
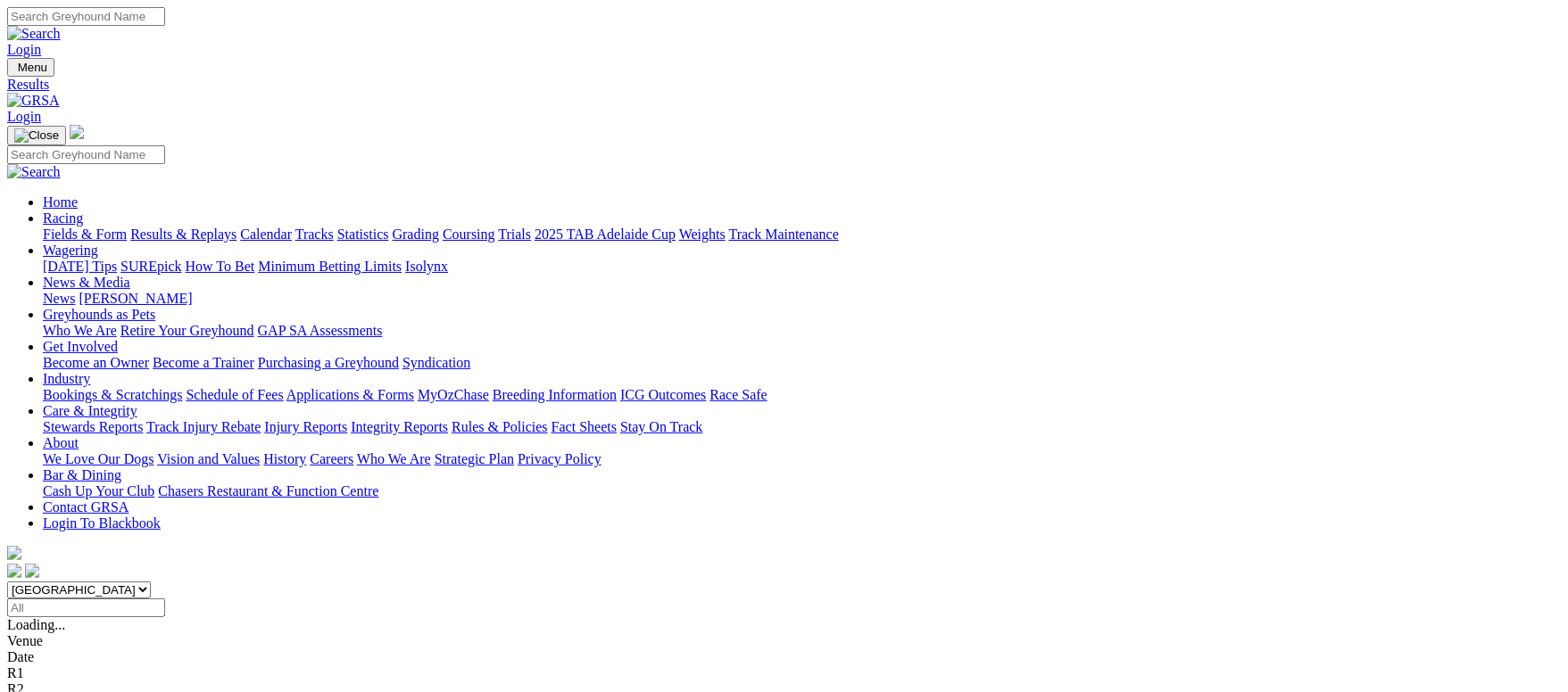
scroll to position [401, 0]
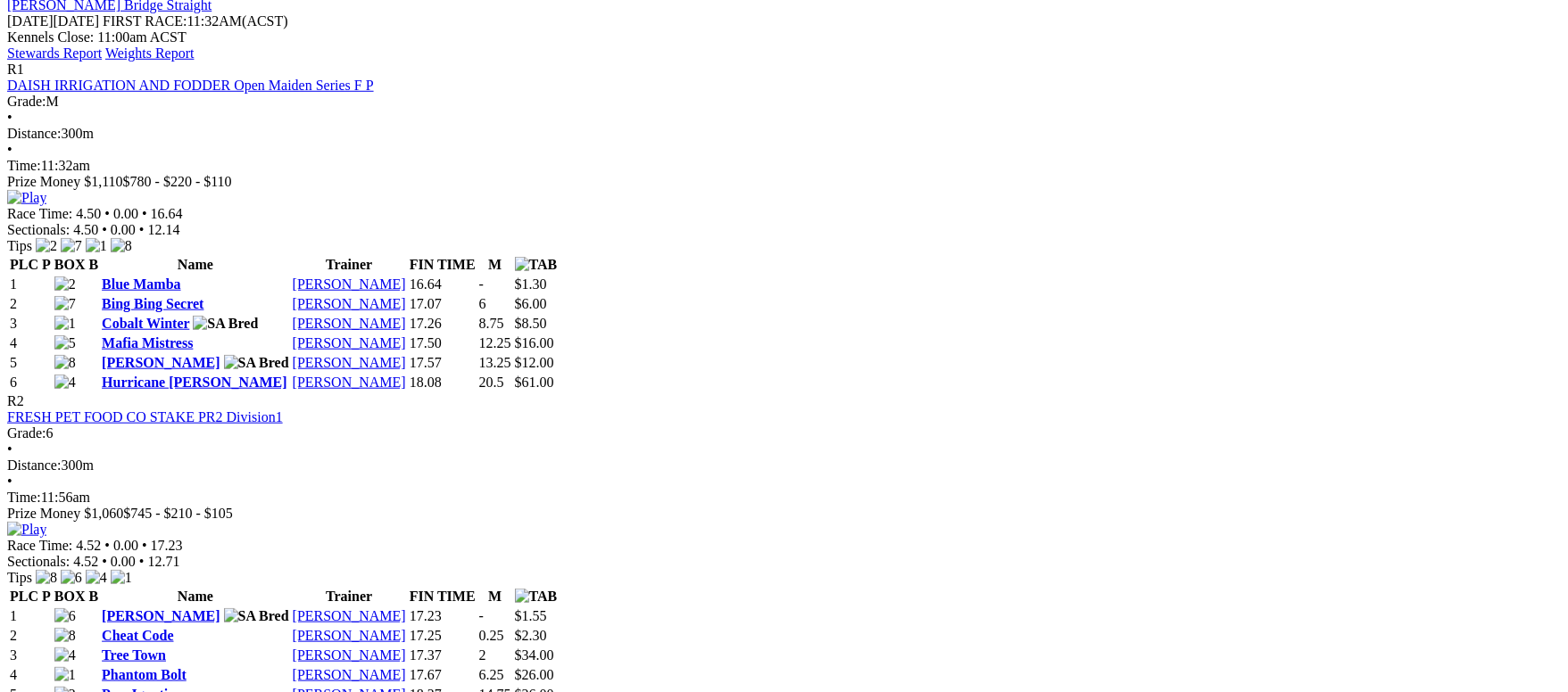
scroll to position [802, 0]
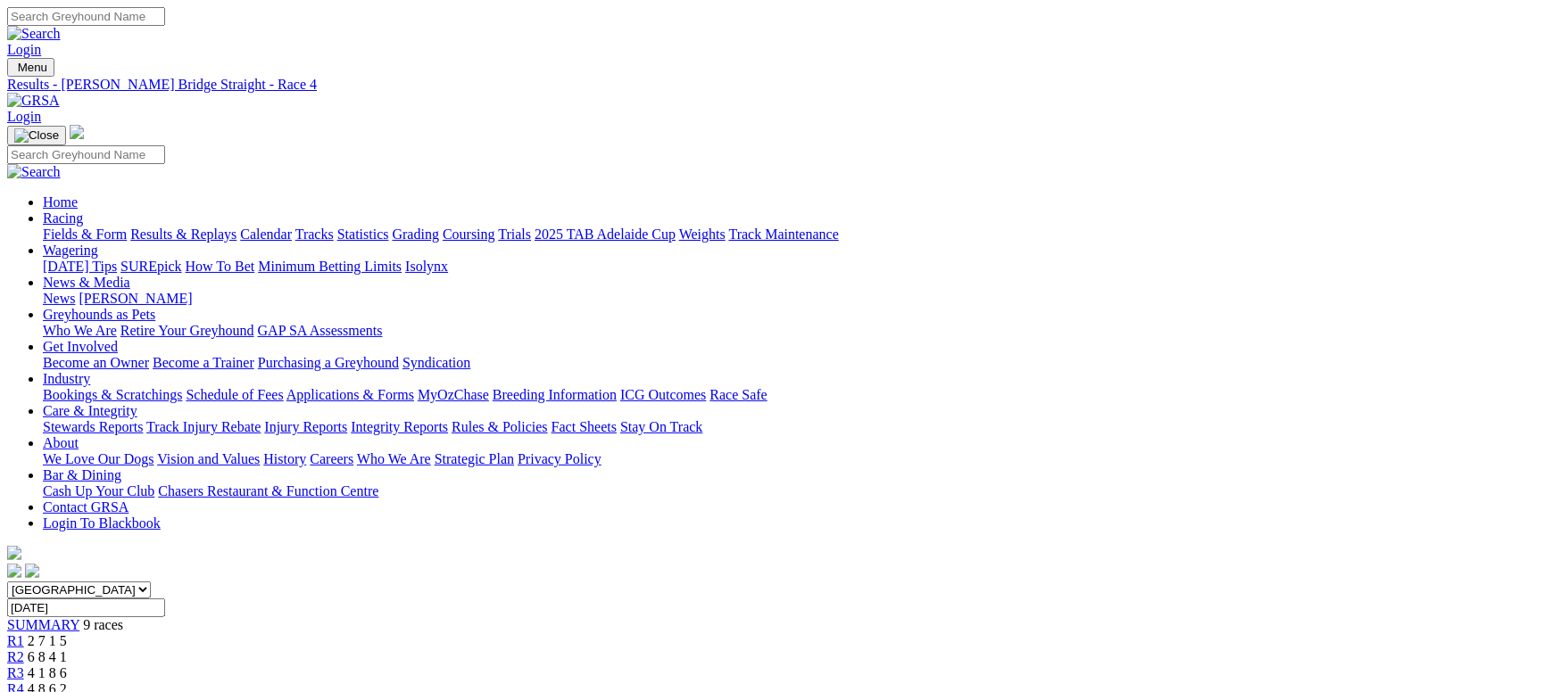
scroll to position [536, 0]
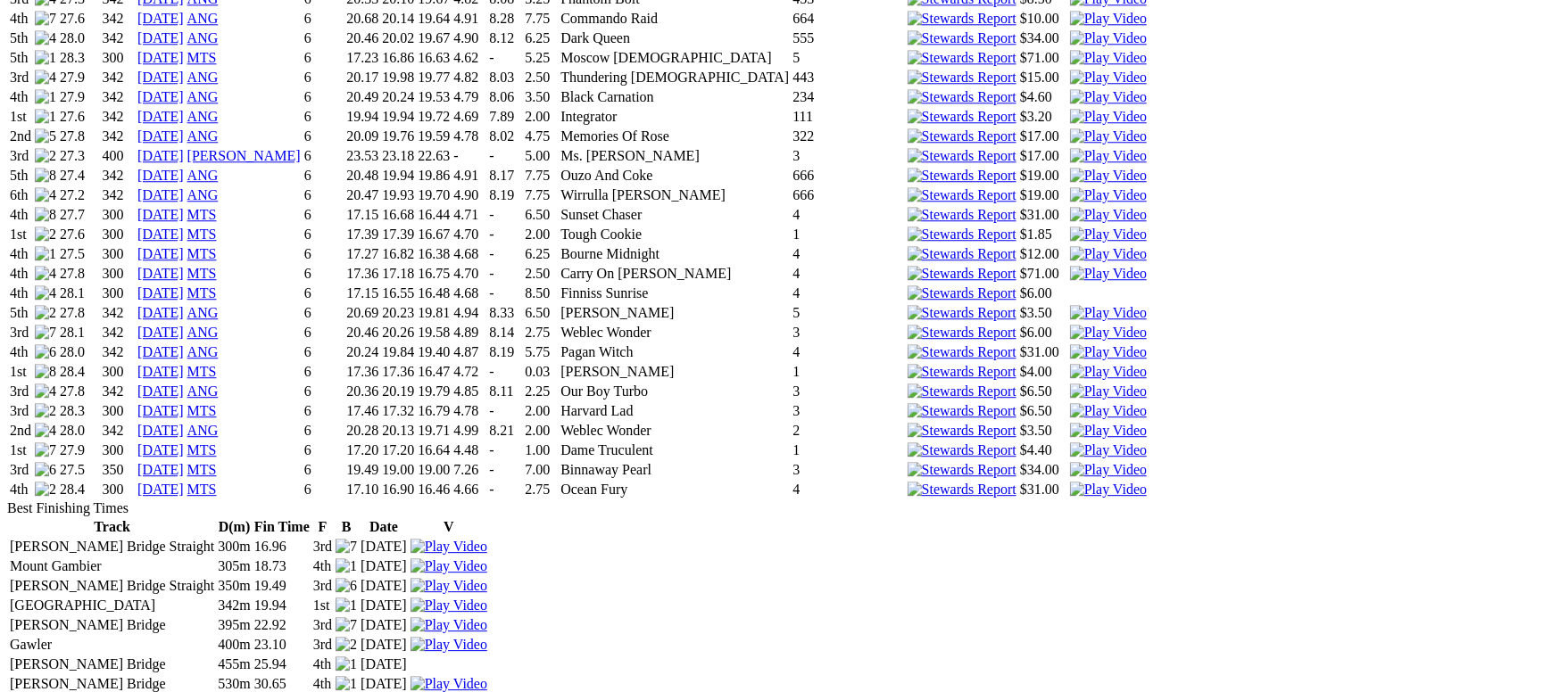
scroll to position [2687, 0]
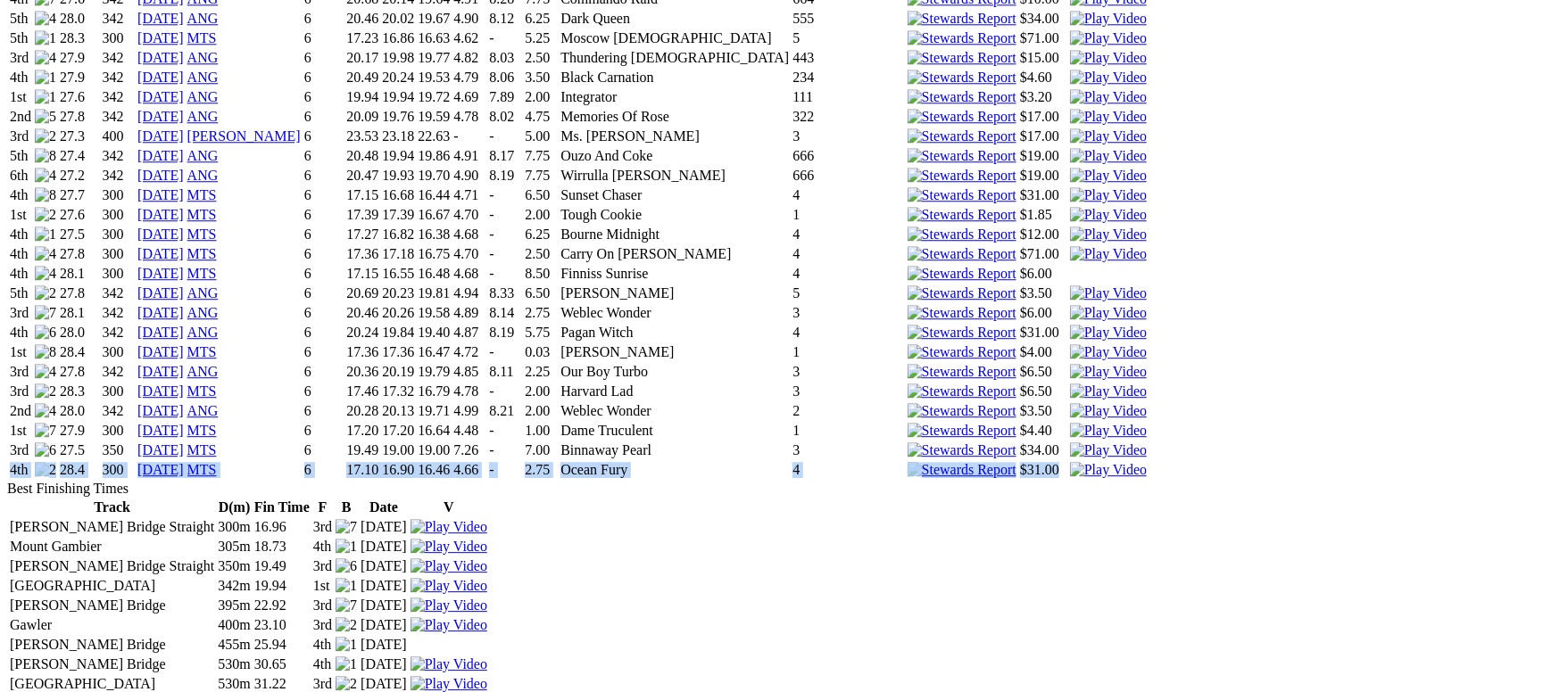
drag, startPoint x: 1063, startPoint y: 527, endPoint x: 199, endPoint y: 529, distance: 864.0
click at [199, 479] on tr "4th 28.4 300 07 Oct 25 MTS 6 17.10 16.90 16.46 4.66 - 2.75 Ocean Fury 4 $31.00" at bounding box center [578, 470] width 1139 height 18
copy tr "4th 28.4 300 07 Oct 25 MTS 6 17.10 16.90 16.46 4.66 - 2.75 Ocean Fury 4 $31.00"
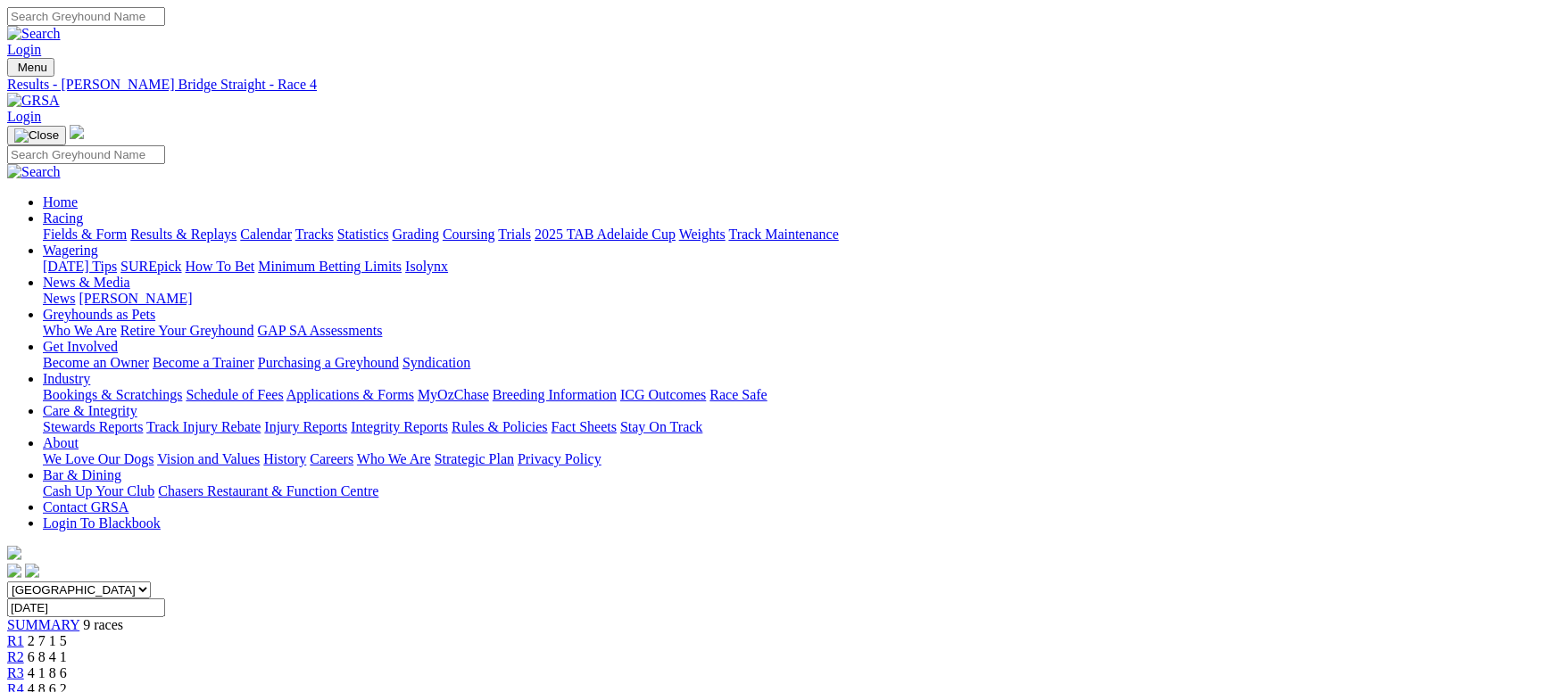
click at [127, 226] on link "Fields & Form" at bounding box center [85, 233] width 84 height 15
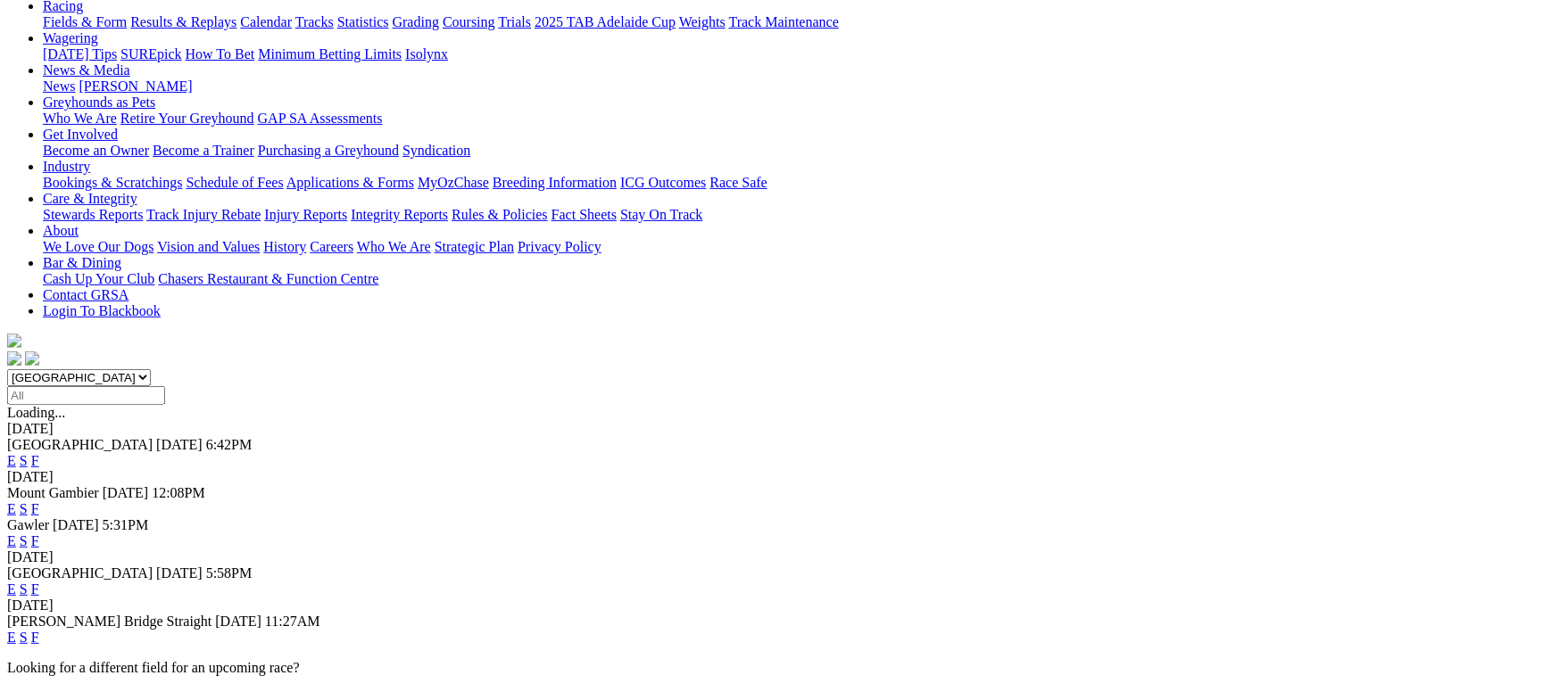
scroll to position [267, 0]
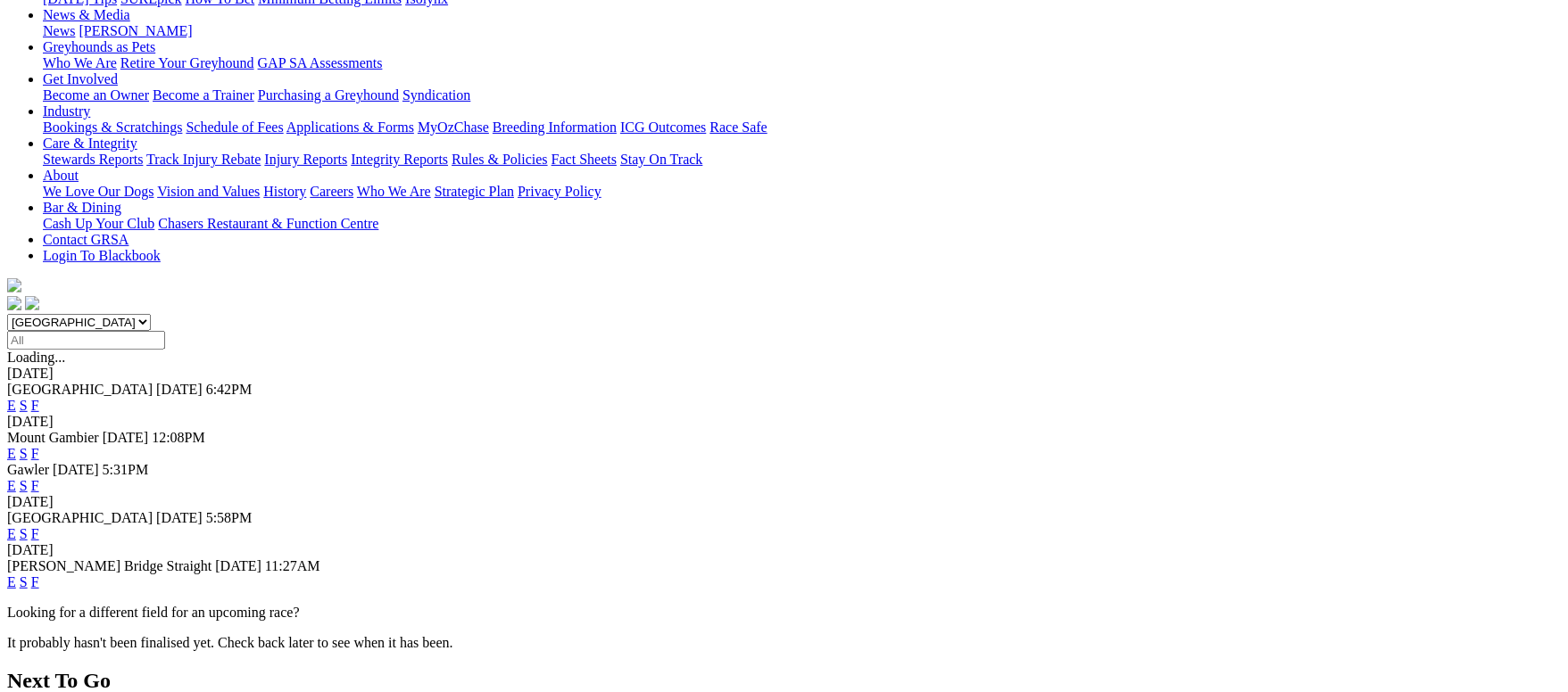
click at [39, 527] on link "F" at bounding box center [35, 534] width 8 height 15
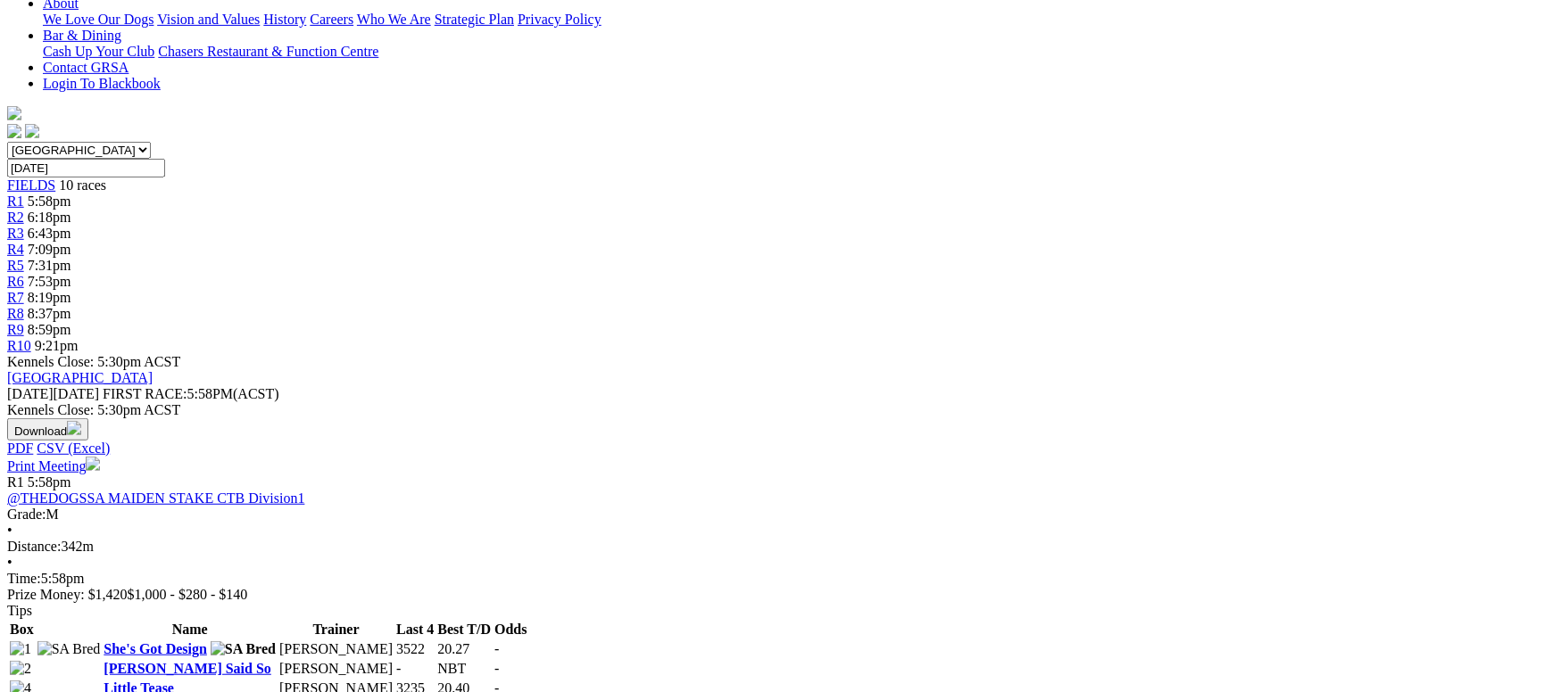
scroll to position [401, 0]
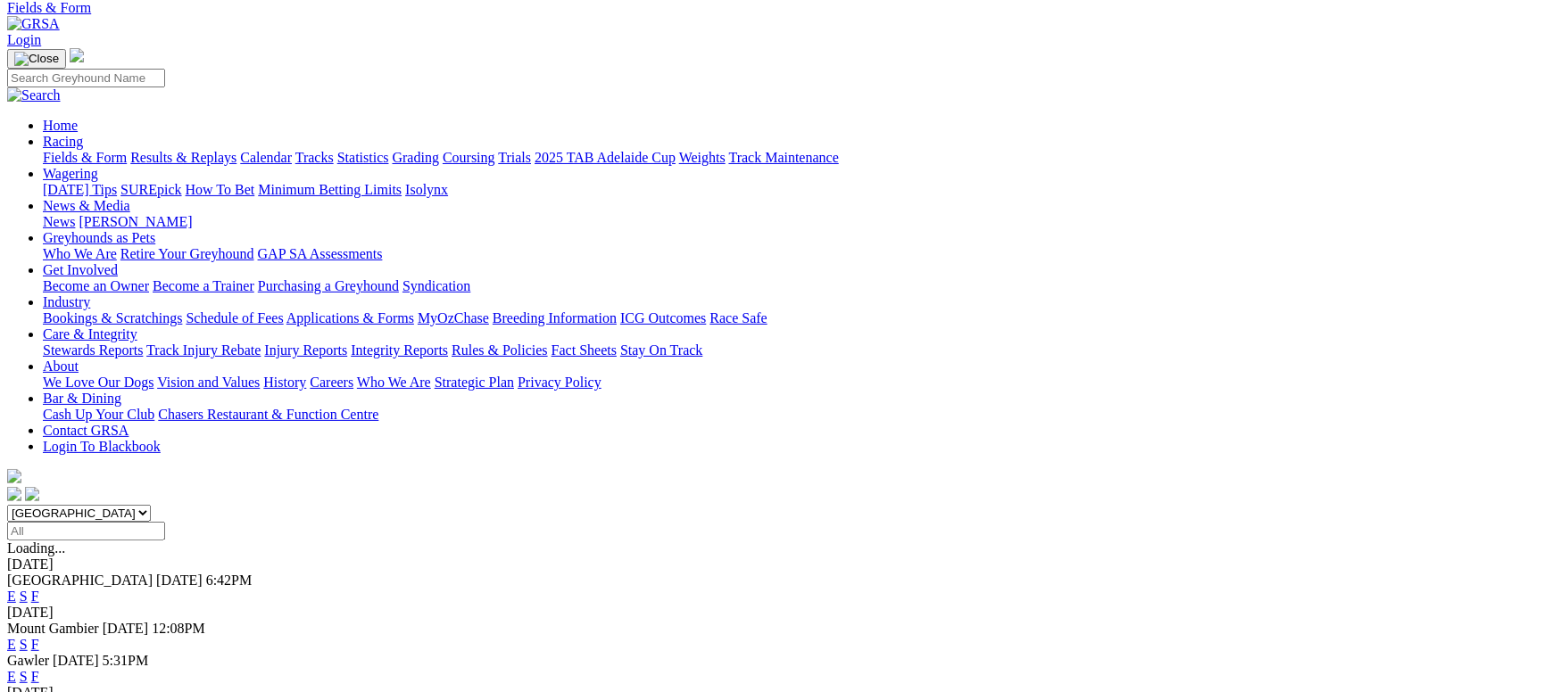
scroll to position [134, 0]
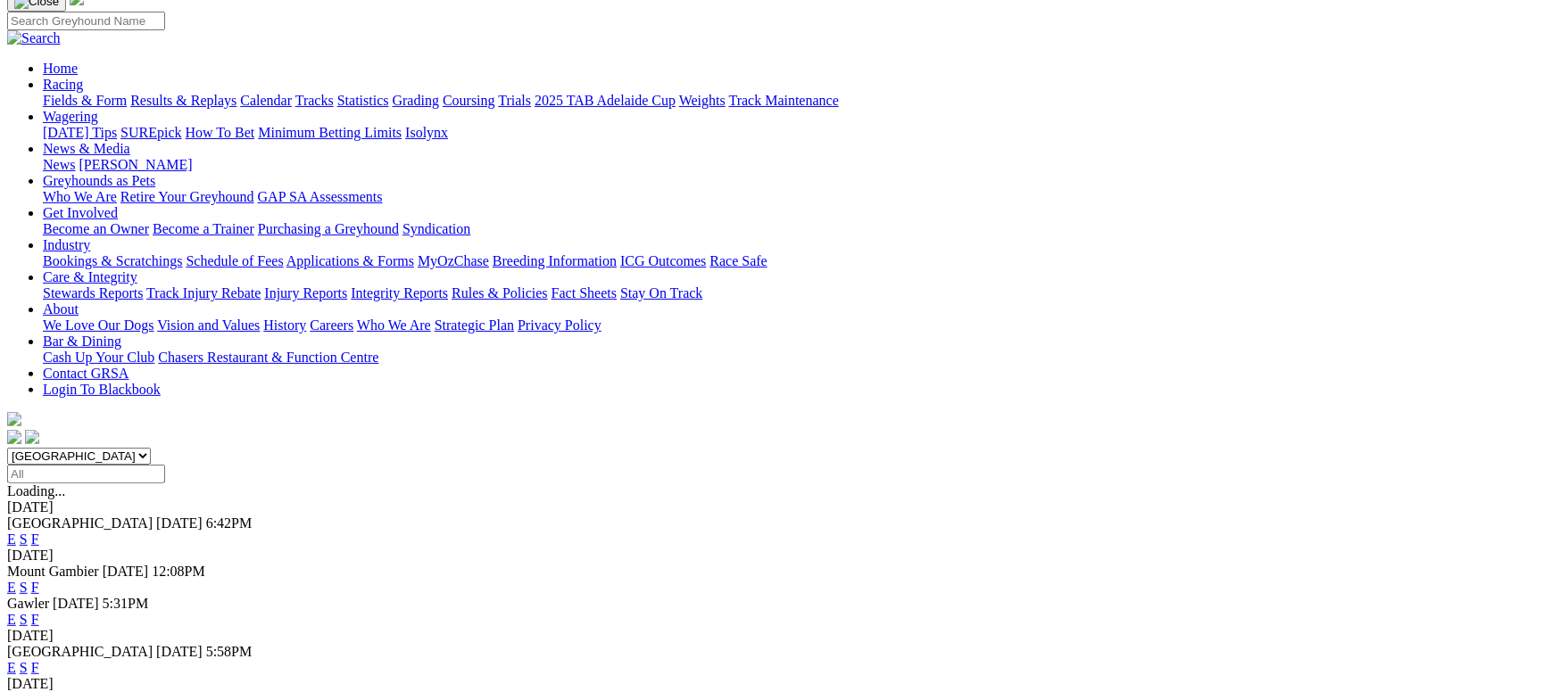
click at [39, 660] on link "F" at bounding box center [35, 667] width 8 height 15
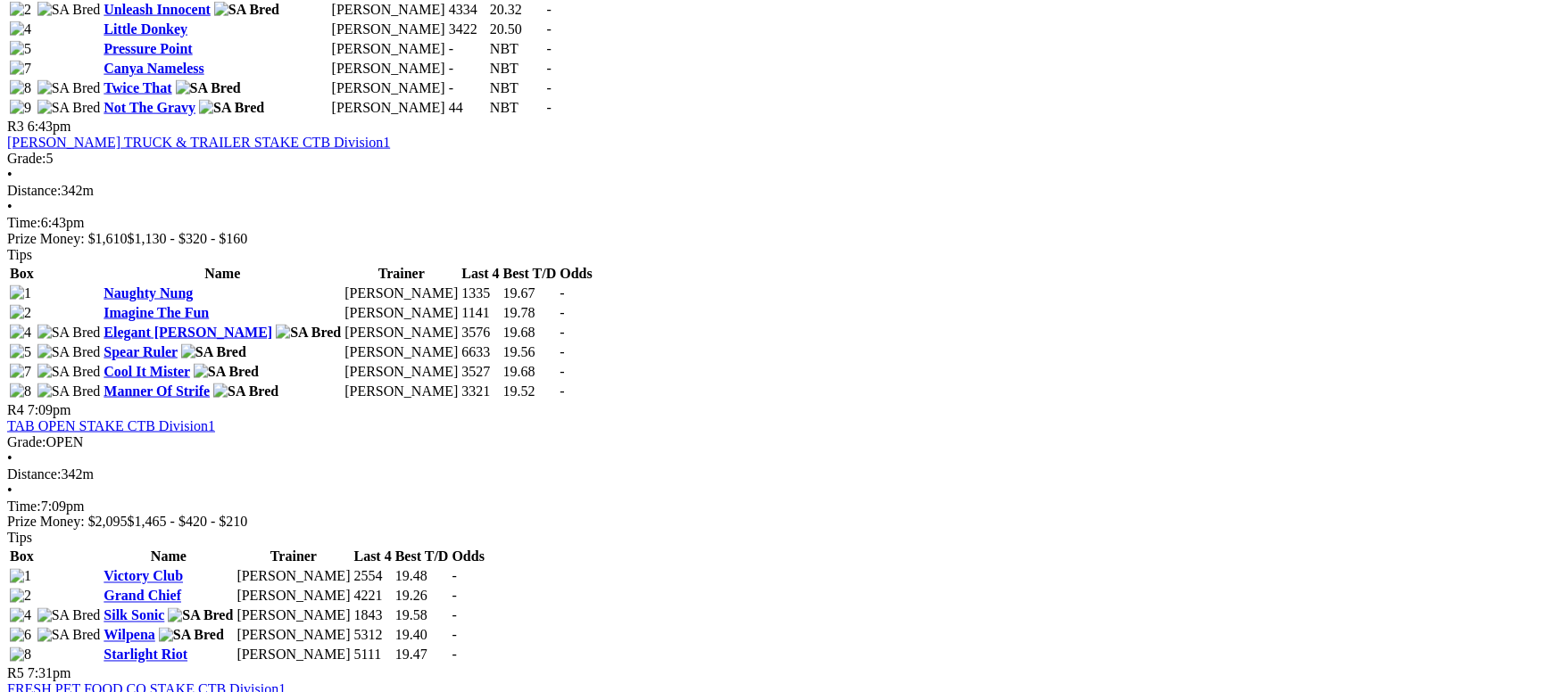
scroll to position [1338, 0]
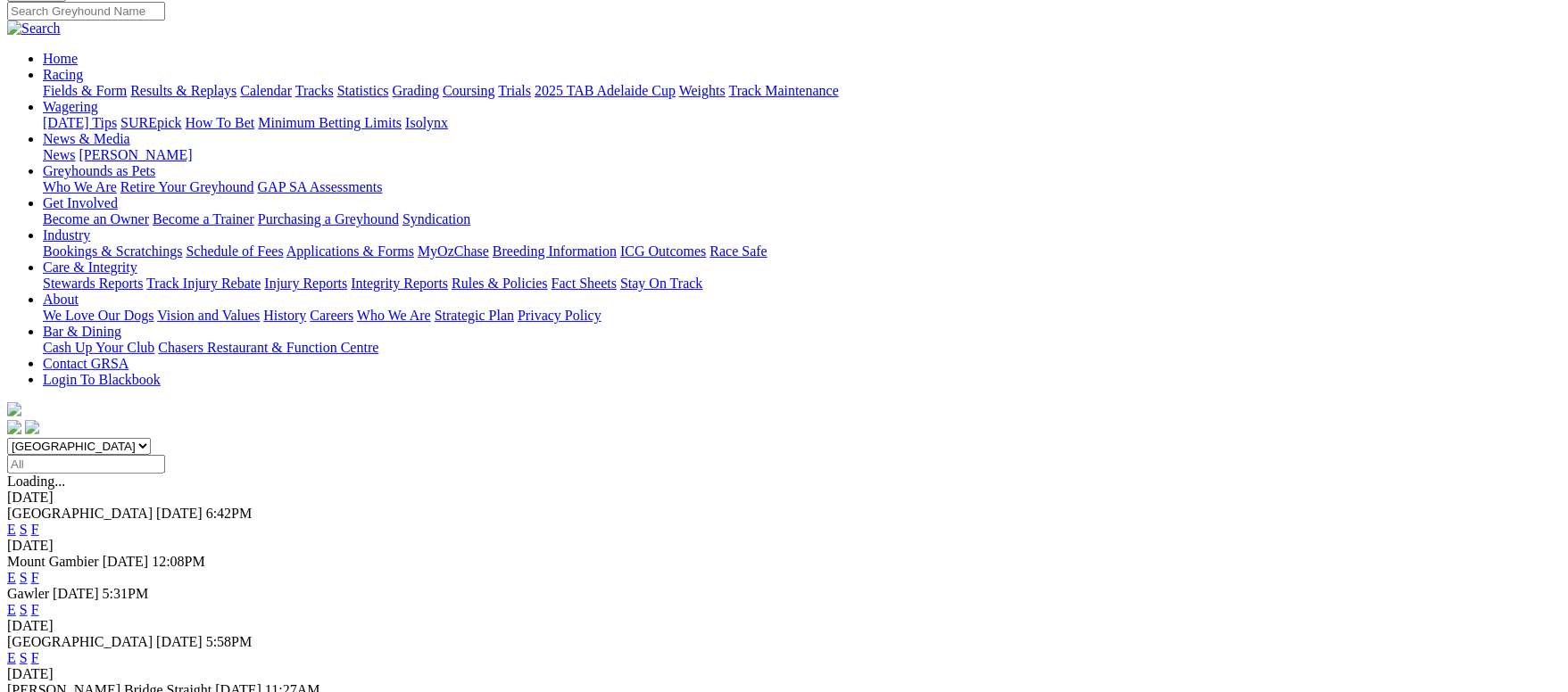
scroll to position [267, 0]
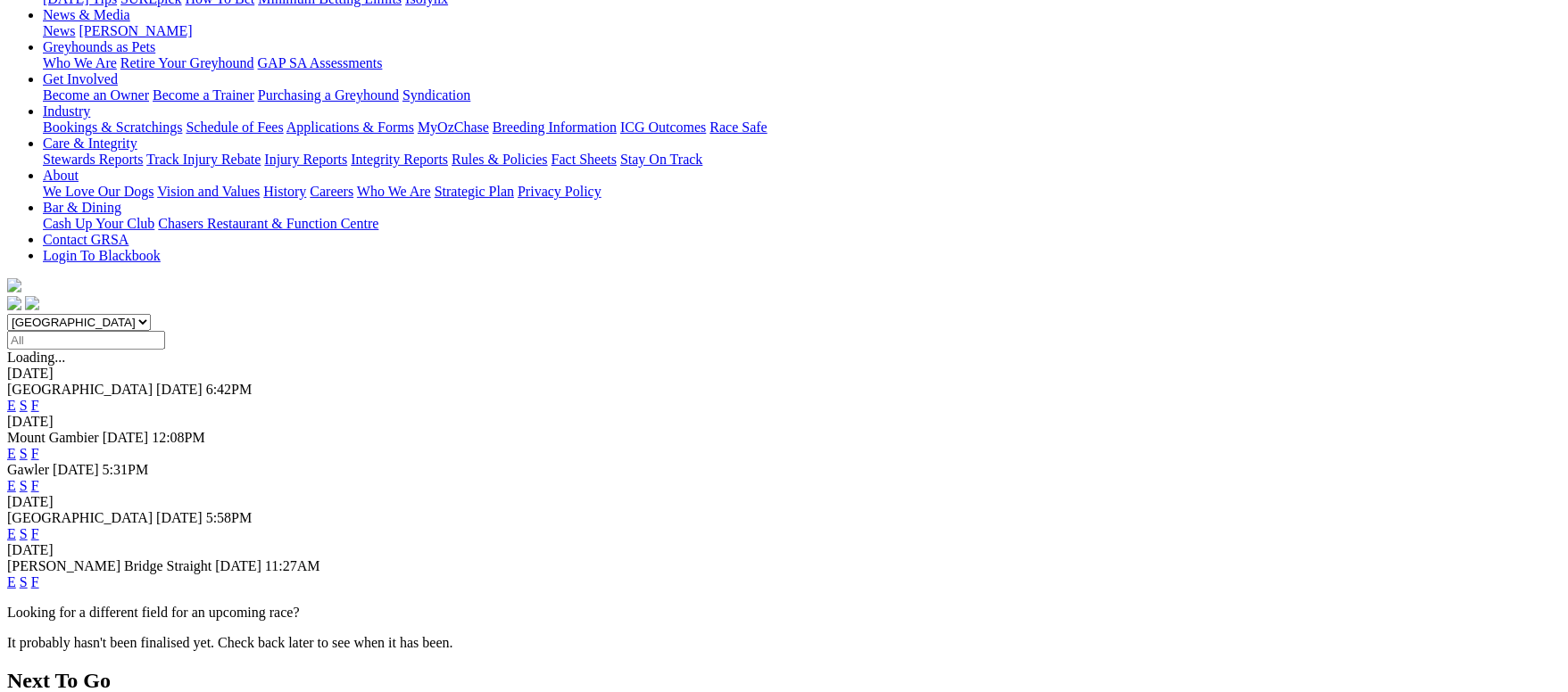
click at [39, 574] on link "F" at bounding box center [35, 581] width 8 height 15
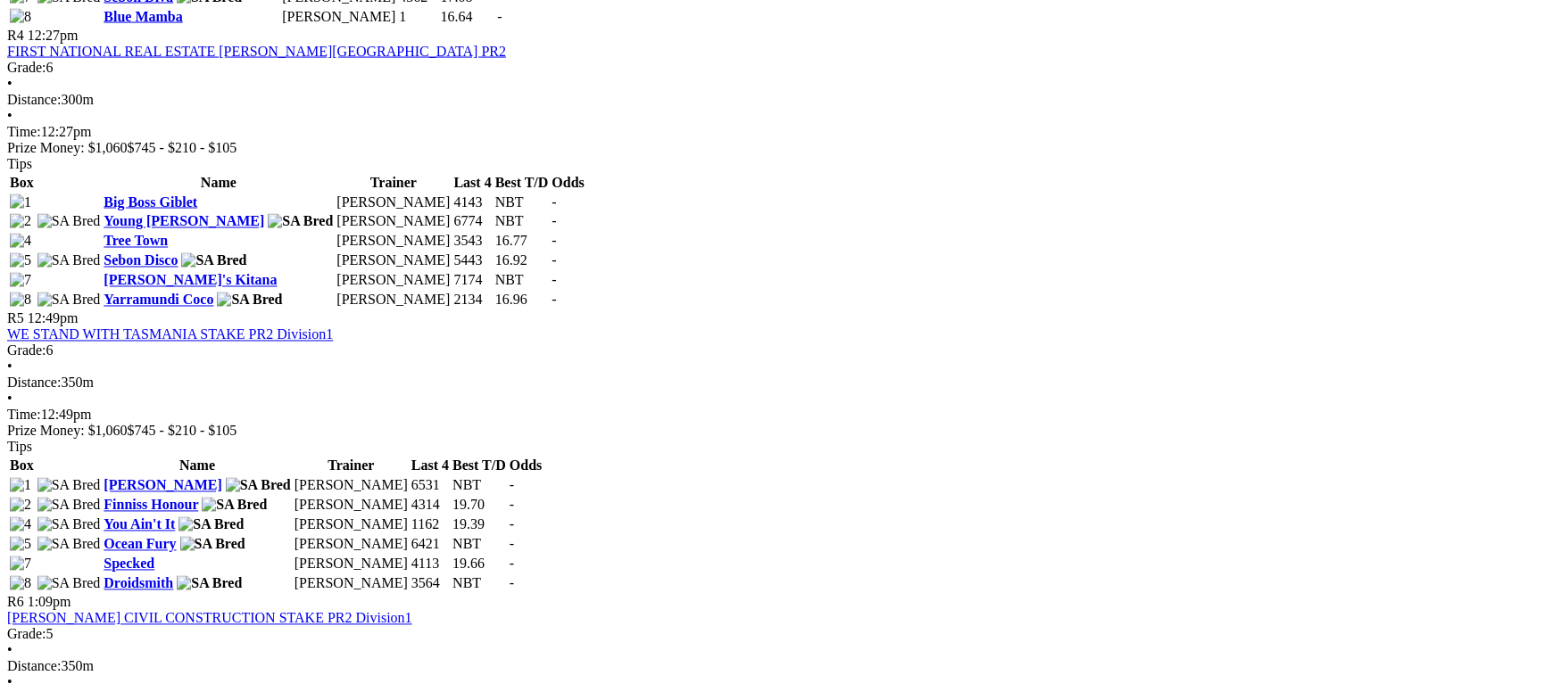
scroll to position [1738, 0]
